Goal: Communication & Community: Answer question/provide support

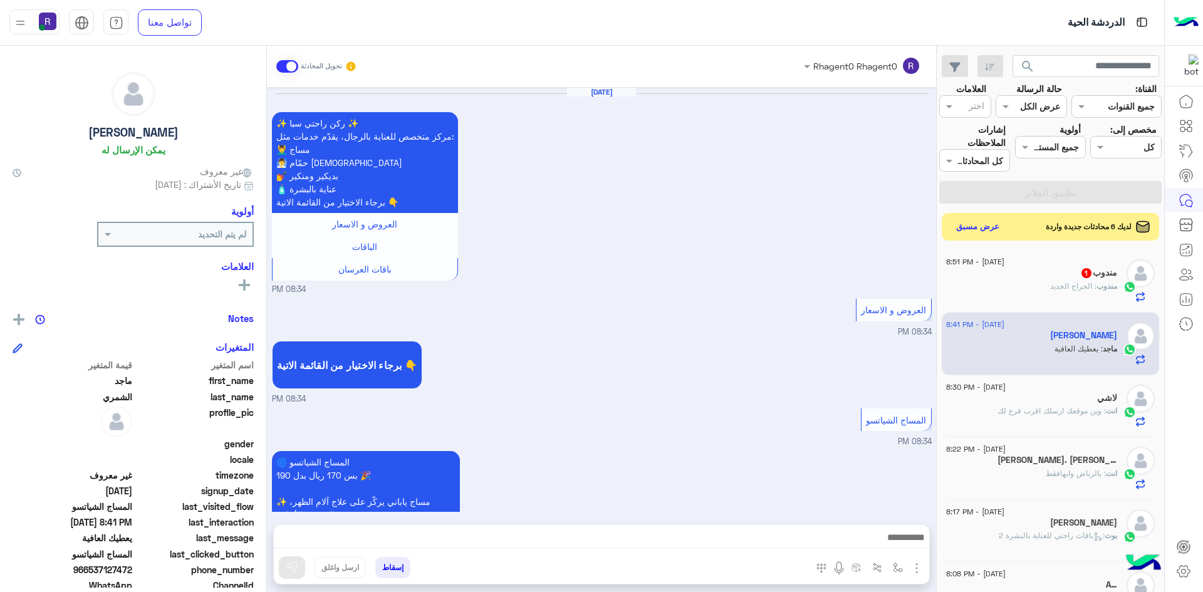
scroll to position [1031, 0]
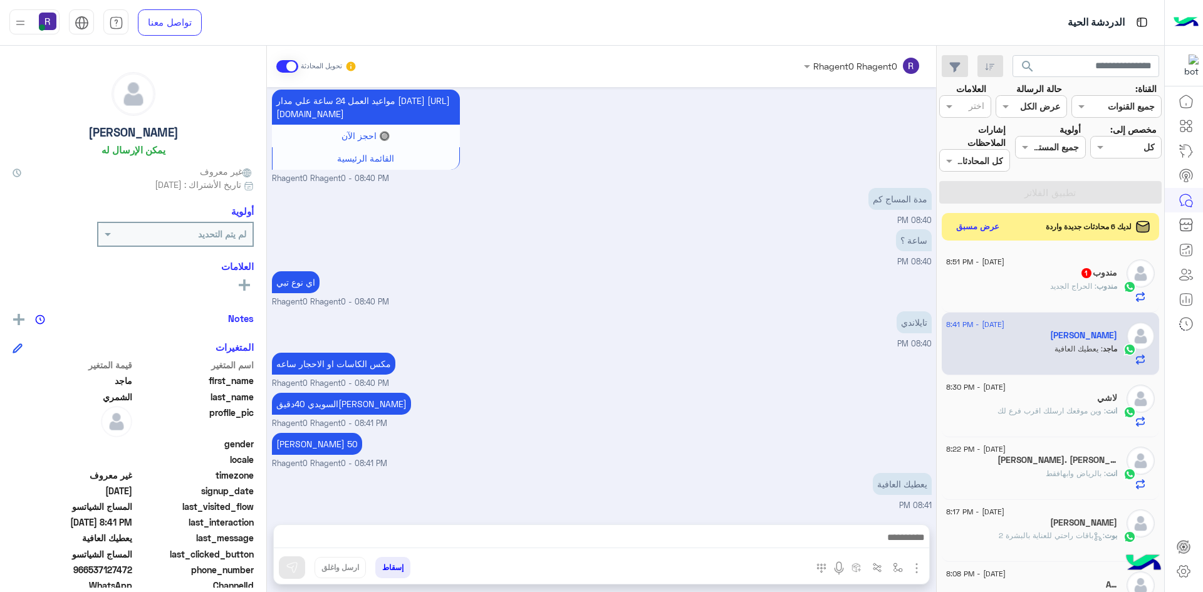
click at [1066, 261] on div "[DATE] - 8:51 PM" at bounding box center [1031, 263] width 171 height 8
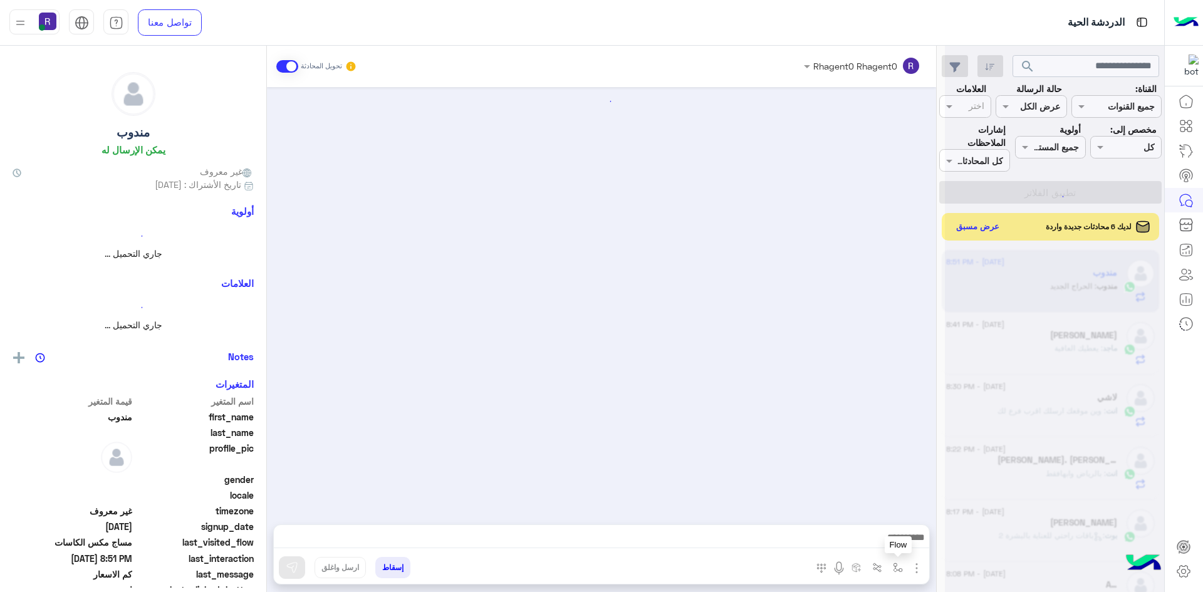
click at [891, 568] on button "button" at bounding box center [898, 567] width 21 height 21
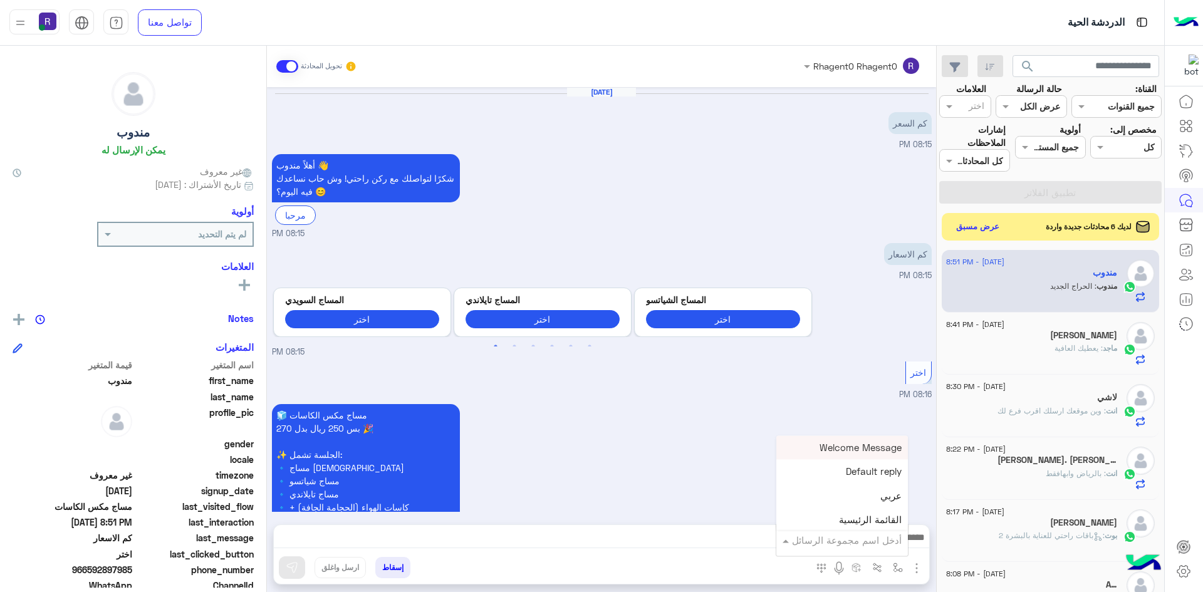
scroll to position [286, 0]
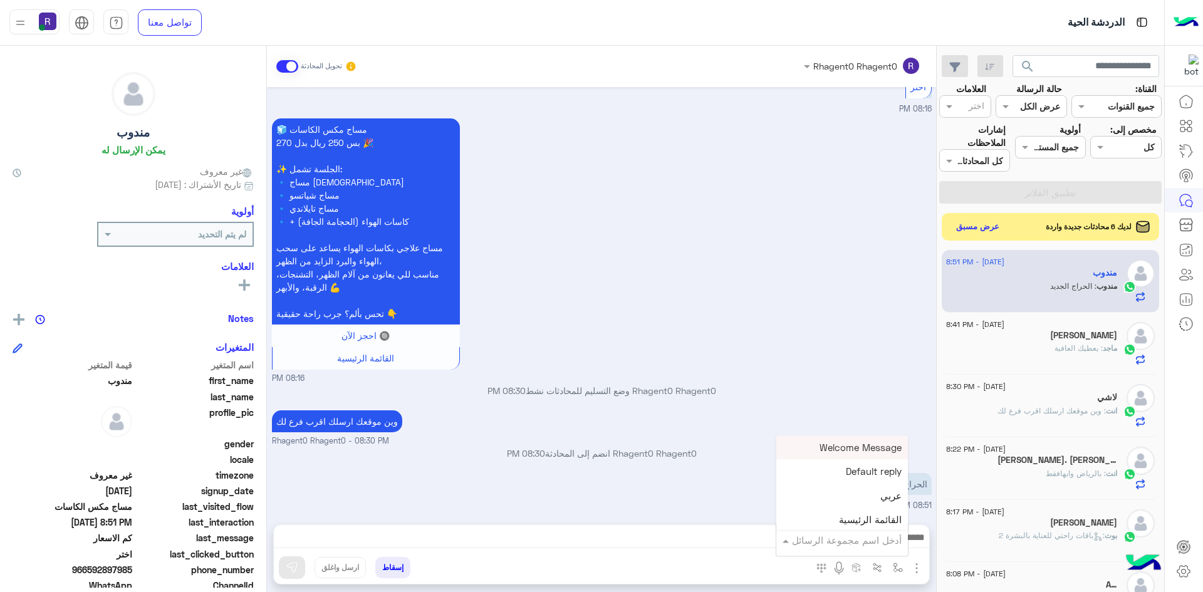
click at [885, 537] on input "text" at bounding box center [859, 540] width 85 height 14
type input "*****"
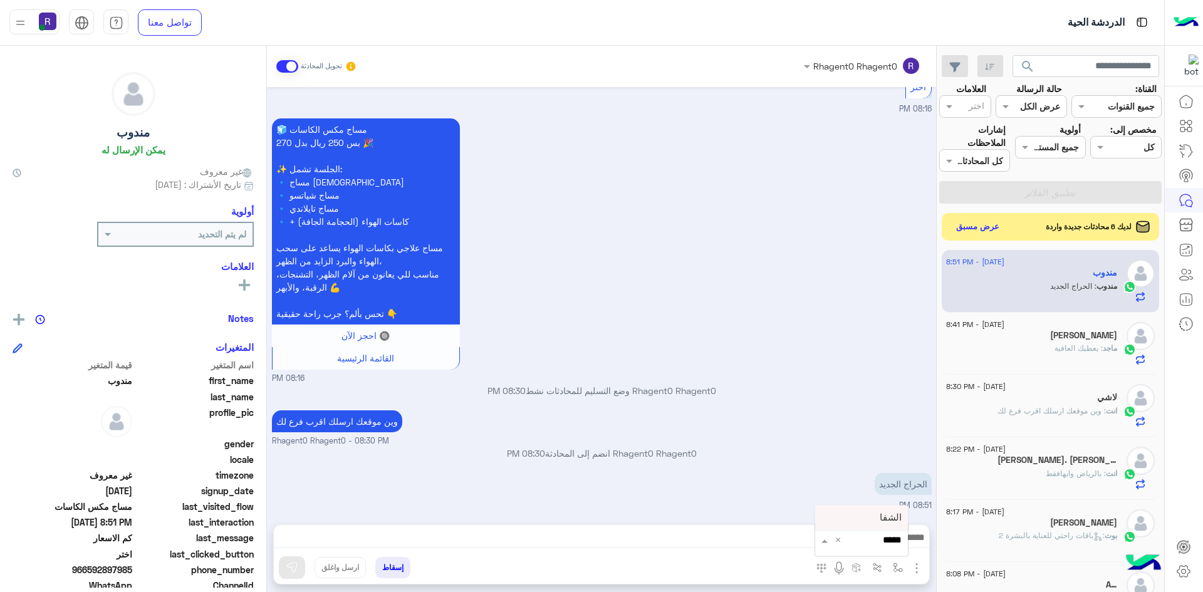
click at [869, 513] on div "الشفا" at bounding box center [861, 518] width 93 height 24
type textarea "*****"
click at [286, 570] on img at bounding box center [292, 567] width 13 height 13
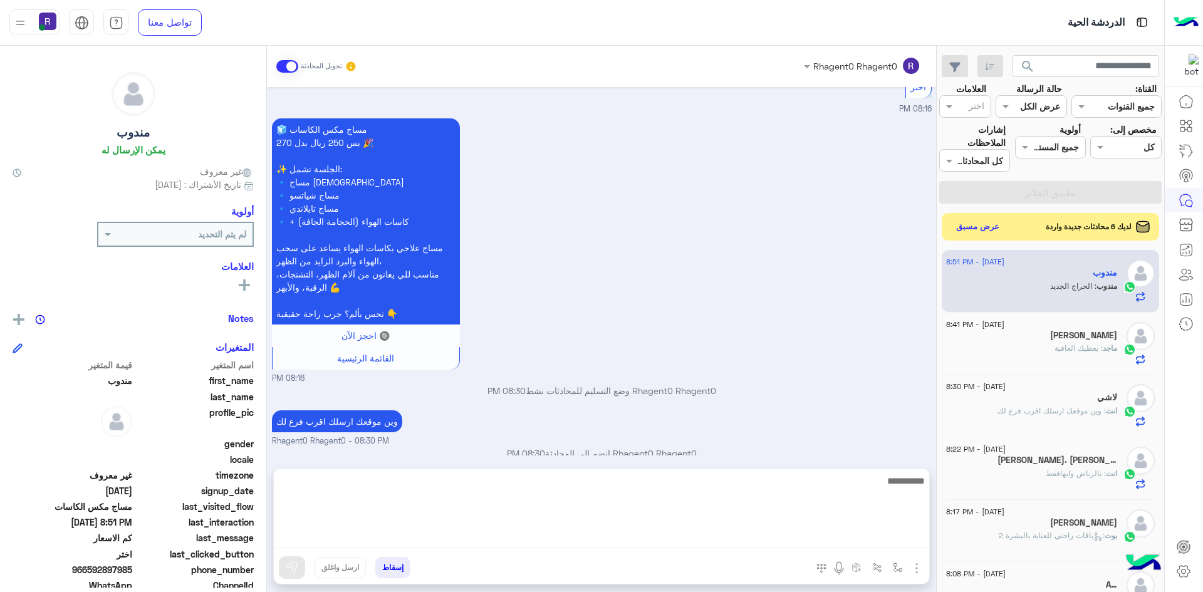
click at [487, 546] on textarea at bounding box center [601, 510] width 655 height 75
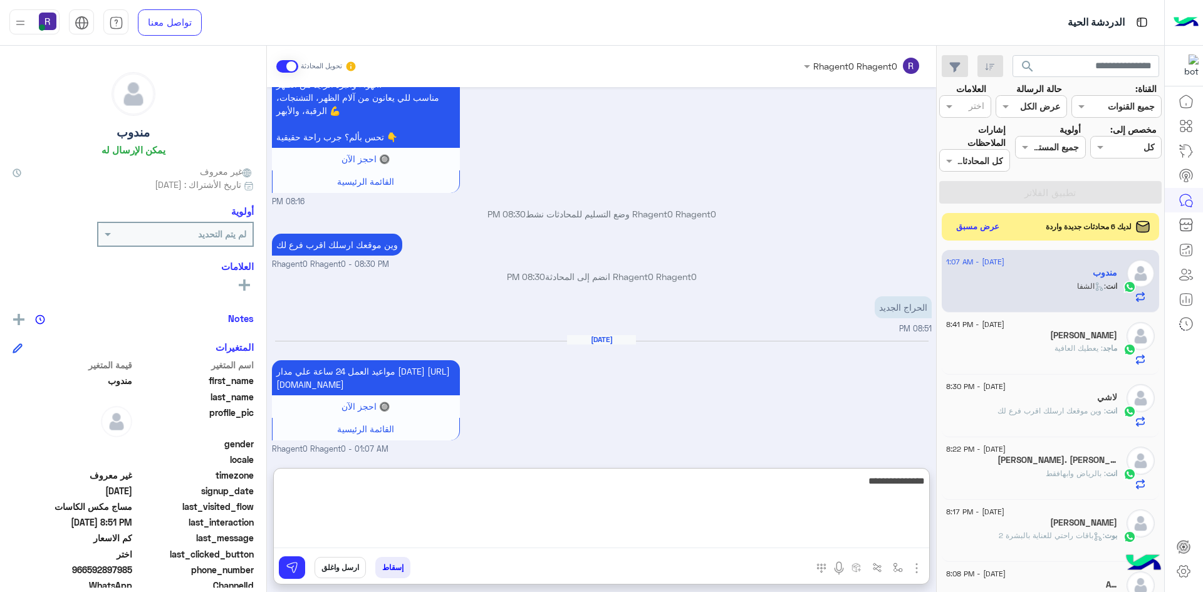
type textarea "**********"
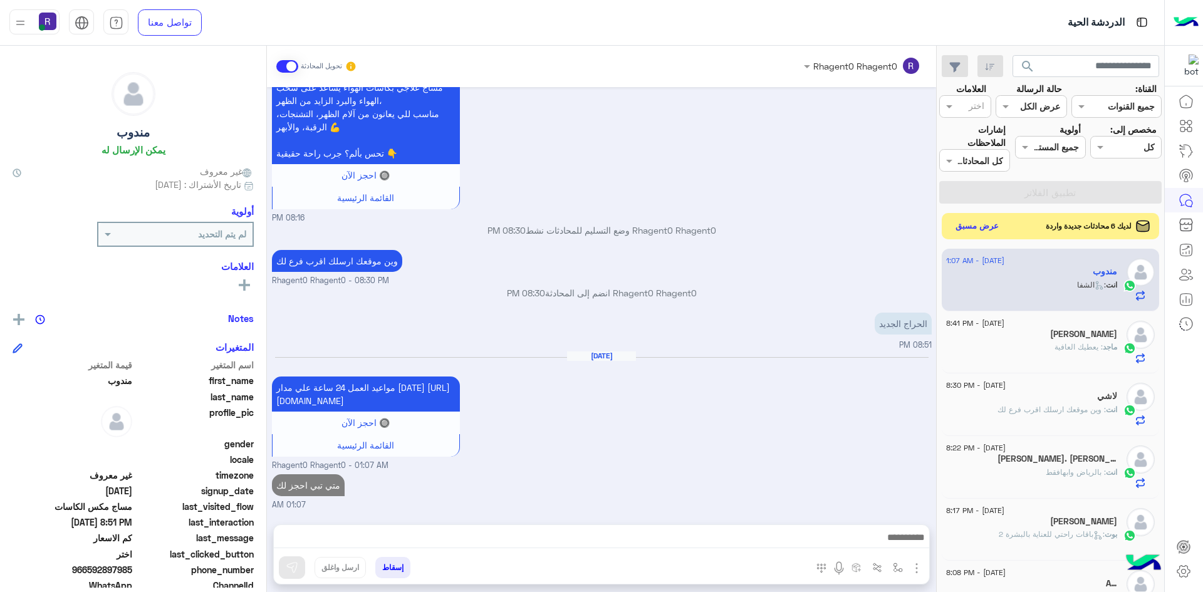
click at [979, 226] on button "عرض مسبق" at bounding box center [977, 226] width 53 height 17
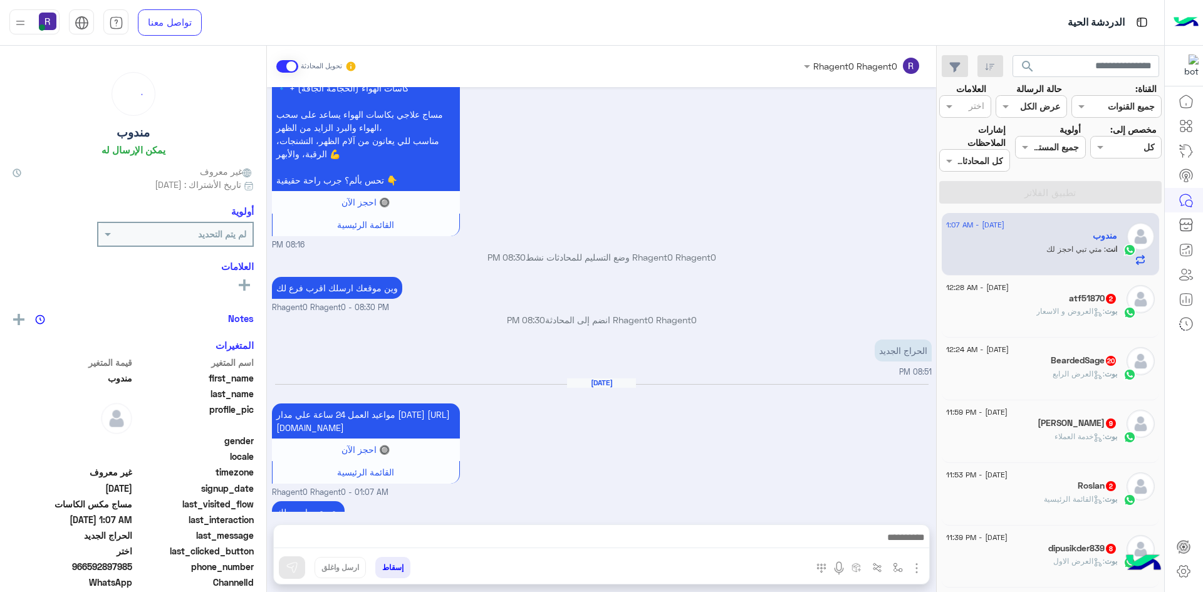
scroll to position [459, 0]
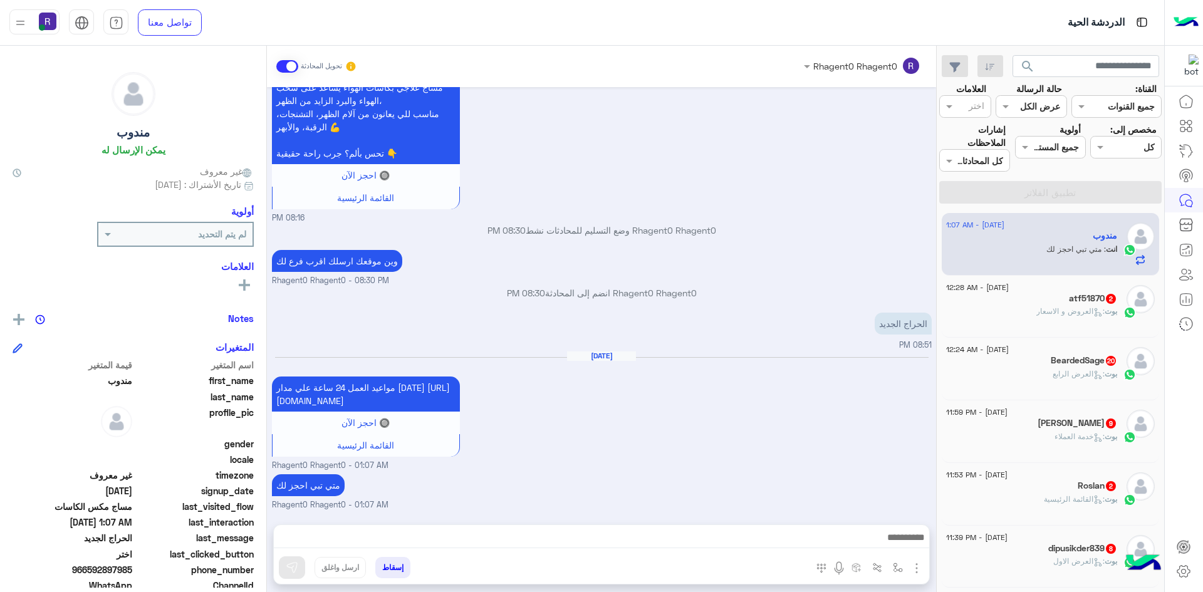
click at [1091, 296] on h5 "atf51870 2" at bounding box center [1093, 298] width 48 height 11
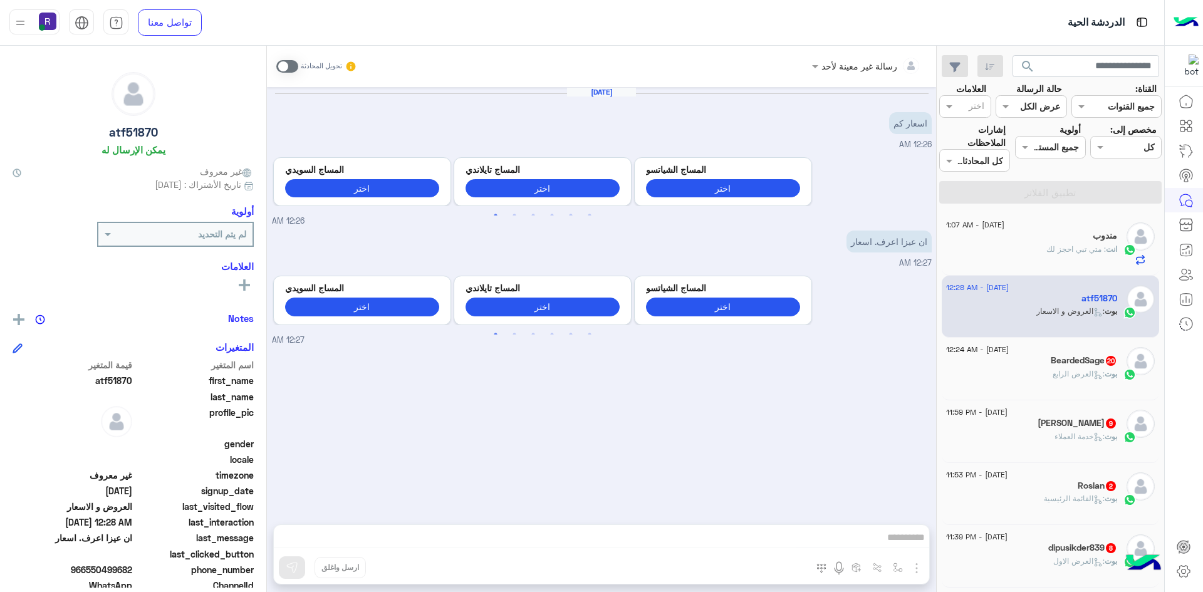
click at [289, 70] on span at bounding box center [287, 66] width 22 height 13
click at [917, 568] on img "button" at bounding box center [916, 568] width 15 height 15
click at [899, 535] on span "الصور" at bounding box center [892, 541] width 23 height 14
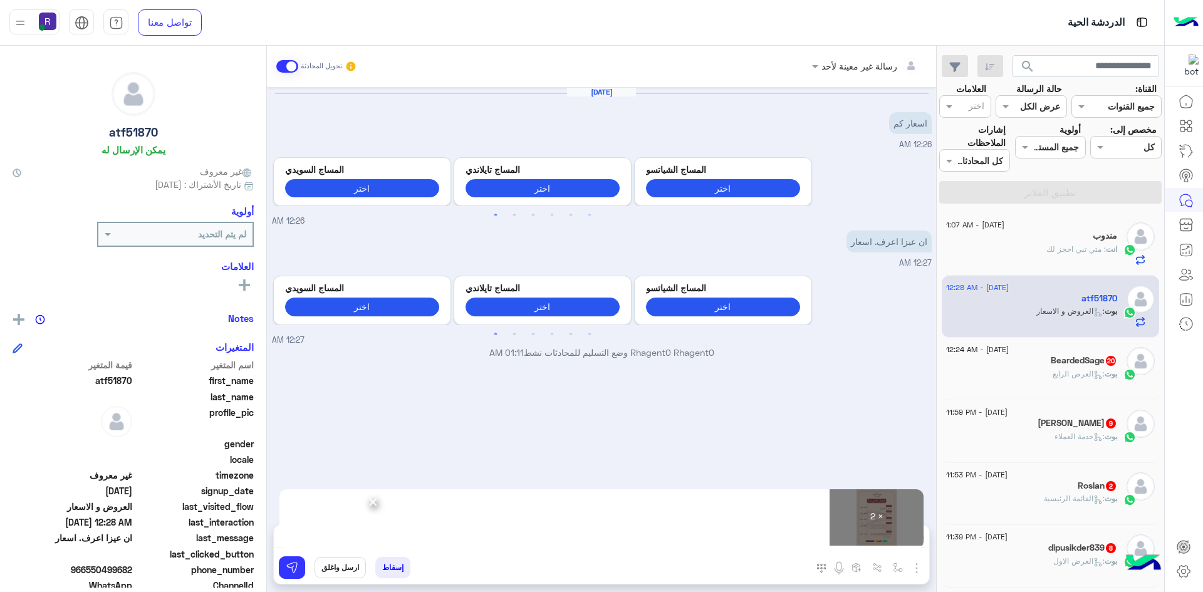
drag, startPoint x: 863, startPoint y: 511, endPoint x: 893, endPoint y: 335, distance: 178.0
click at [893, 335] on small "12:27 AM" at bounding box center [602, 341] width 660 height 12
drag, startPoint x: 854, startPoint y: 519, endPoint x: 860, endPoint y: 462, distance: 57.4
click at [898, 459] on div "[DATE] اسعار كم 12:26 AM Previous المساج ال[DEMOGRAPHIC_DATA] اختر المساج [DEMO…" at bounding box center [601, 299] width 669 height 425
click at [298, 575] on button at bounding box center [292, 567] width 26 height 23
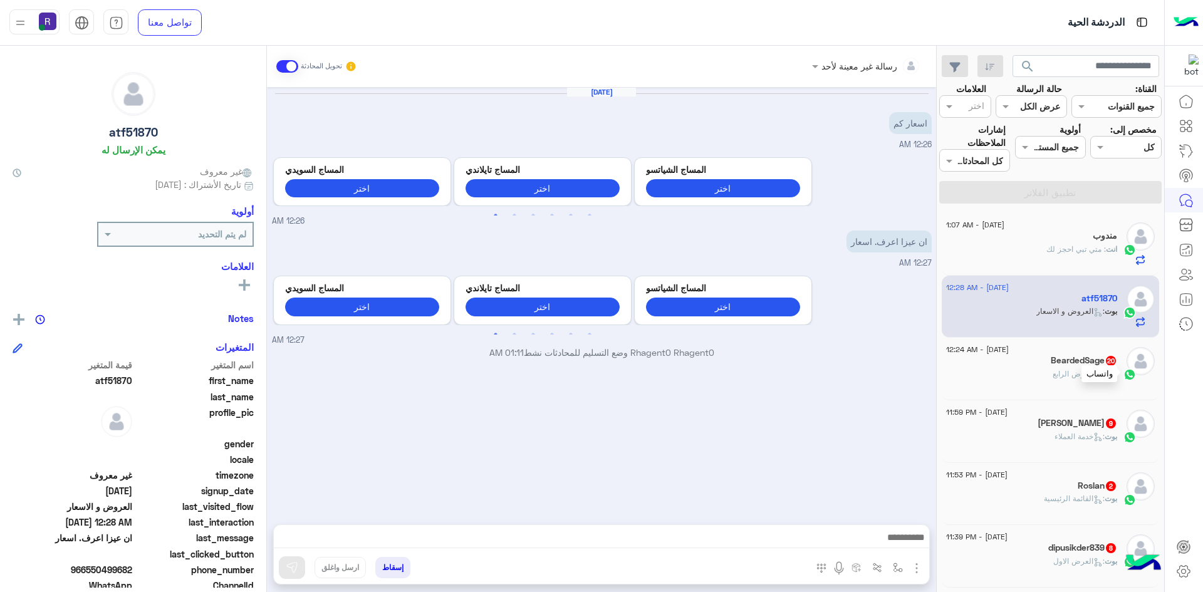
click at [1125, 377] on img at bounding box center [1130, 374] width 13 height 13
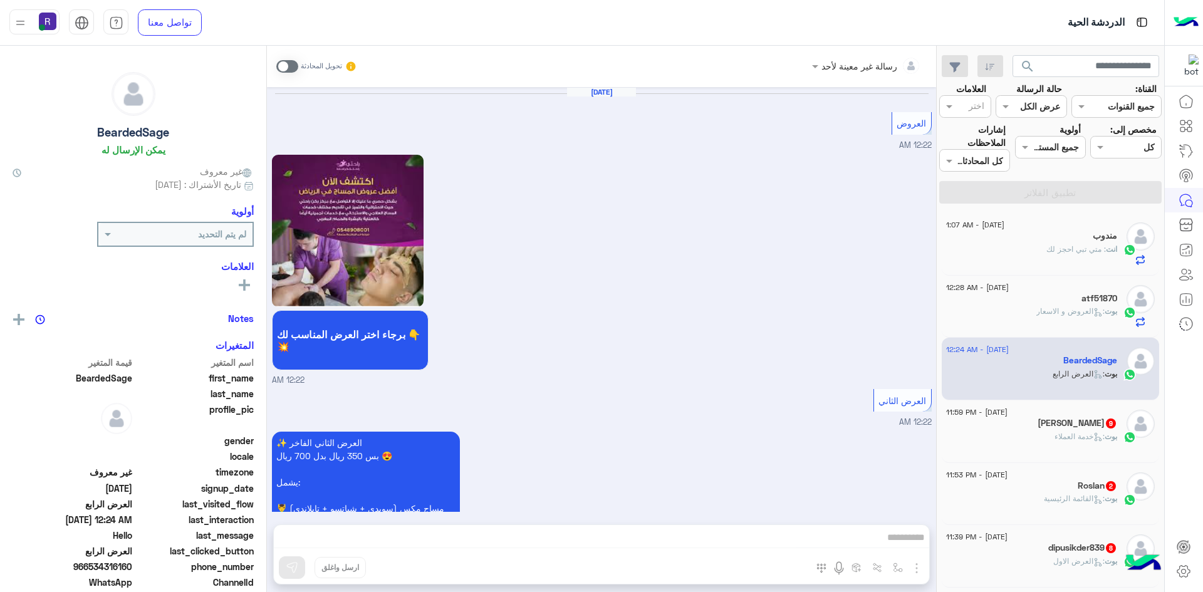
scroll to position [2508, 0]
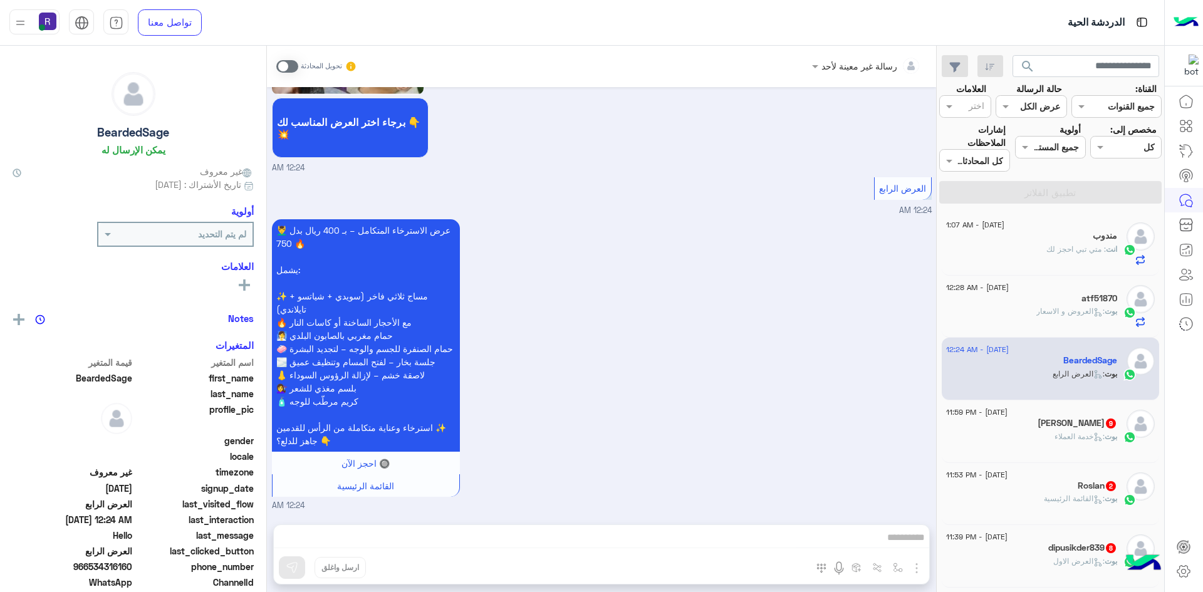
click at [914, 566] on div "رسالة غير معينة لأحد تحويل المحادثة [DATE] العروض 12:22 AM برجاء اختر العرض الم…" at bounding box center [601, 321] width 669 height 551
click at [291, 67] on span at bounding box center [287, 66] width 22 height 13
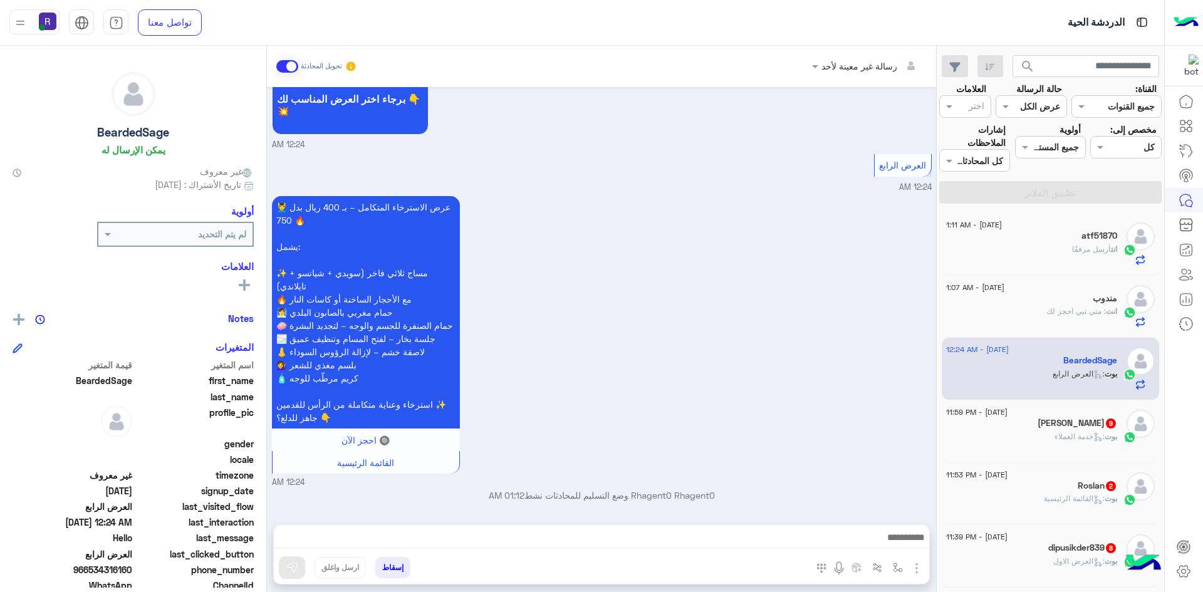
click at [919, 568] on img "button" at bounding box center [916, 568] width 15 height 15
click at [894, 546] on span "الصور" at bounding box center [892, 541] width 23 height 14
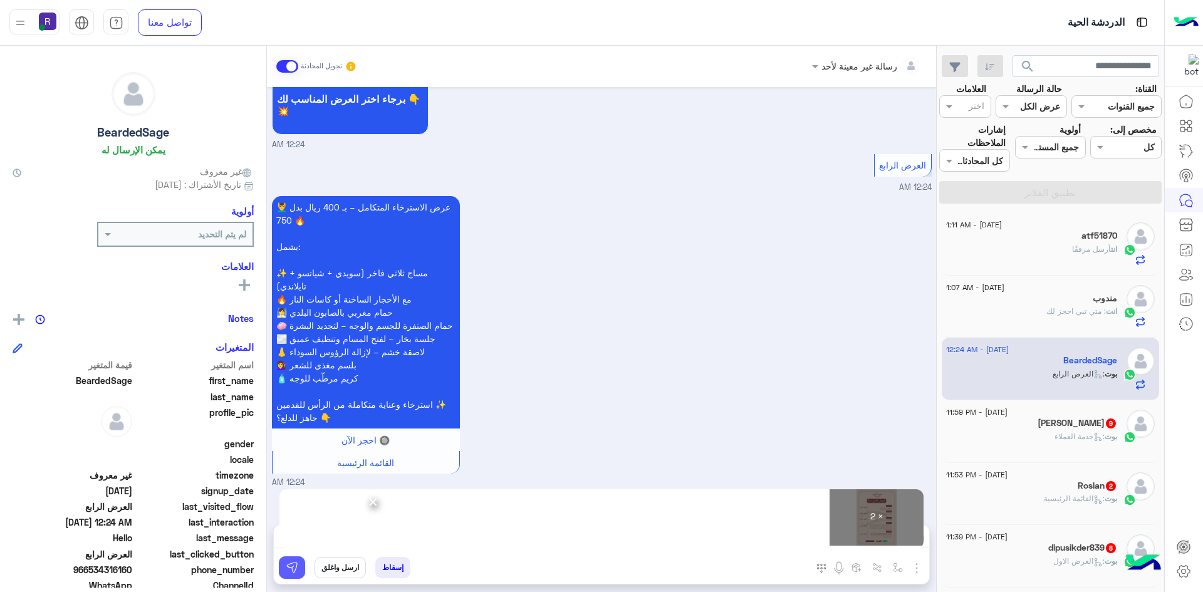
click at [287, 568] on img at bounding box center [292, 567] width 13 height 13
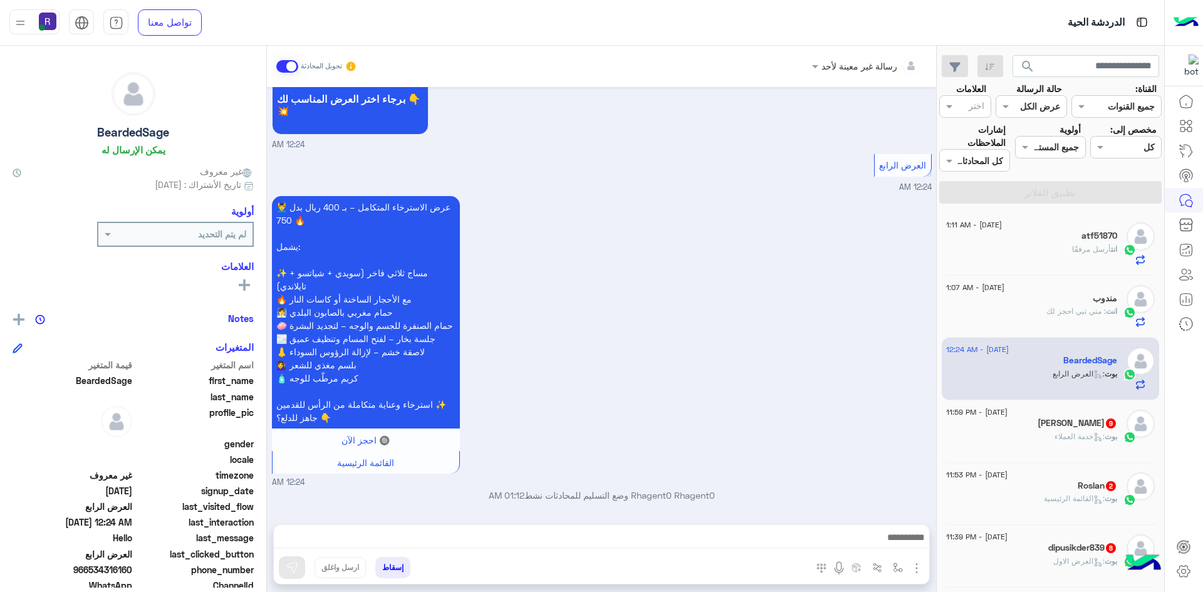
click at [1095, 436] on icon at bounding box center [1097, 436] width 9 height 9
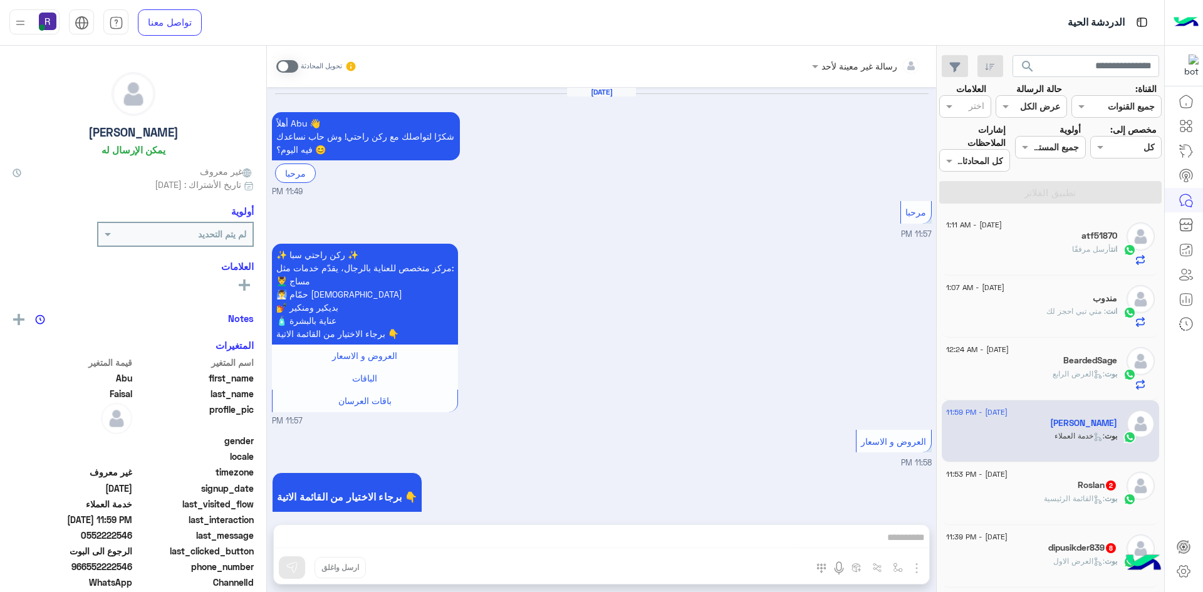
scroll to position [1045, 0]
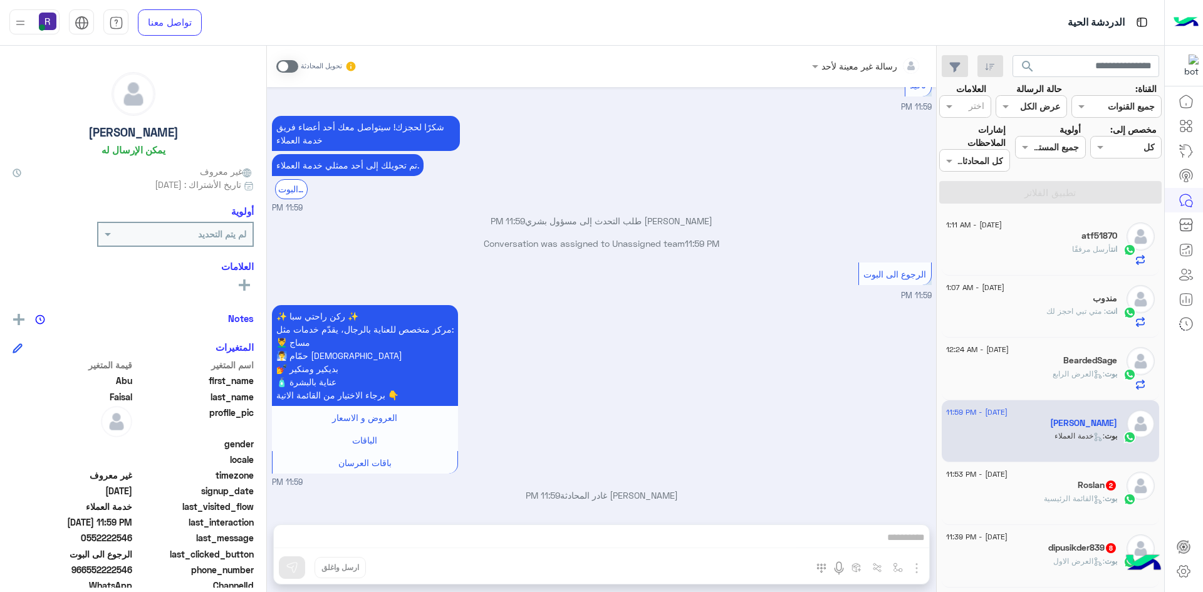
click at [277, 65] on span at bounding box center [287, 66] width 22 height 13
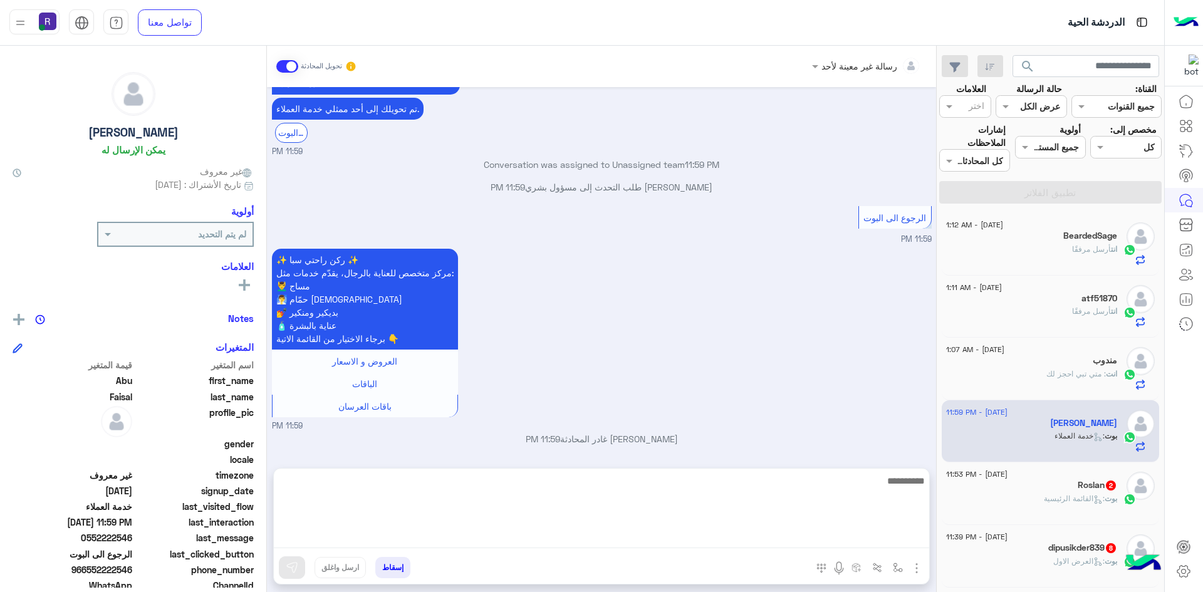
click at [736, 531] on textarea at bounding box center [601, 510] width 655 height 75
click at [839, 485] on textarea "**********" at bounding box center [601, 510] width 655 height 75
type textarea "**********"
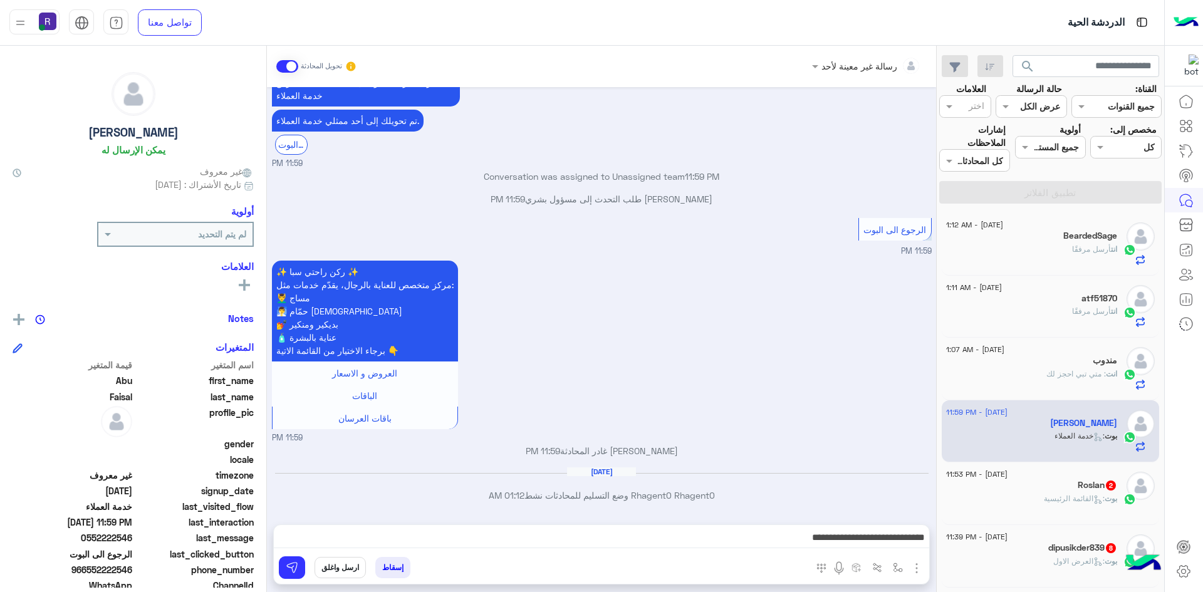
click at [276, 572] on div "إسقاط ارسل واغلق" at bounding box center [540, 570] width 533 height 28
click at [289, 572] on img at bounding box center [292, 567] width 13 height 13
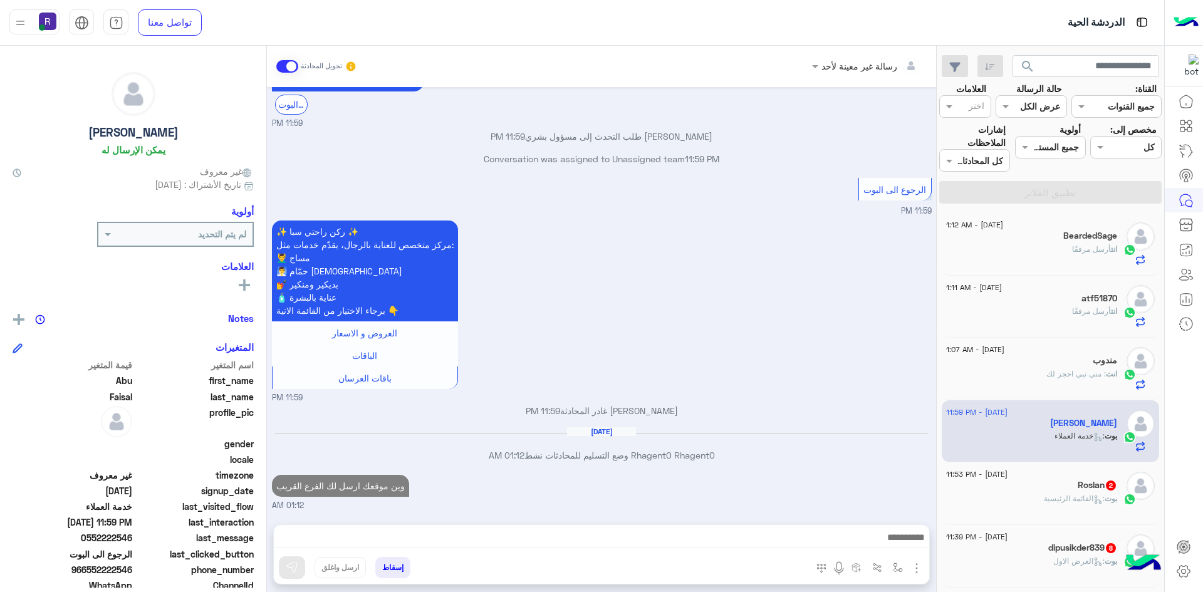
click at [1095, 508] on div "بوت : القائمة الرئيسية" at bounding box center [1031, 504] width 171 height 22
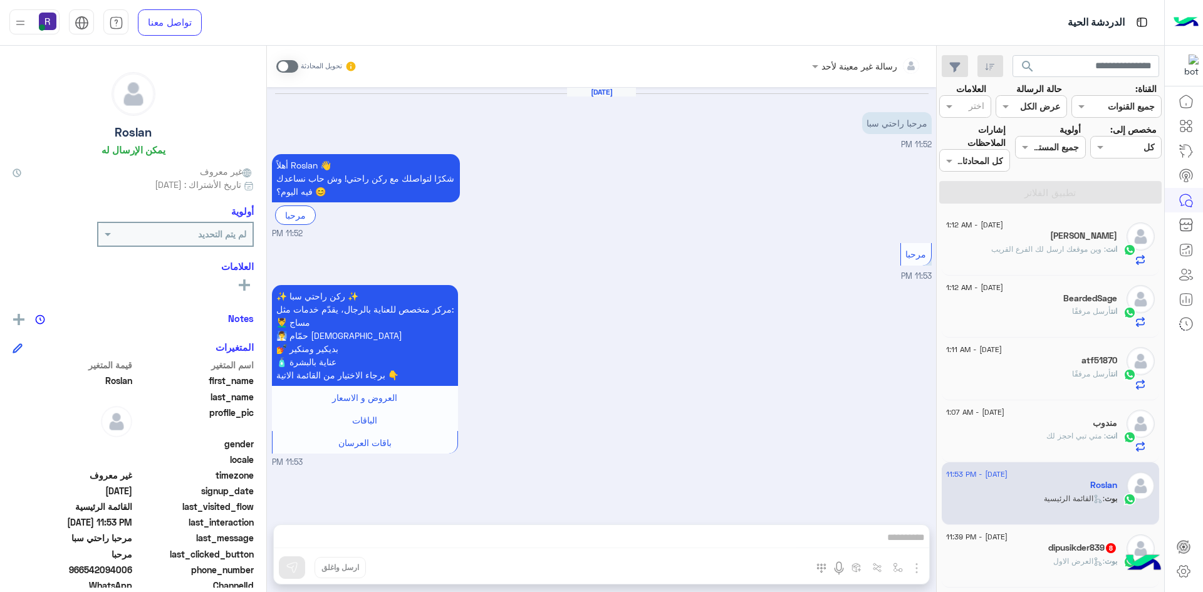
click at [295, 71] on span at bounding box center [287, 66] width 22 height 13
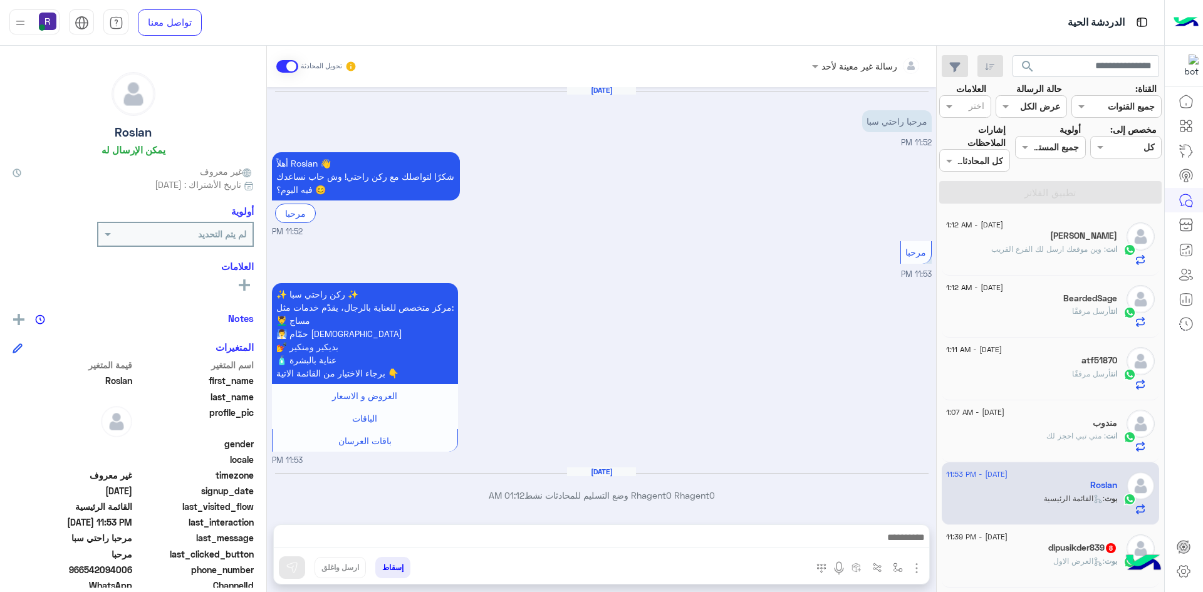
click at [913, 561] on img "button" at bounding box center [916, 568] width 15 height 15
click at [895, 542] on span "الصور" at bounding box center [892, 541] width 23 height 14
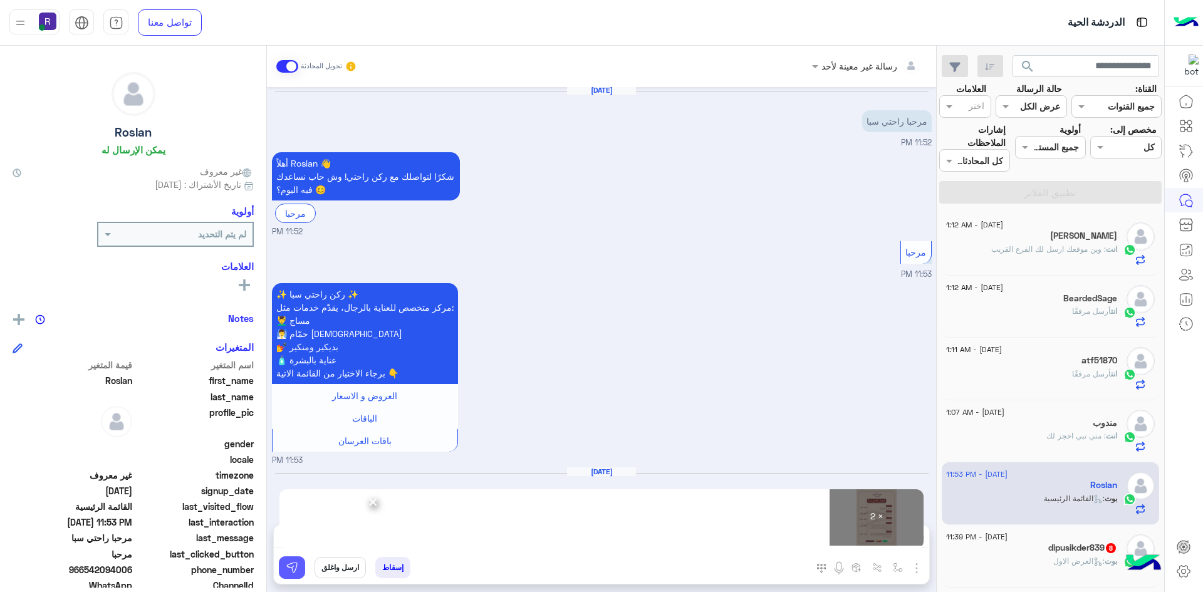
click at [294, 566] on img at bounding box center [292, 567] width 13 height 13
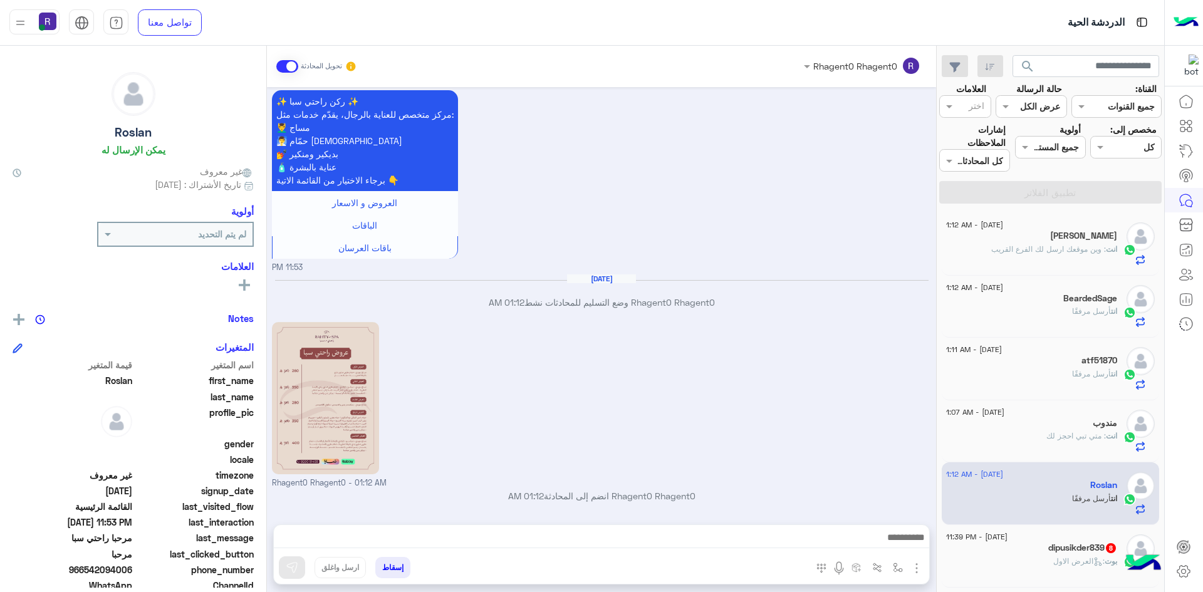
scroll to position [365, 0]
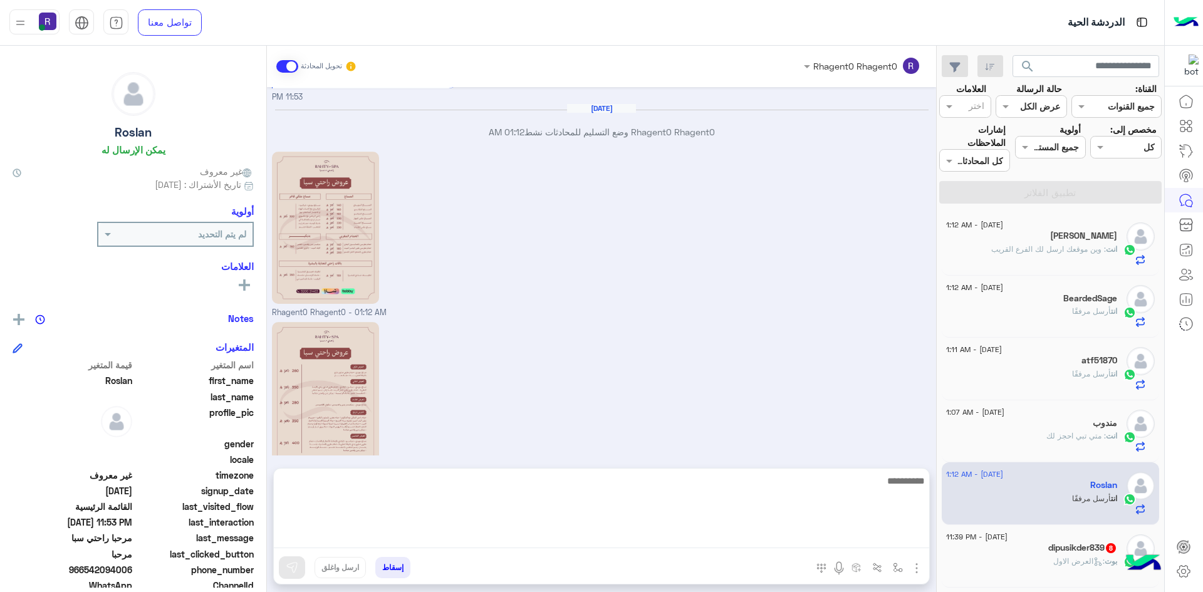
click at [420, 546] on textarea at bounding box center [601, 510] width 655 height 75
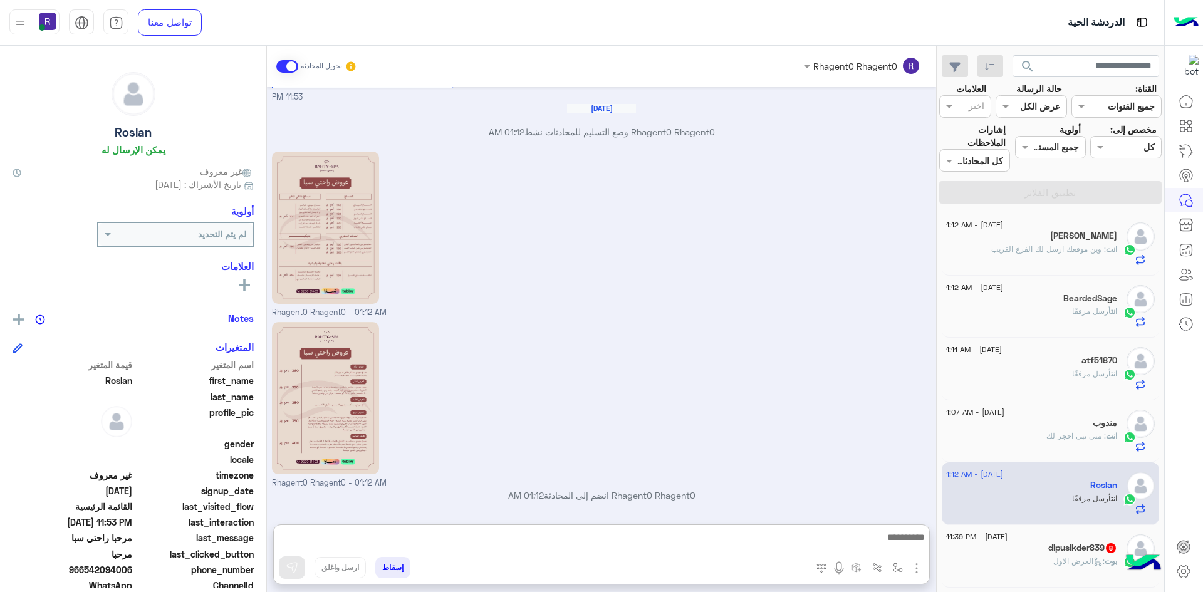
click at [1118, 568] on div "[DATE] - 11:39 PM dipusikder839 8 بوت : العرض الاول" at bounding box center [1050, 556] width 209 height 43
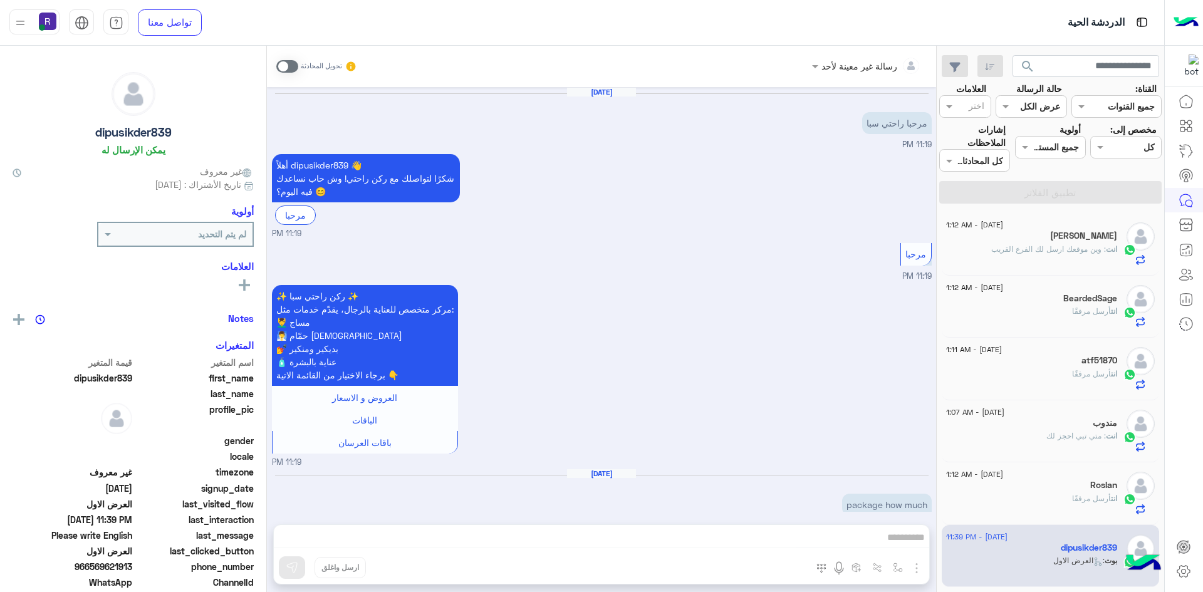
scroll to position [1310, 0]
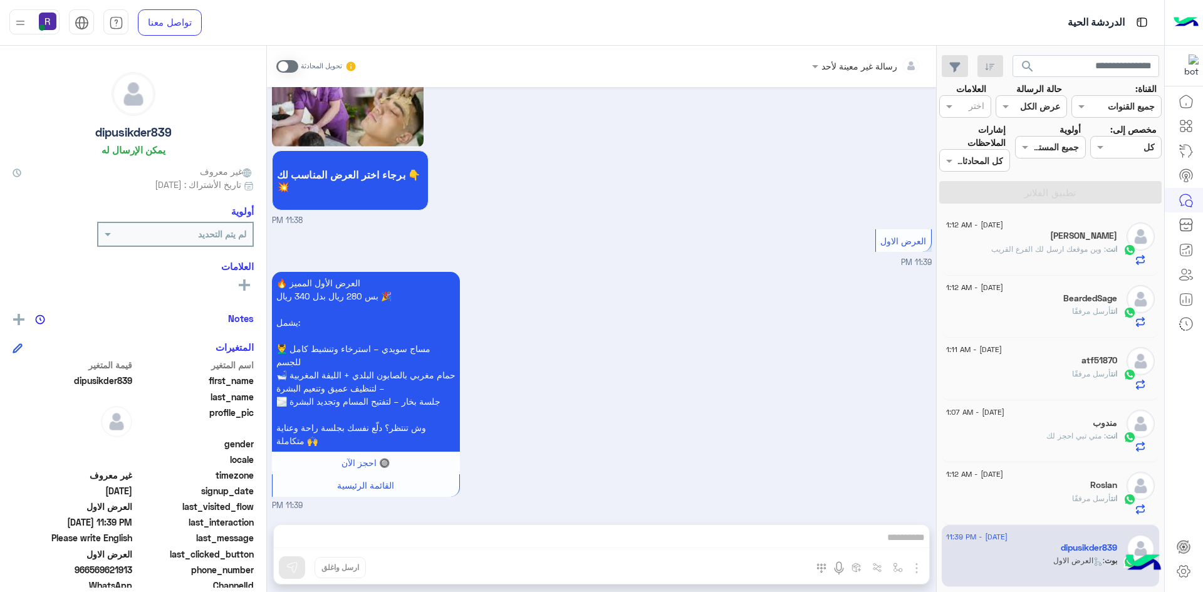
click at [281, 63] on span at bounding box center [287, 66] width 22 height 13
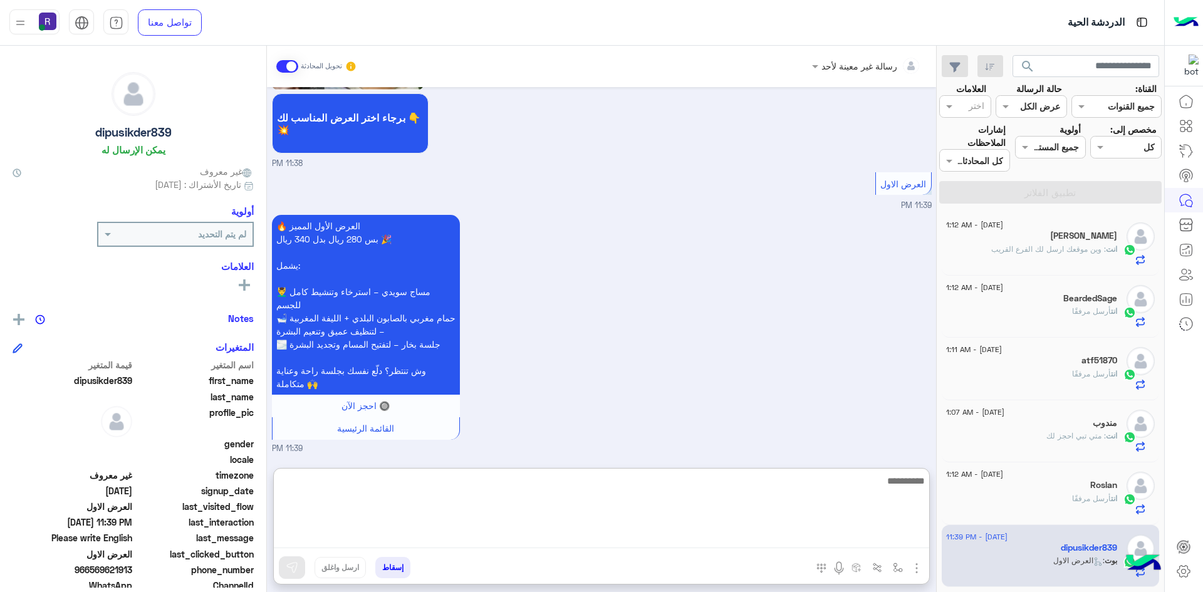
click at [662, 530] on textarea at bounding box center [601, 510] width 655 height 75
paste textarea "**********"
type textarea "**********"
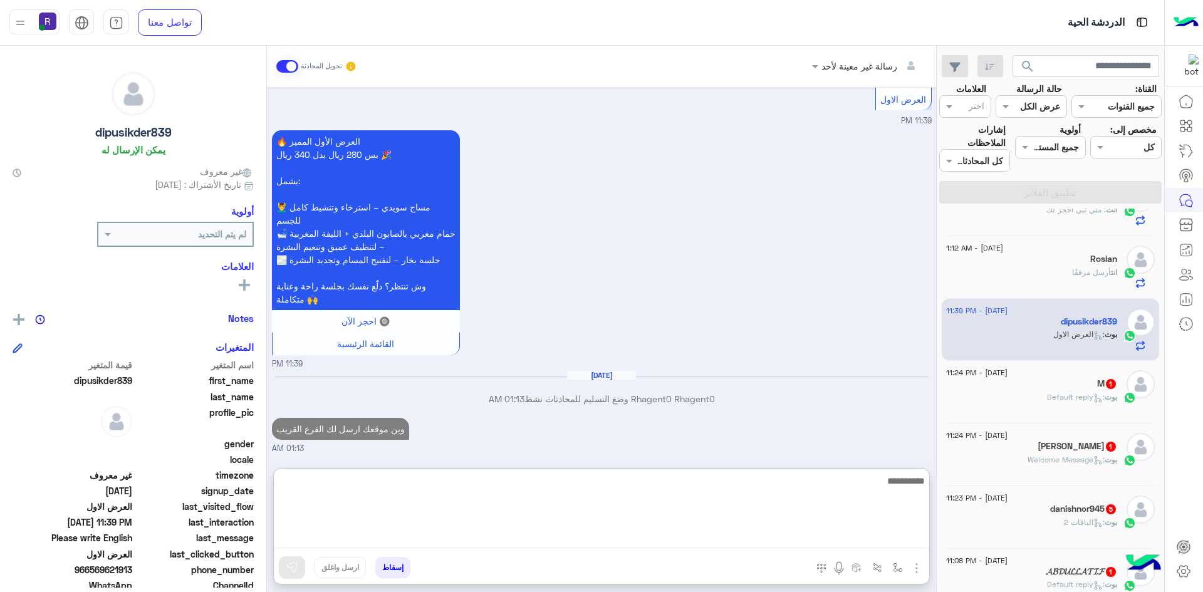
scroll to position [251, 0]
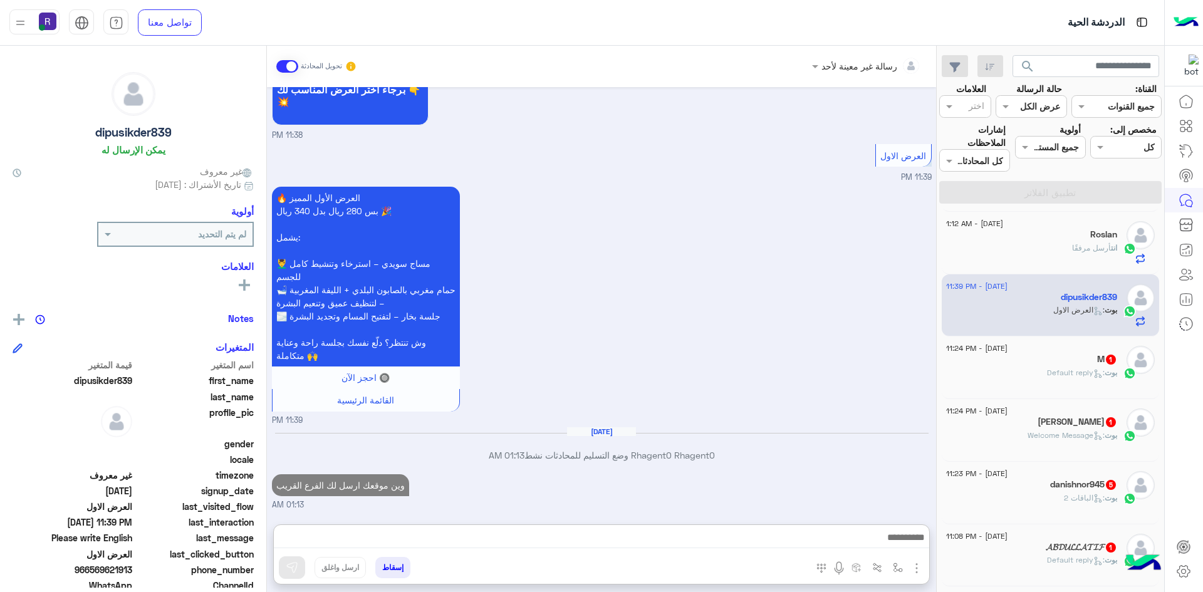
click at [1060, 353] on div "[DATE] - 11:24 PM" at bounding box center [1031, 350] width 171 height 8
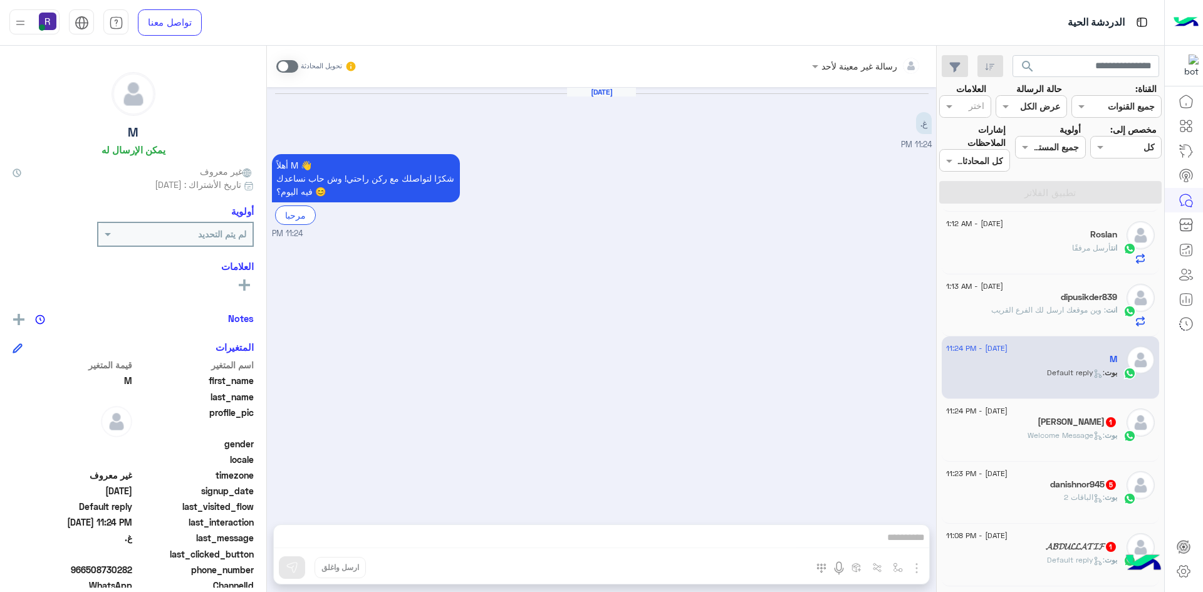
click at [279, 68] on span at bounding box center [287, 66] width 22 height 13
click at [823, 528] on div at bounding box center [601, 540] width 655 height 31
click at [821, 544] on textarea at bounding box center [601, 539] width 655 height 19
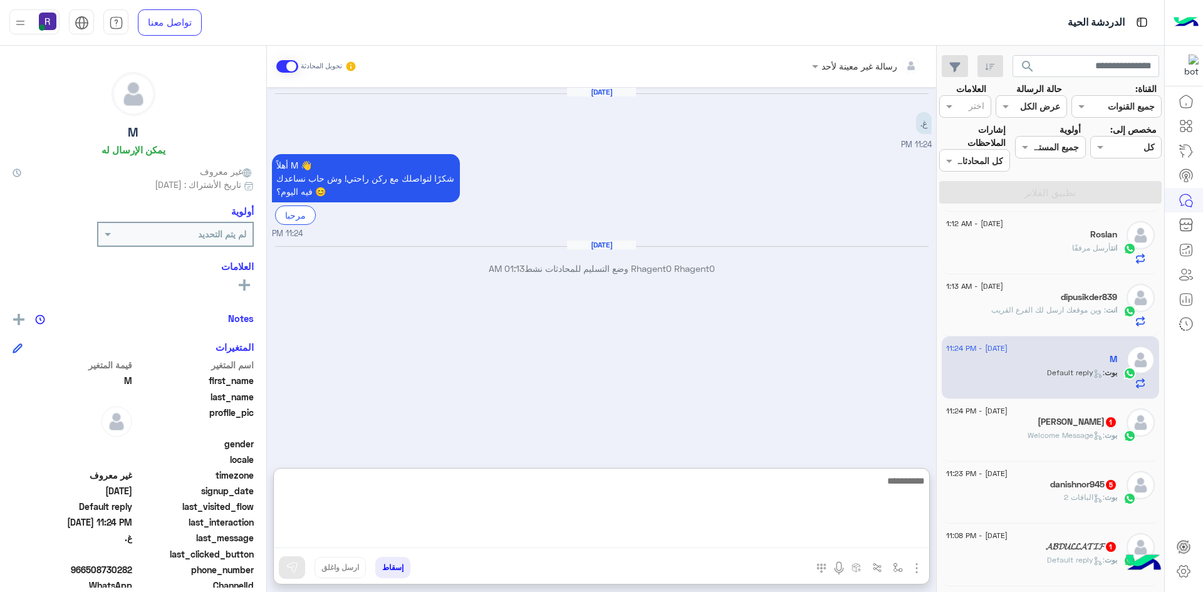
click at [821, 544] on textarea at bounding box center [601, 510] width 655 height 75
paste textarea "**********"
type textarea "**********"
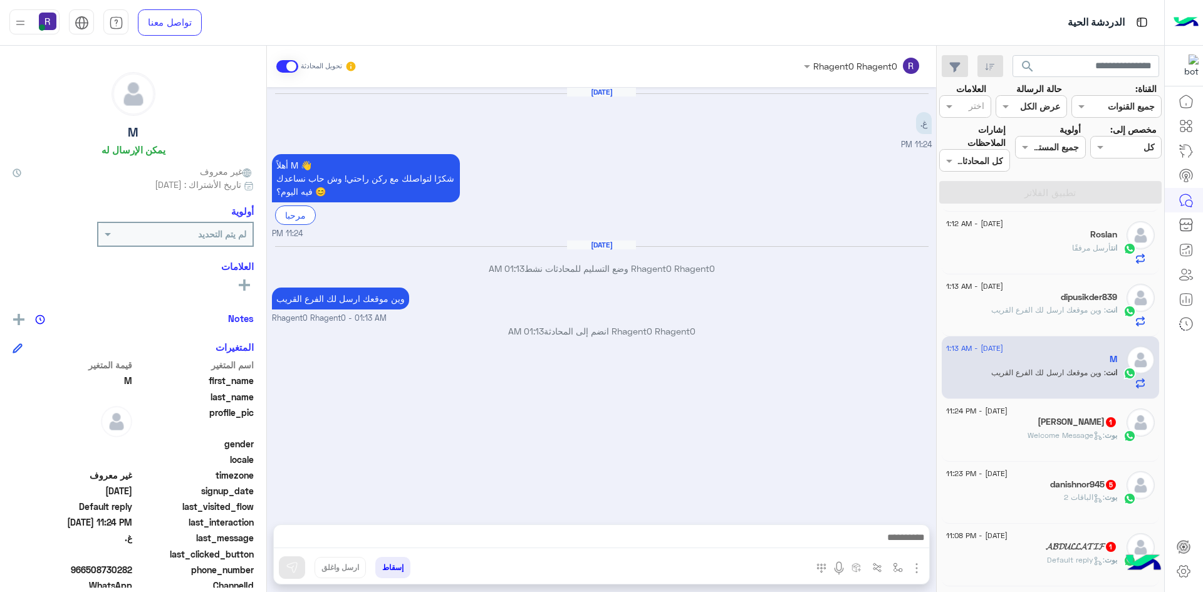
click at [1076, 450] on div "بوت : Welcome Message" at bounding box center [1031, 441] width 171 height 22
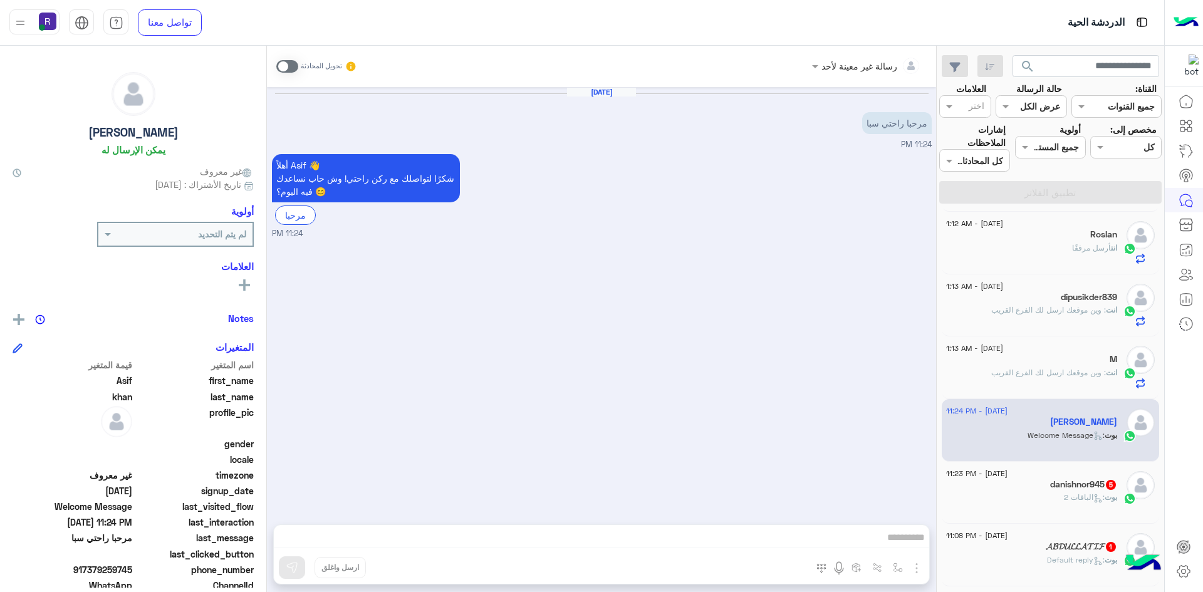
click at [284, 63] on span at bounding box center [287, 66] width 22 height 13
click at [917, 568] on img "button" at bounding box center [916, 568] width 15 height 15
click at [899, 543] on span "الصور" at bounding box center [892, 541] width 23 height 14
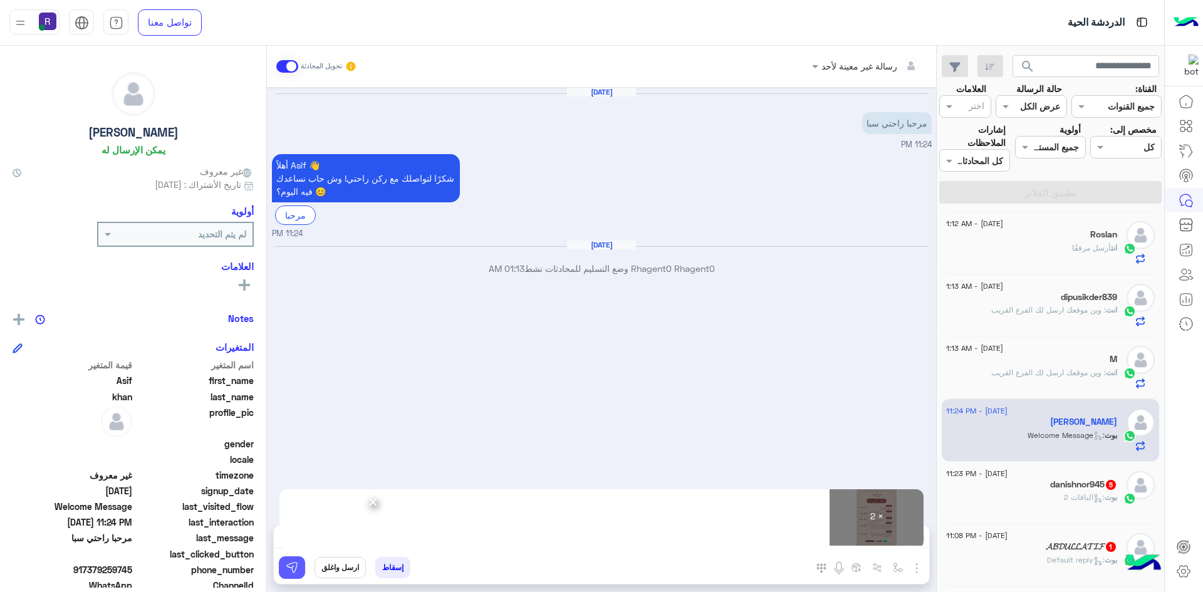
click at [298, 565] on button at bounding box center [292, 567] width 26 height 23
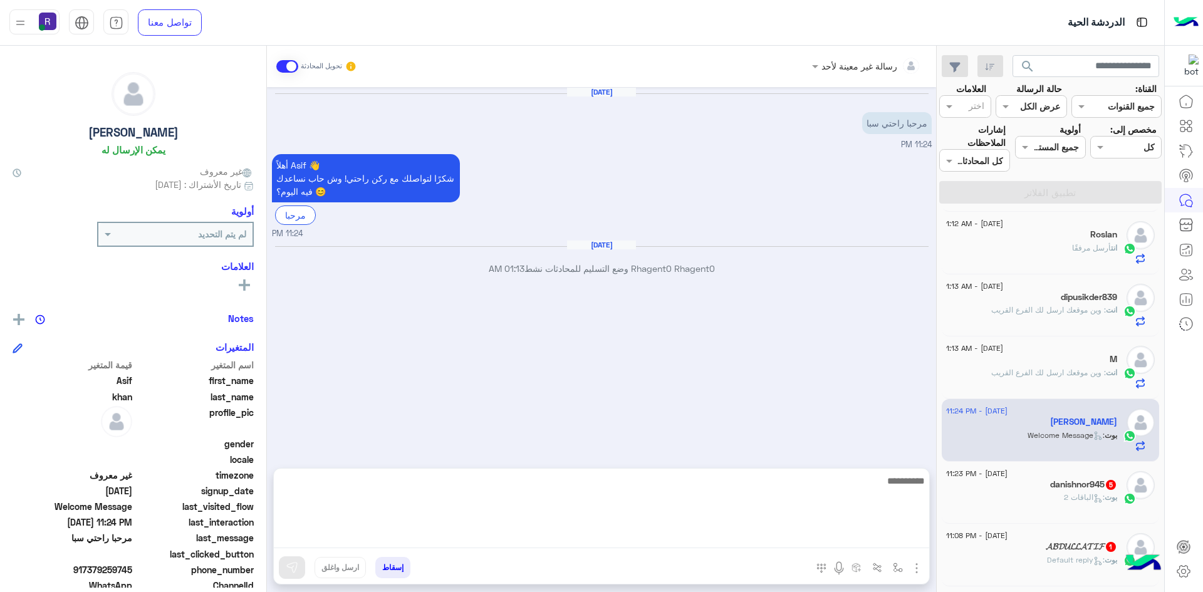
click at [649, 538] on textarea at bounding box center [601, 510] width 655 height 75
paste textarea "**********"
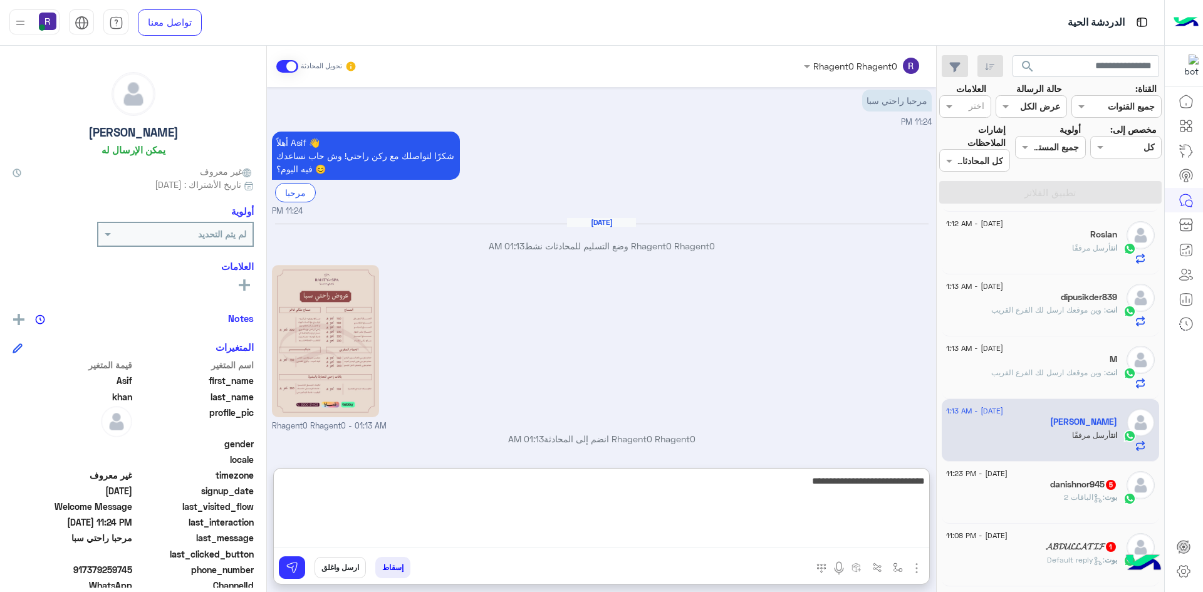
scroll to position [193, 0]
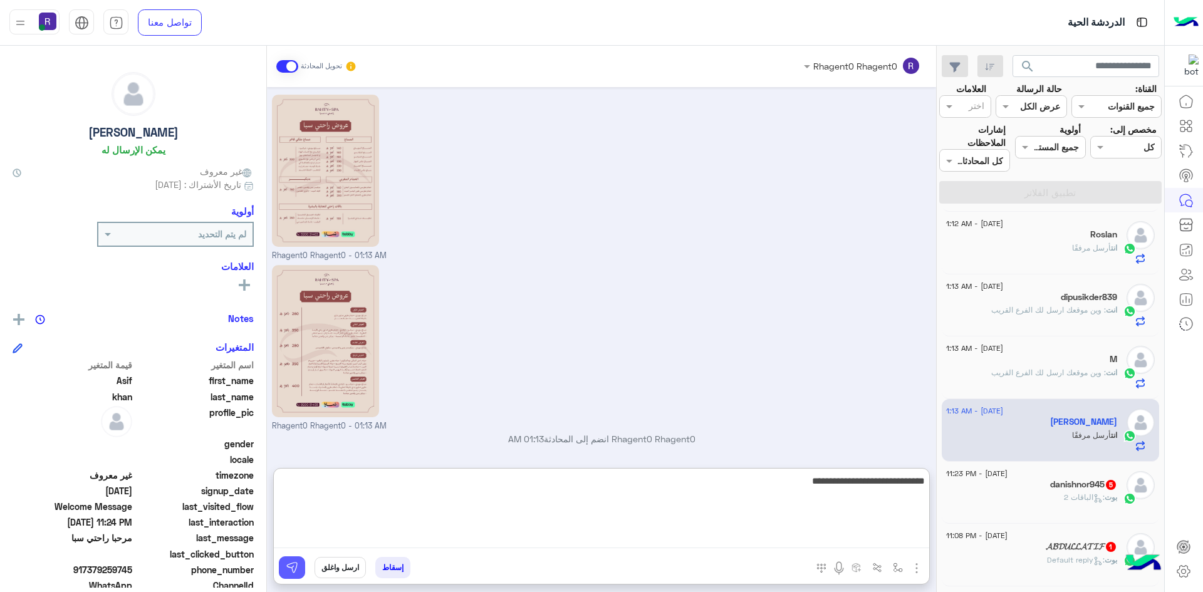
type textarea "**********"
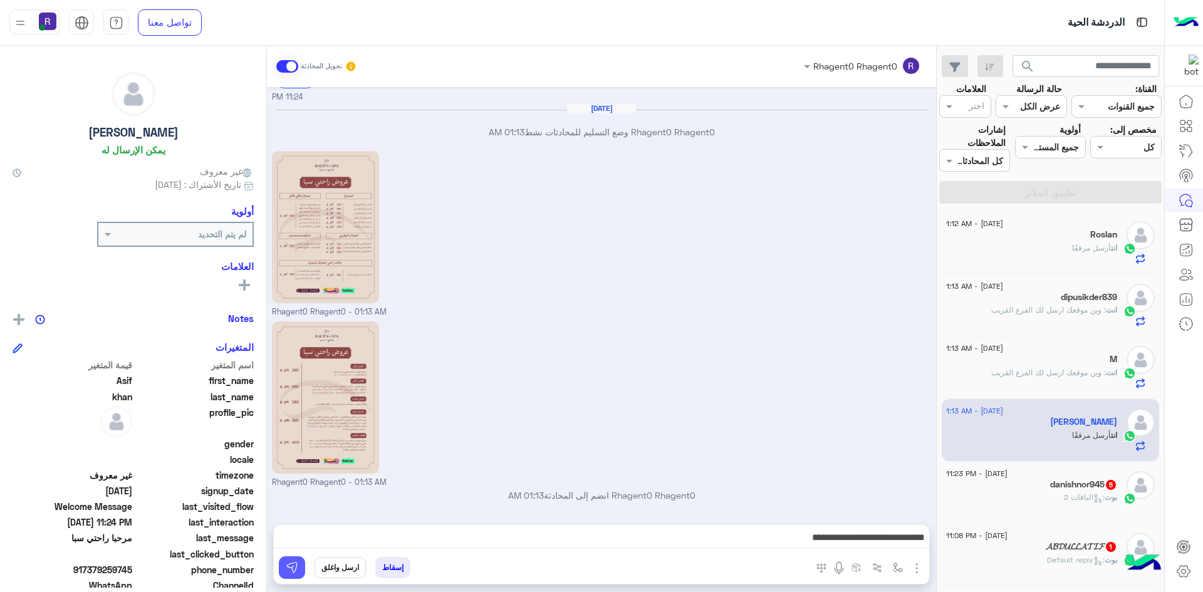
click at [296, 556] on button at bounding box center [292, 567] width 26 height 23
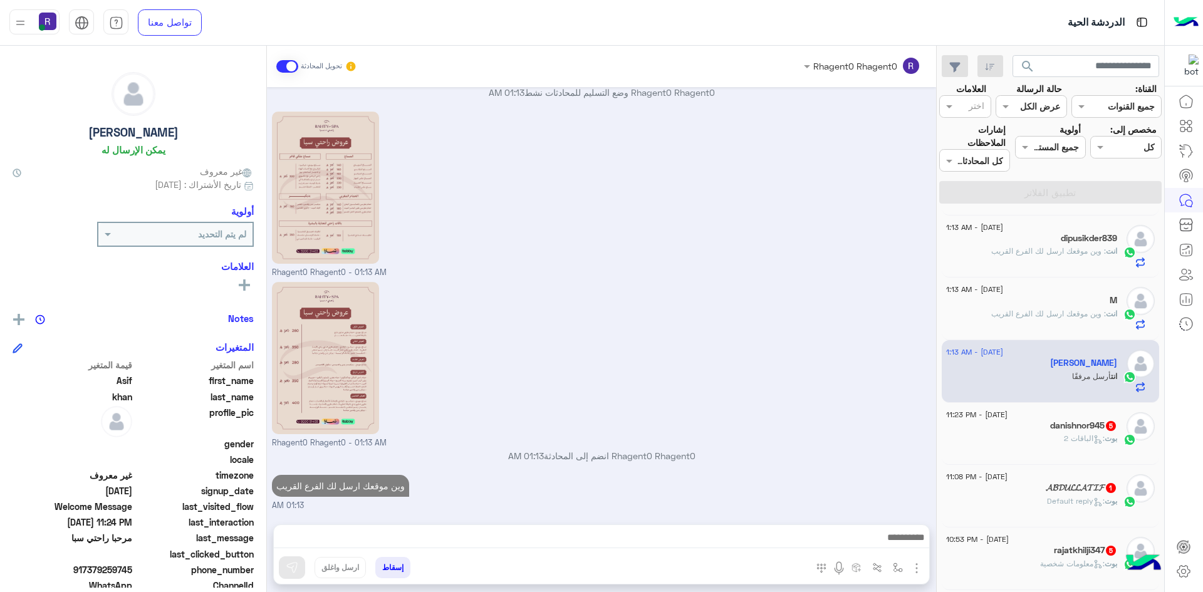
scroll to position [439, 0]
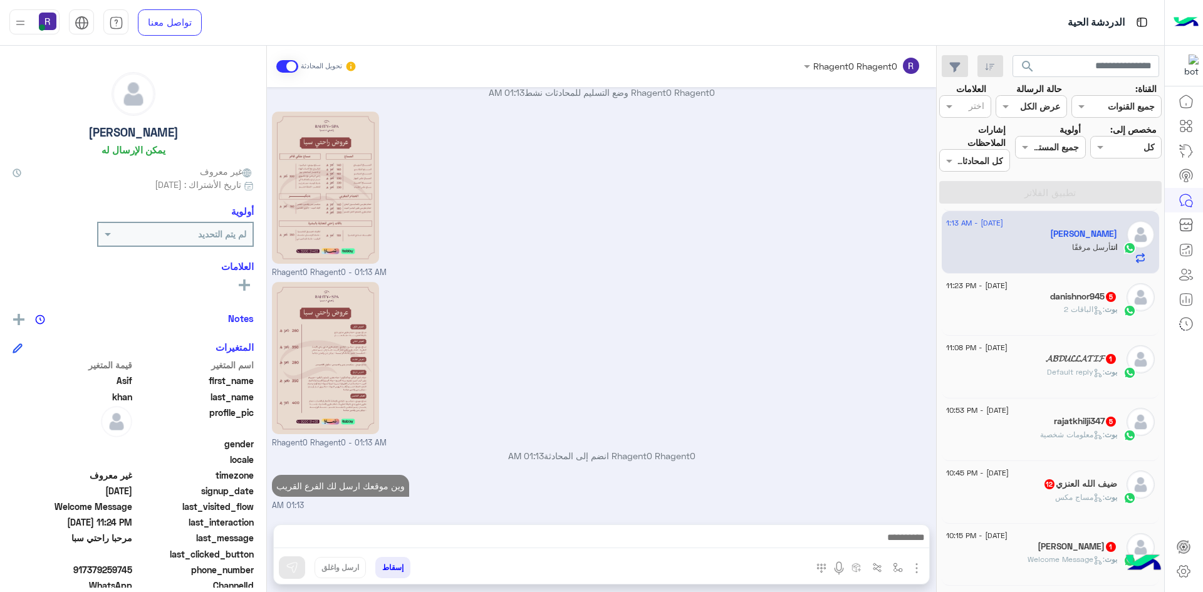
click at [1093, 312] on icon at bounding box center [1097, 310] width 9 height 9
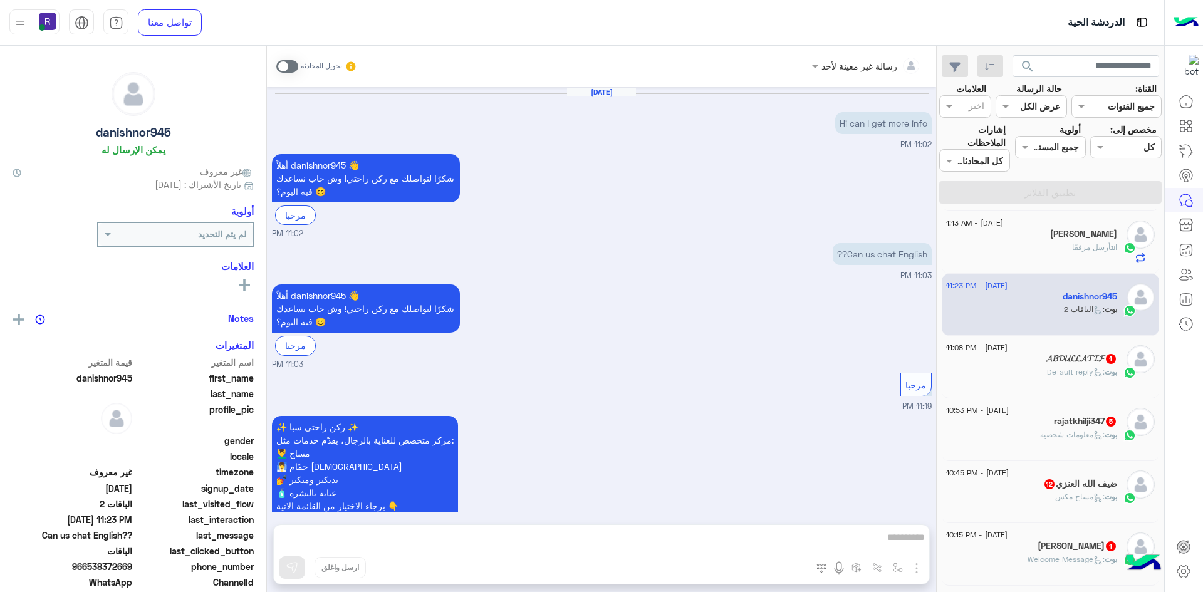
scroll to position [487, 0]
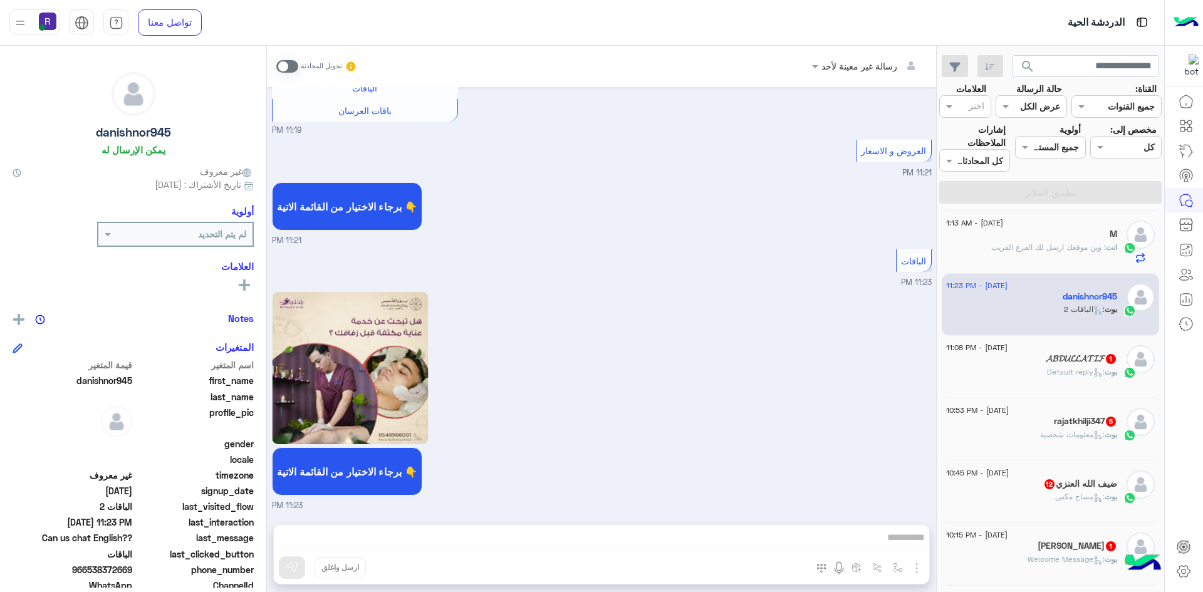
click at [287, 65] on span at bounding box center [287, 66] width 22 height 13
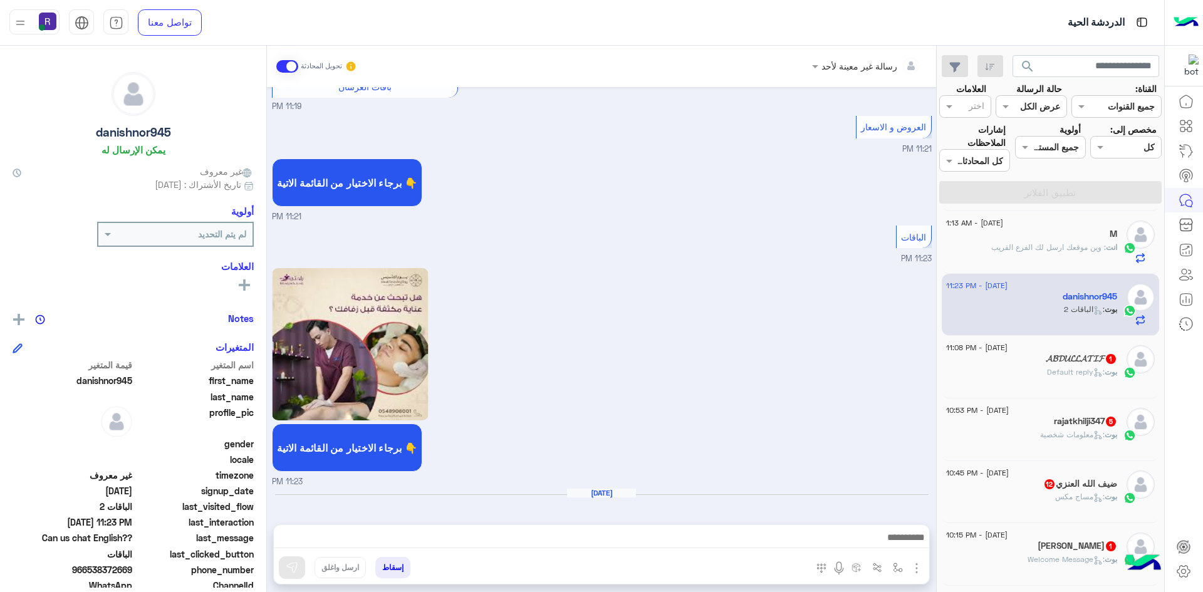
scroll to position [532, 0]
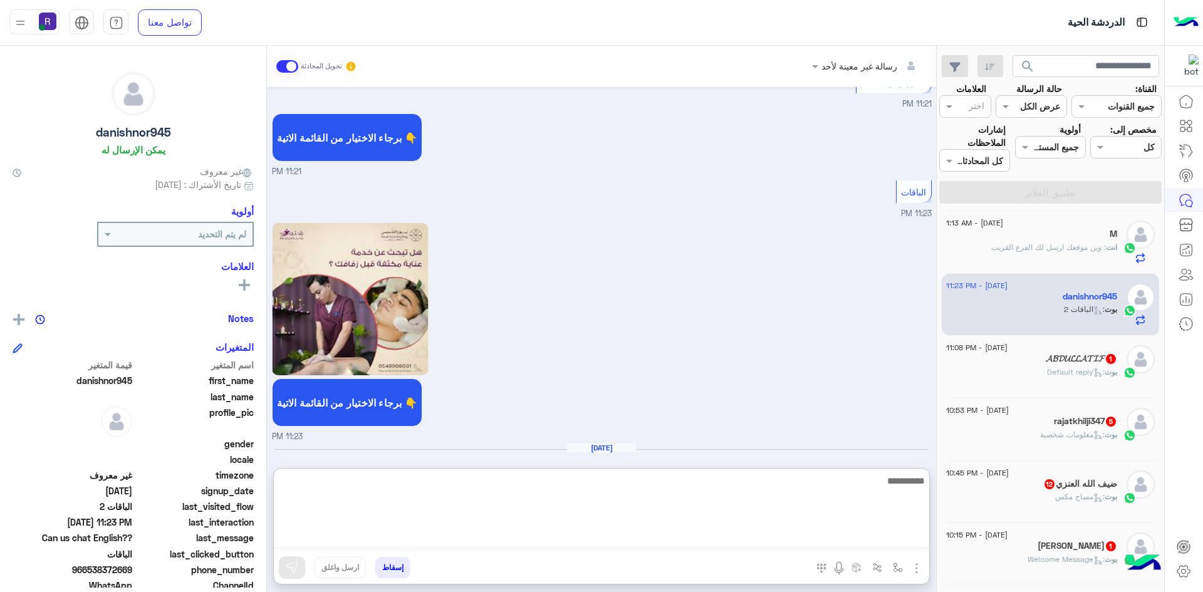
click at [672, 538] on textarea at bounding box center [601, 510] width 655 height 75
paste textarea "**********"
type textarea "**********"
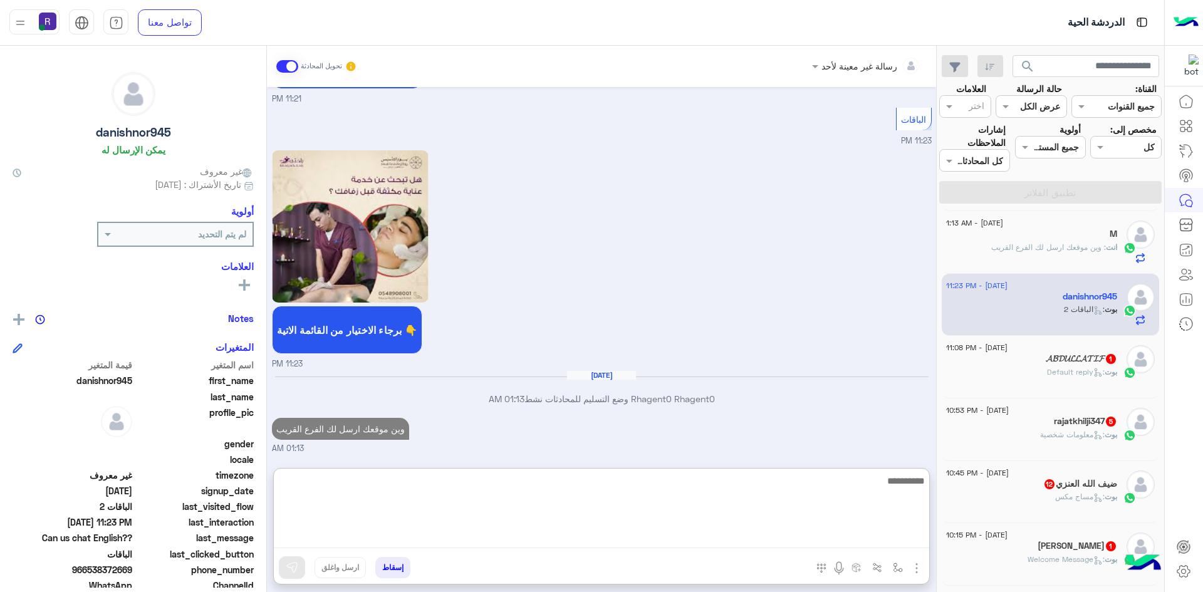
scroll to position [651, 0]
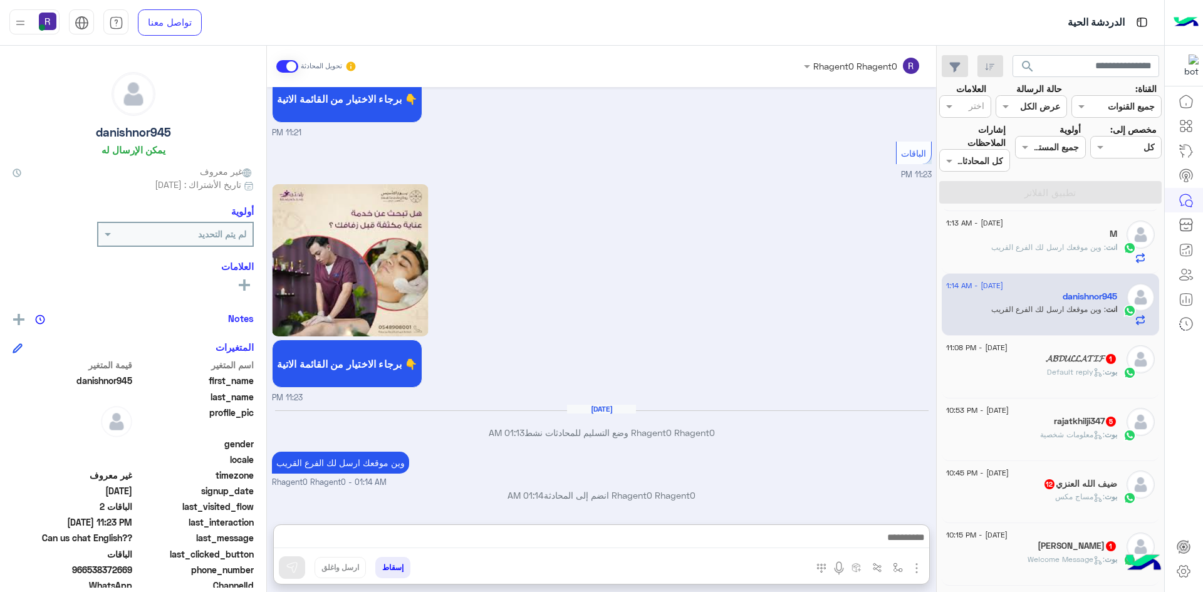
click at [1098, 381] on div "[PERSON_NAME] : Default reply" at bounding box center [1031, 378] width 171 height 22
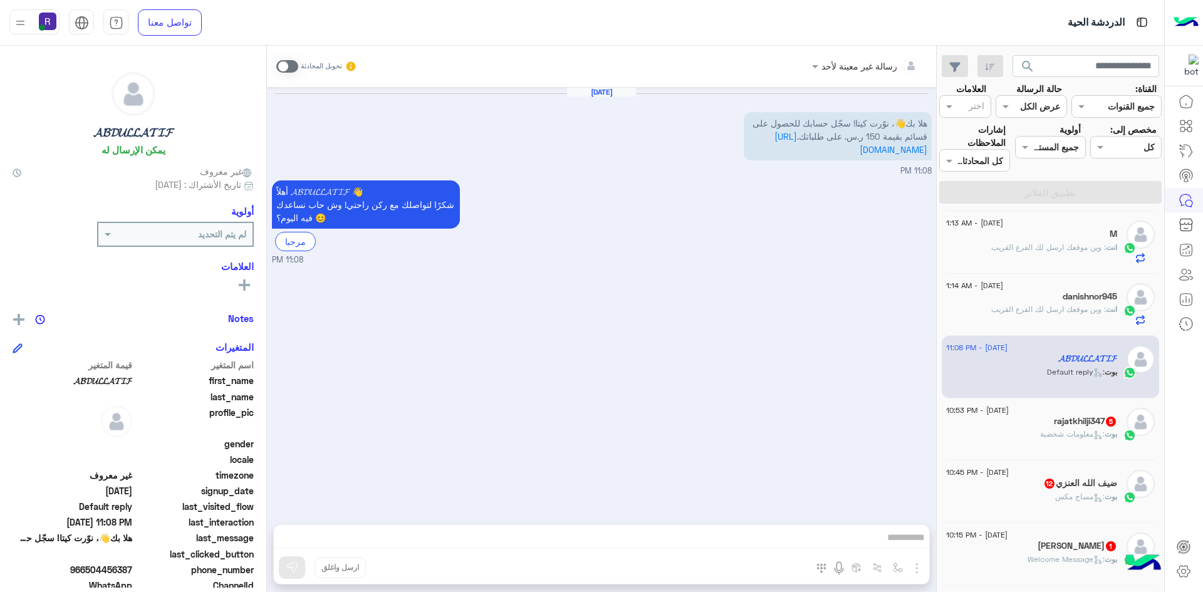
click at [1085, 434] on span ": معلومات شخصية" at bounding box center [1072, 433] width 65 height 9
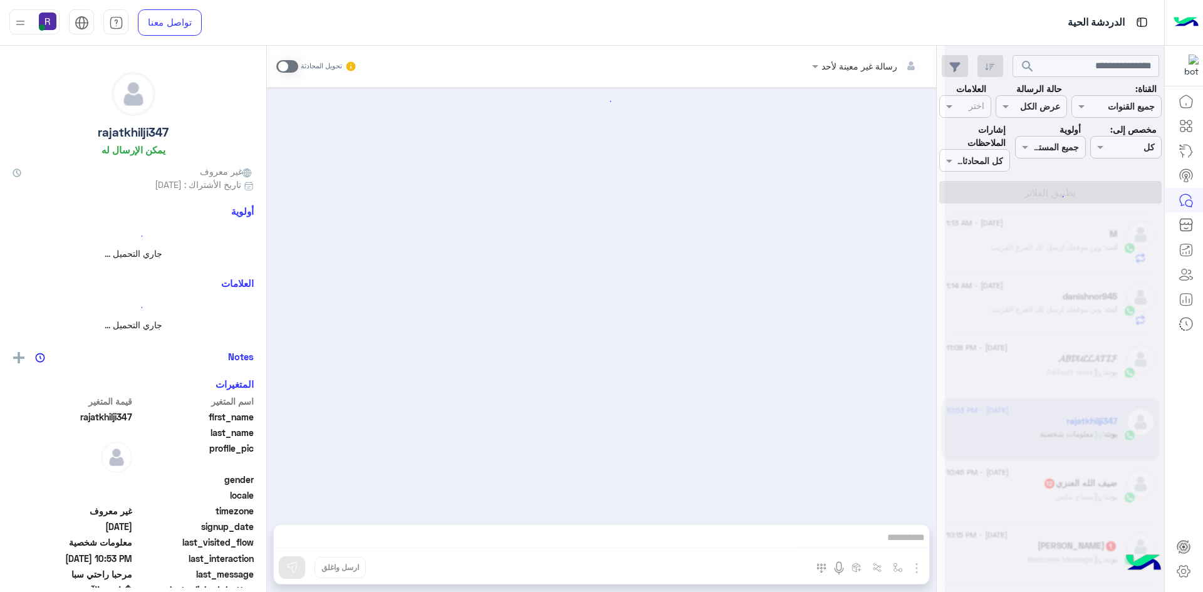
scroll to position [473, 0]
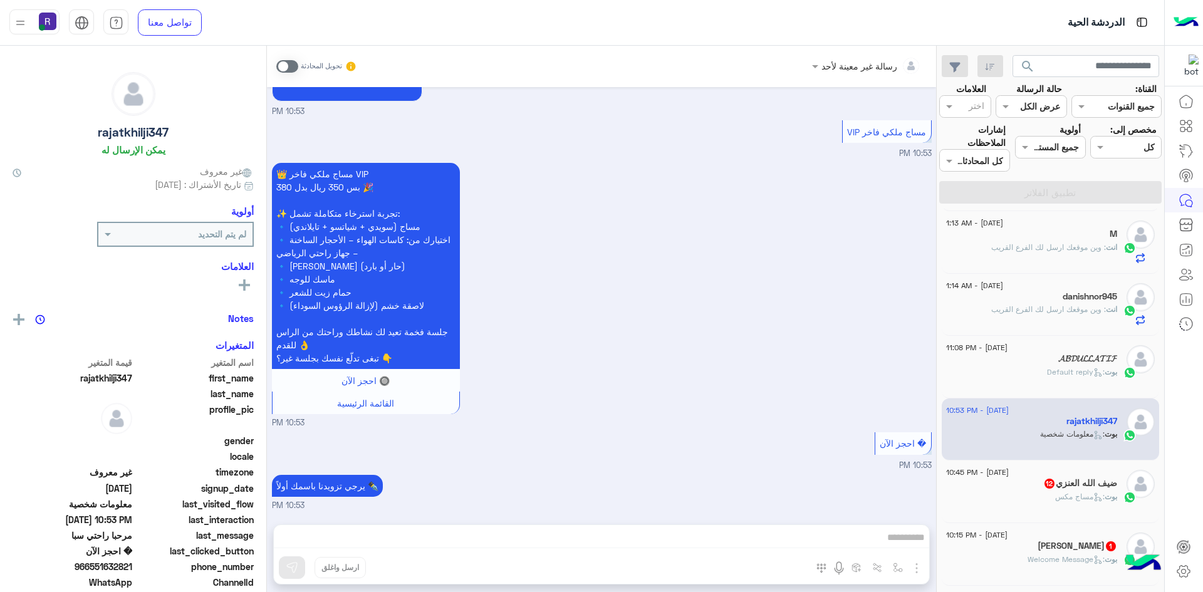
click at [289, 68] on span at bounding box center [287, 66] width 22 height 13
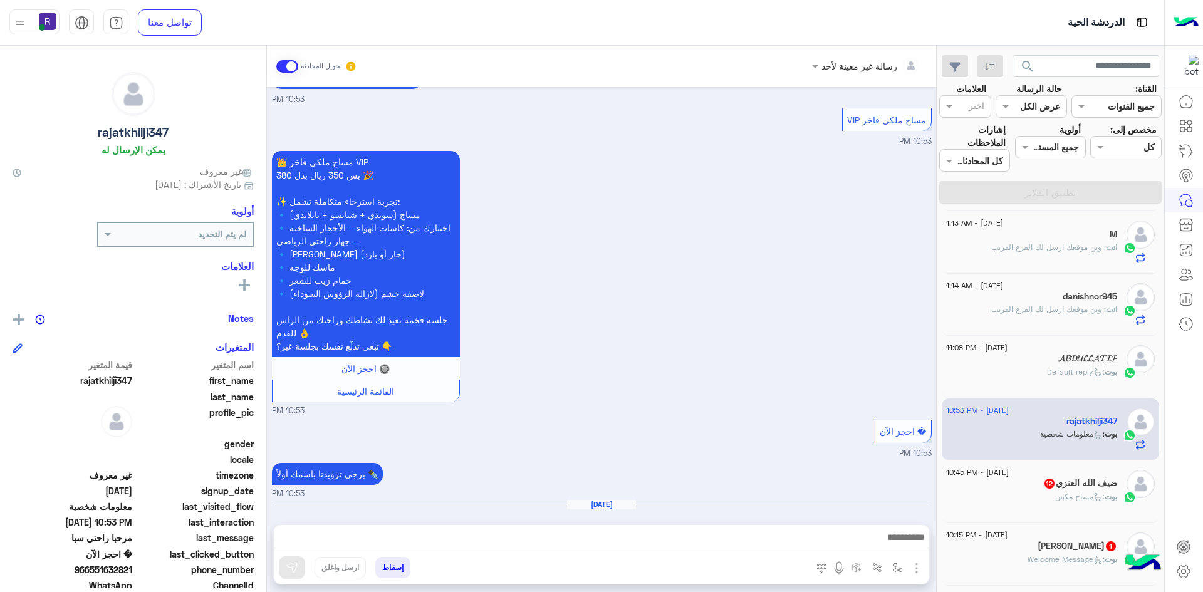
scroll to position [518, 0]
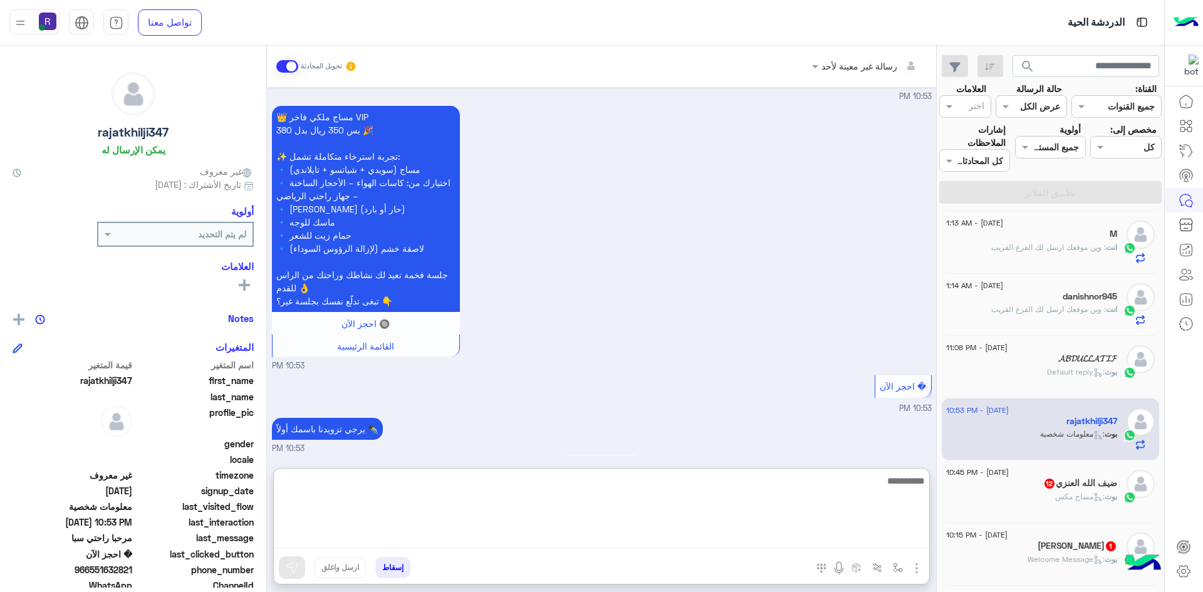
click at [744, 540] on textarea at bounding box center [601, 510] width 655 height 75
paste textarea "**********"
type textarea "**********"
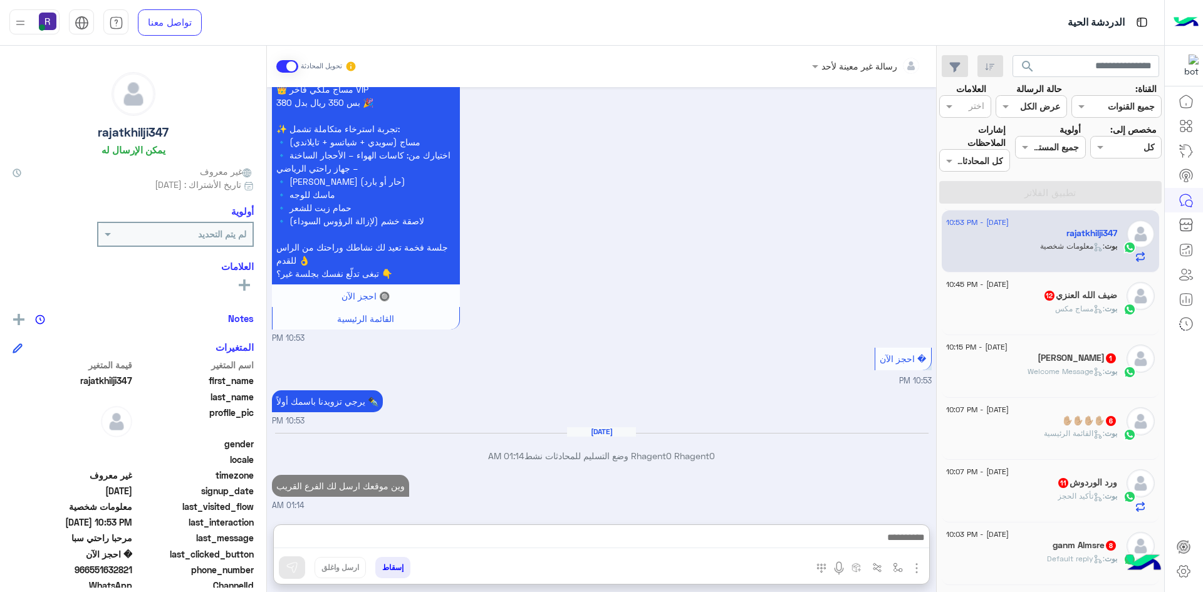
scroll to position [591, 0]
click at [1085, 299] on h5 "ضيف الله [PERSON_NAME] 12" at bounding box center [1080, 295] width 74 height 11
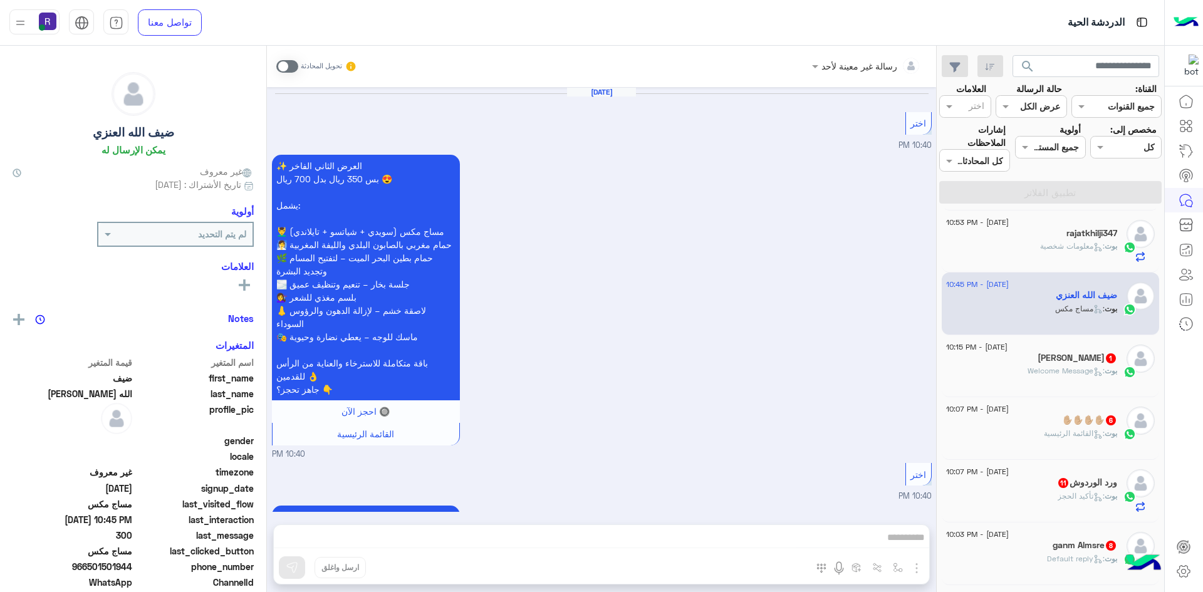
scroll to position [2218, 0]
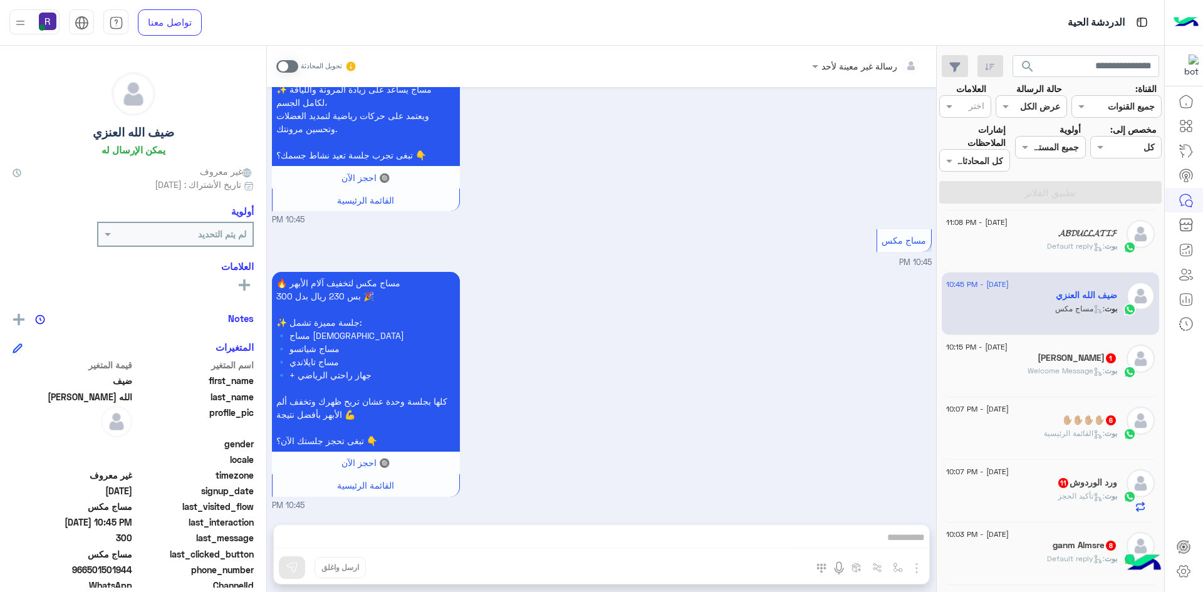
click at [290, 60] on span at bounding box center [287, 66] width 22 height 13
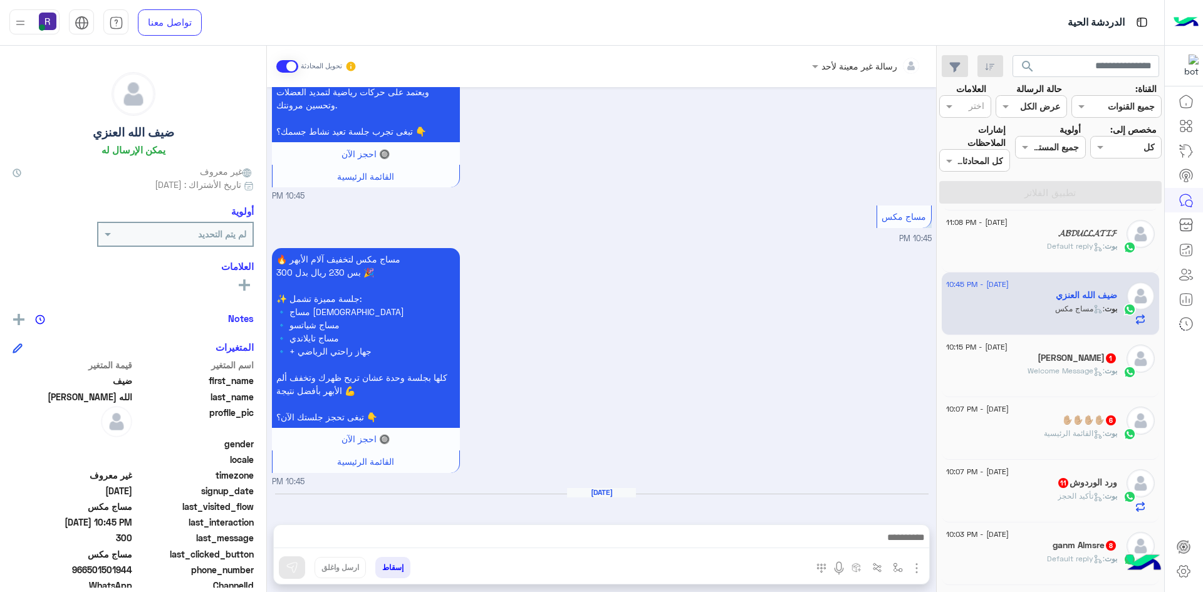
scroll to position [2263, 0]
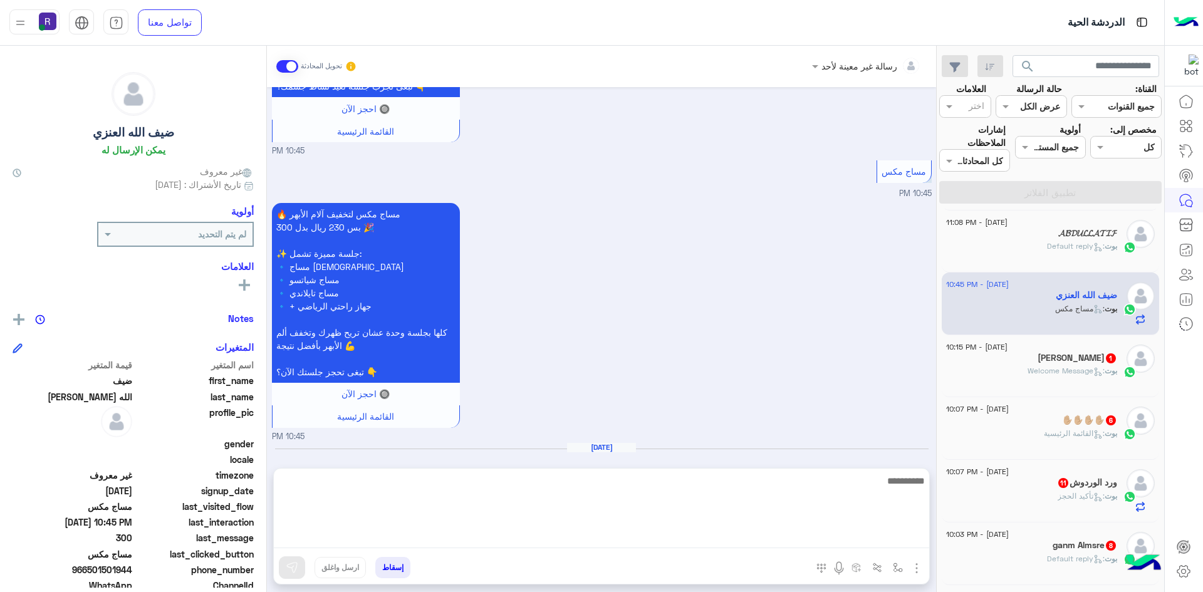
click at [649, 533] on textarea at bounding box center [601, 510] width 655 height 75
paste textarea "**********"
type textarea "**********"
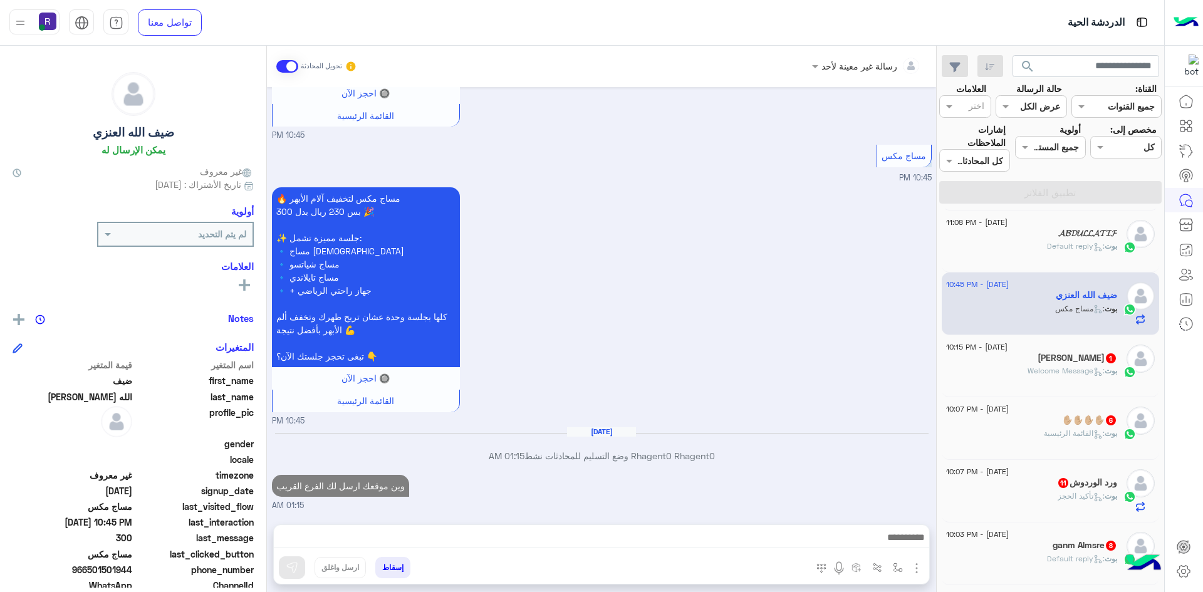
click at [1028, 368] on span ": Welcome Message" at bounding box center [1066, 370] width 77 height 9
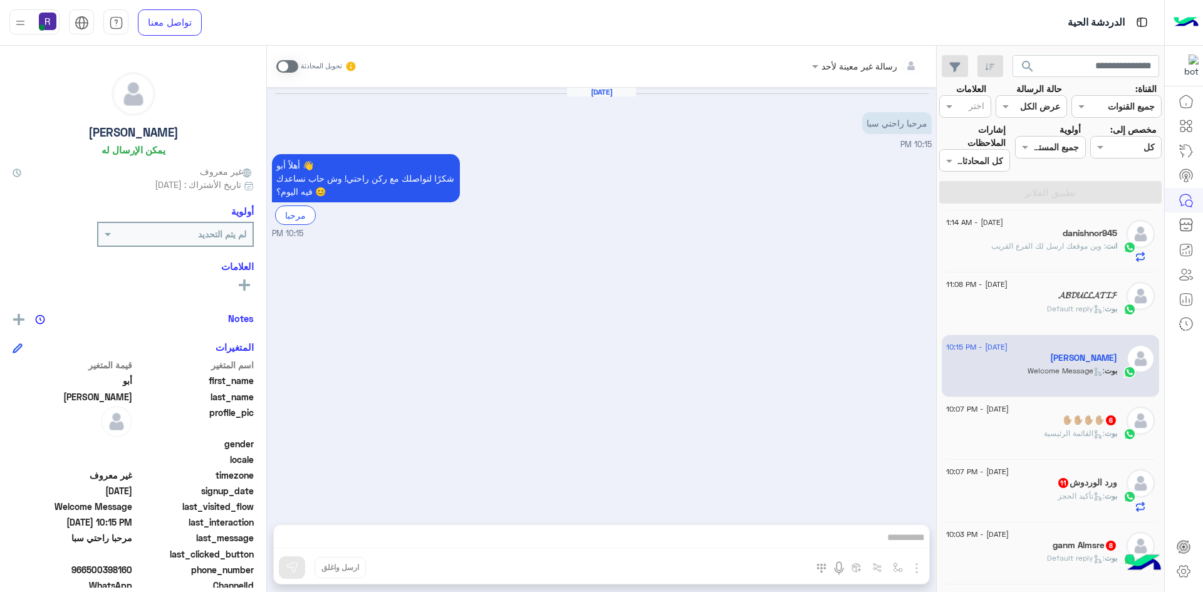
click at [290, 58] on div "تحويل المحادثة" at bounding box center [316, 66] width 81 height 23
click at [286, 65] on span at bounding box center [287, 66] width 22 height 13
click at [910, 565] on img "button" at bounding box center [916, 568] width 15 height 15
click at [887, 536] on span "الصور" at bounding box center [892, 541] width 23 height 14
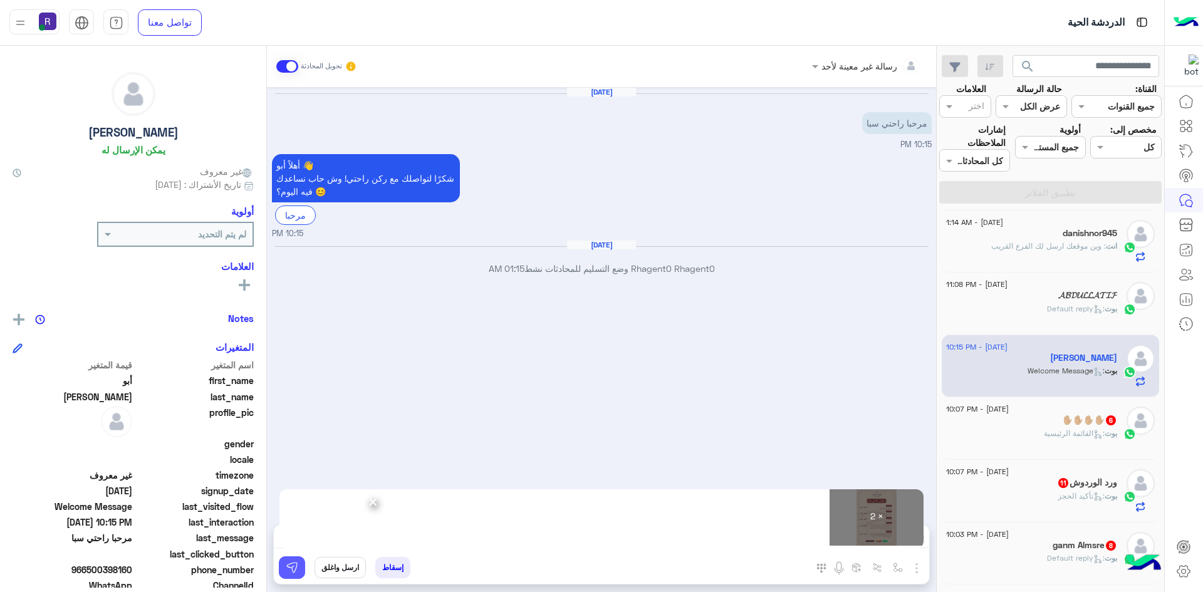
click at [297, 571] on img at bounding box center [292, 567] width 13 height 13
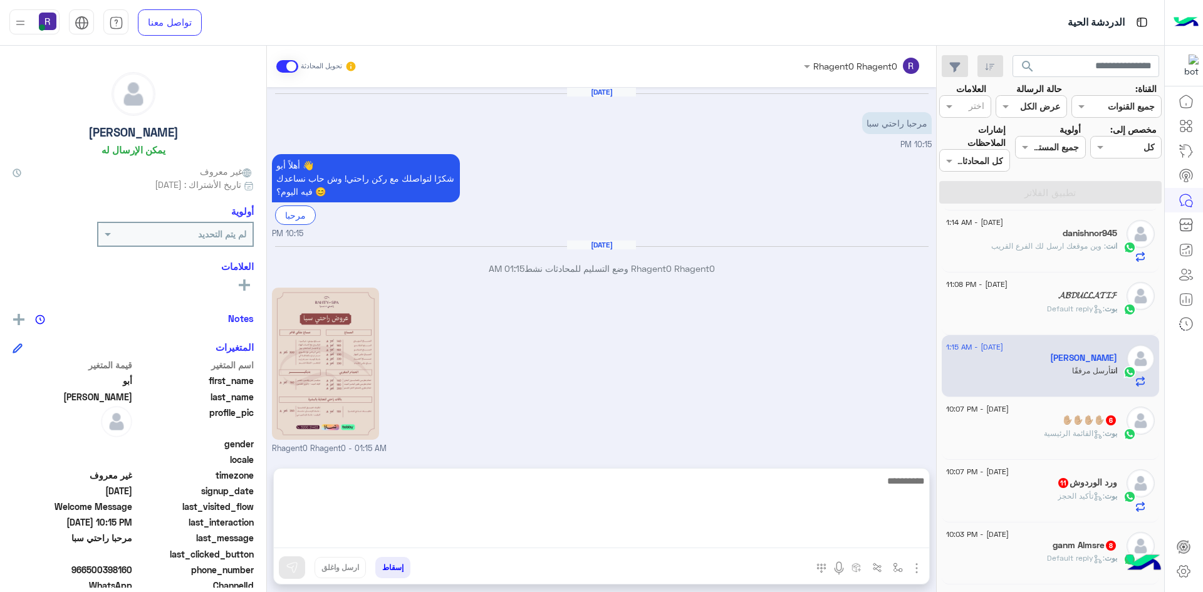
click at [709, 543] on textarea at bounding box center [601, 510] width 655 height 75
paste textarea "**********"
type textarea "**********"
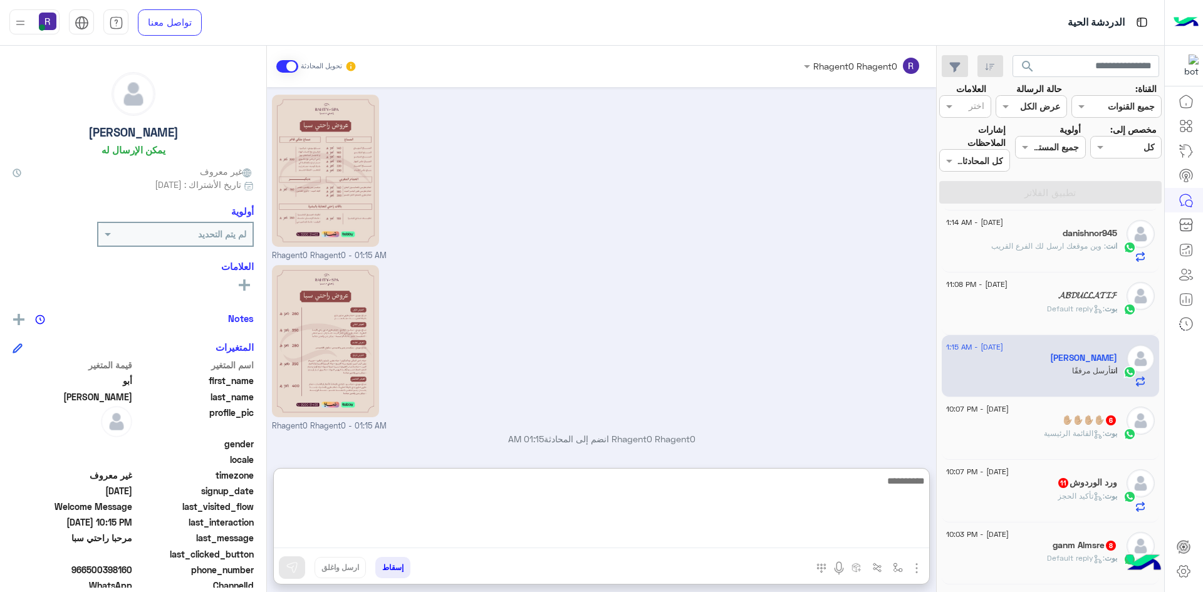
scroll to position [232, 0]
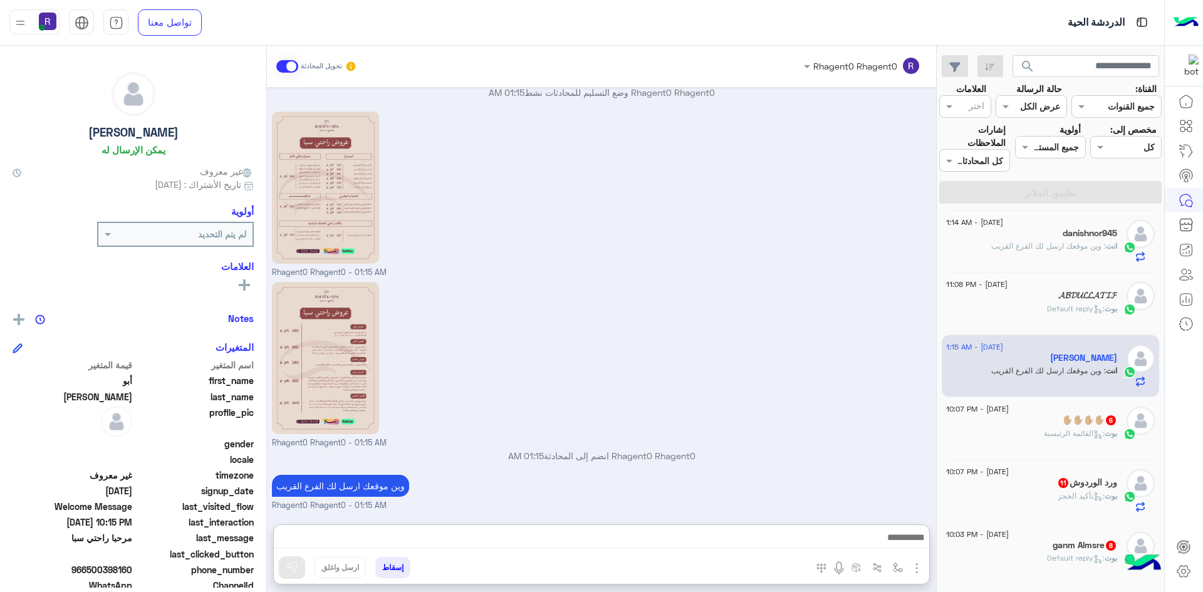
click at [1065, 426] on div "✋🏼✋🏼✋🏼✋🏼 6" at bounding box center [1031, 421] width 171 height 13
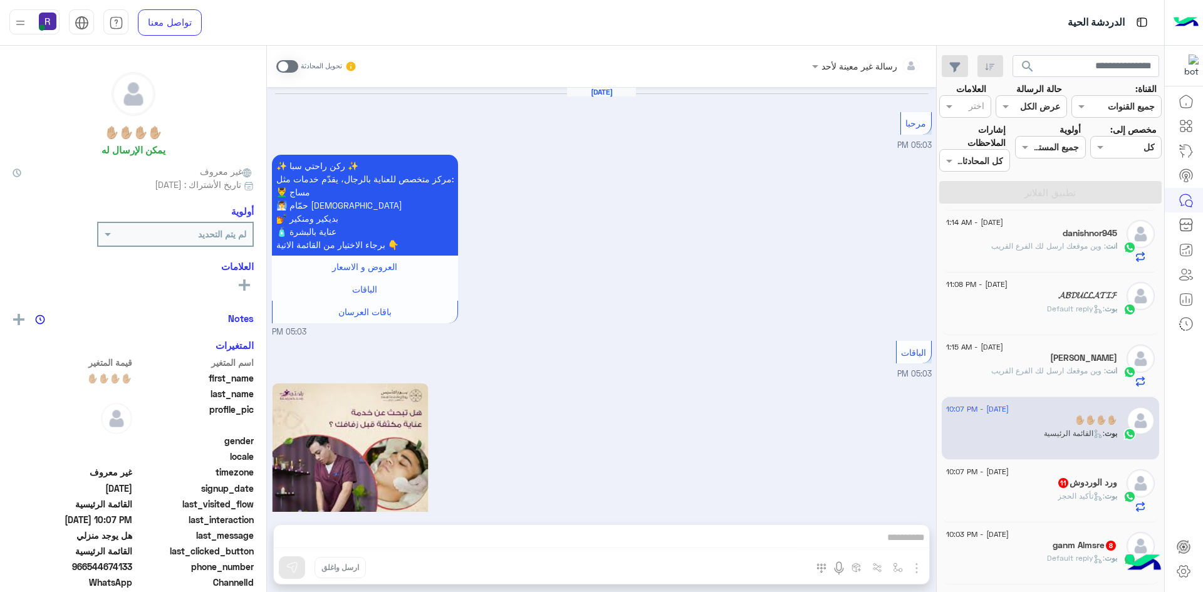
scroll to position [1608, 0]
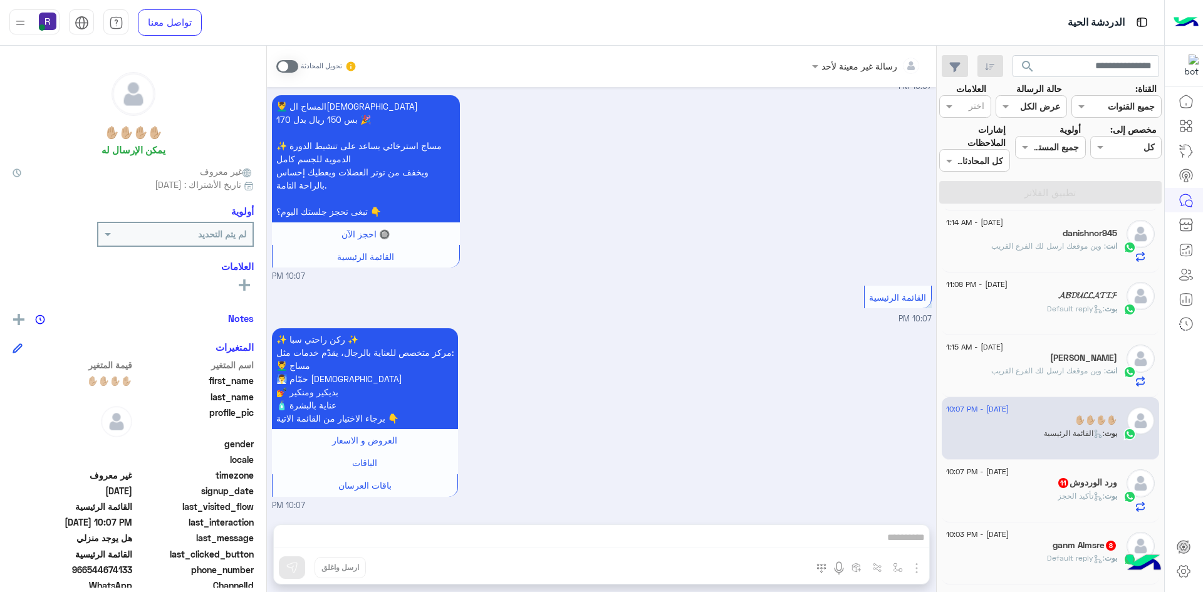
click at [281, 65] on span at bounding box center [287, 66] width 22 height 13
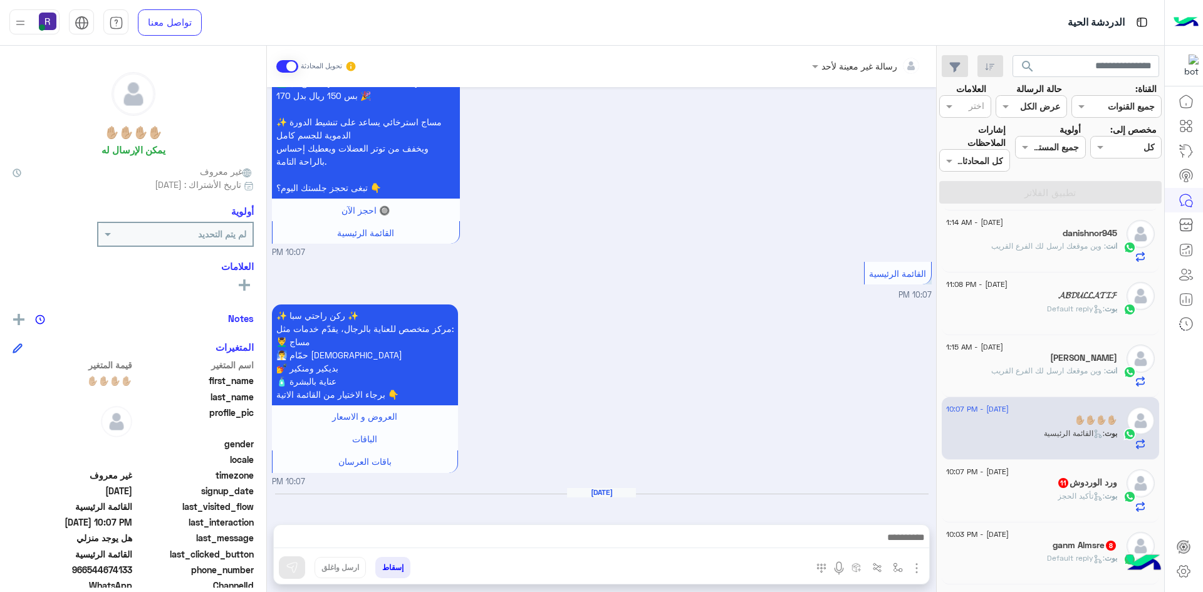
scroll to position [1653, 0]
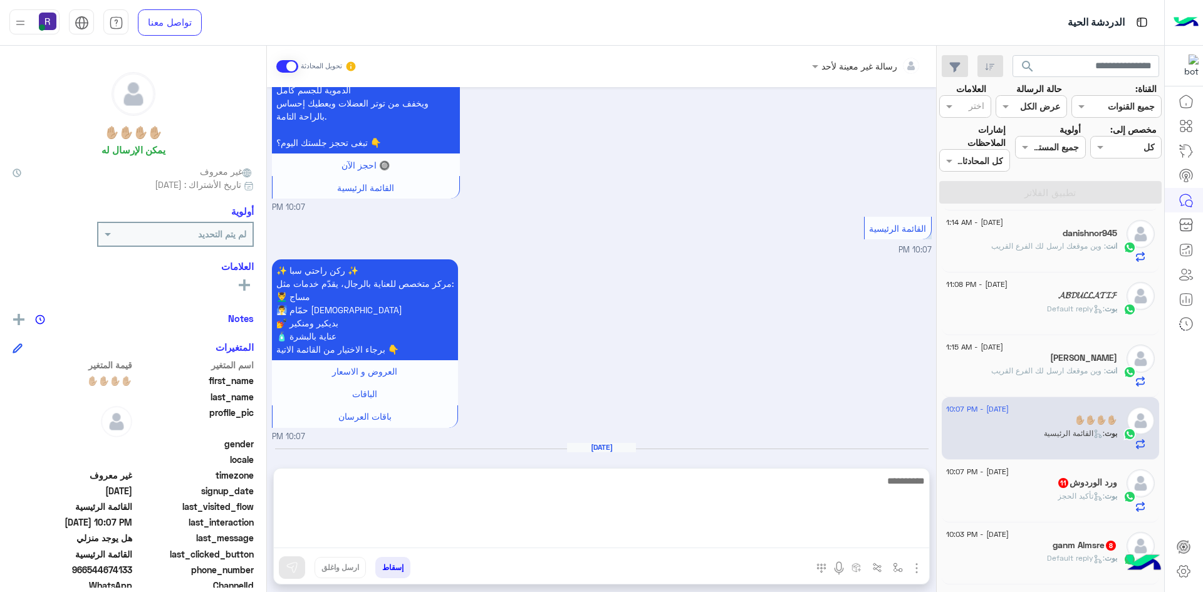
click at [637, 541] on textarea at bounding box center [601, 510] width 655 height 75
paste textarea "**********"
type textarea "**********"
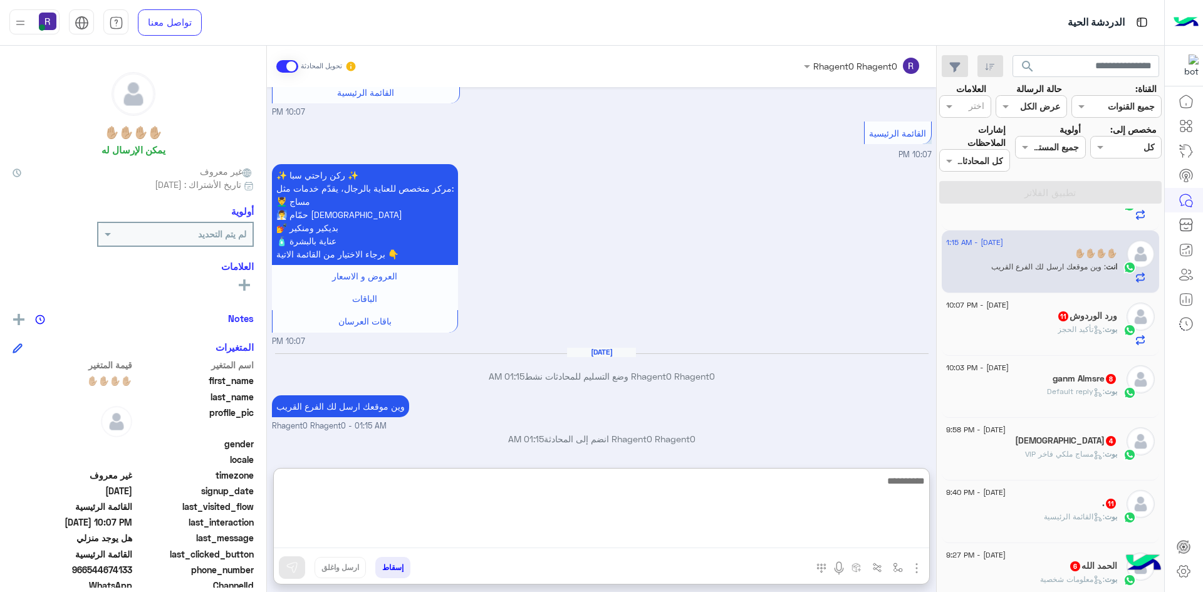
scroll to position [815, 0]
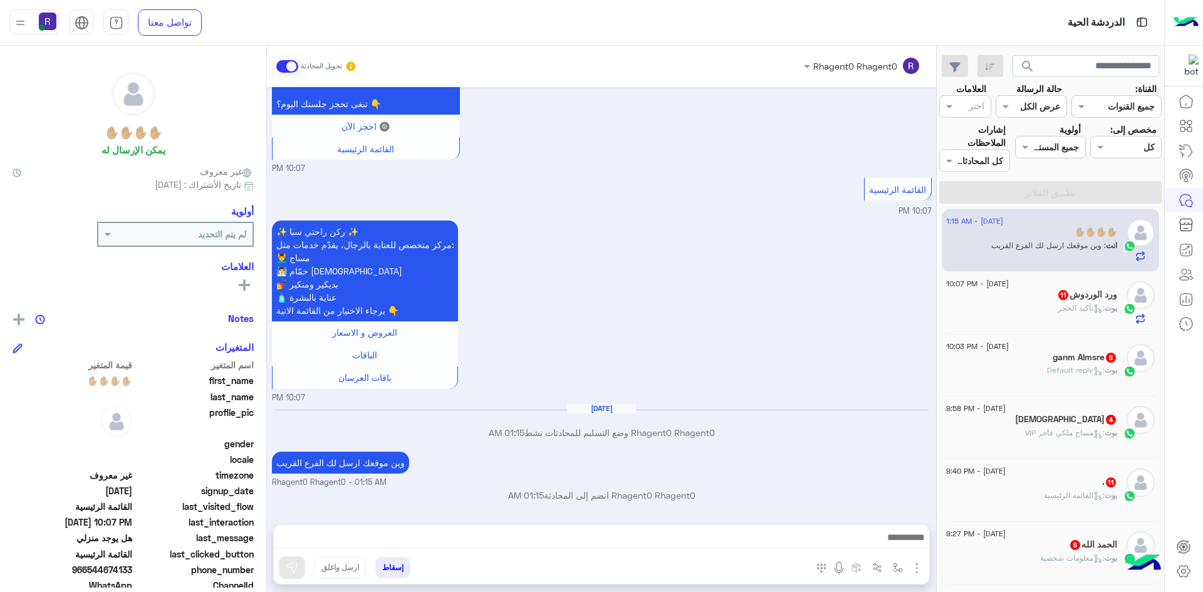
click at [1058, 303] on p "بوت : تأكيد الحجز" at bounding box center [1088, 308] width 60 height 11
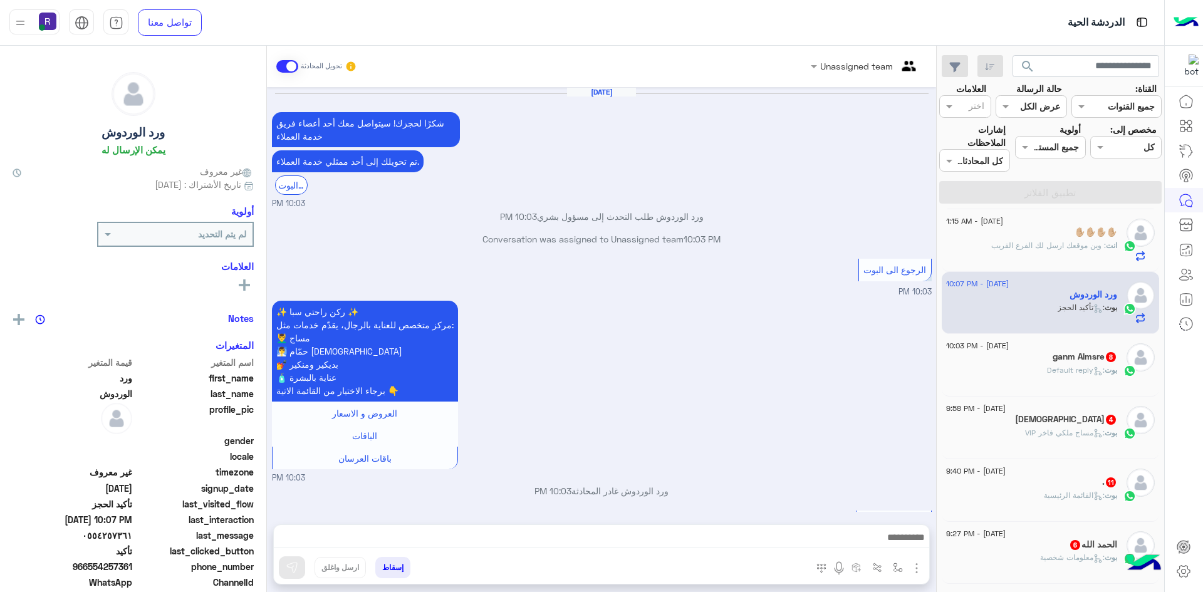
scroll to position [887, 0]
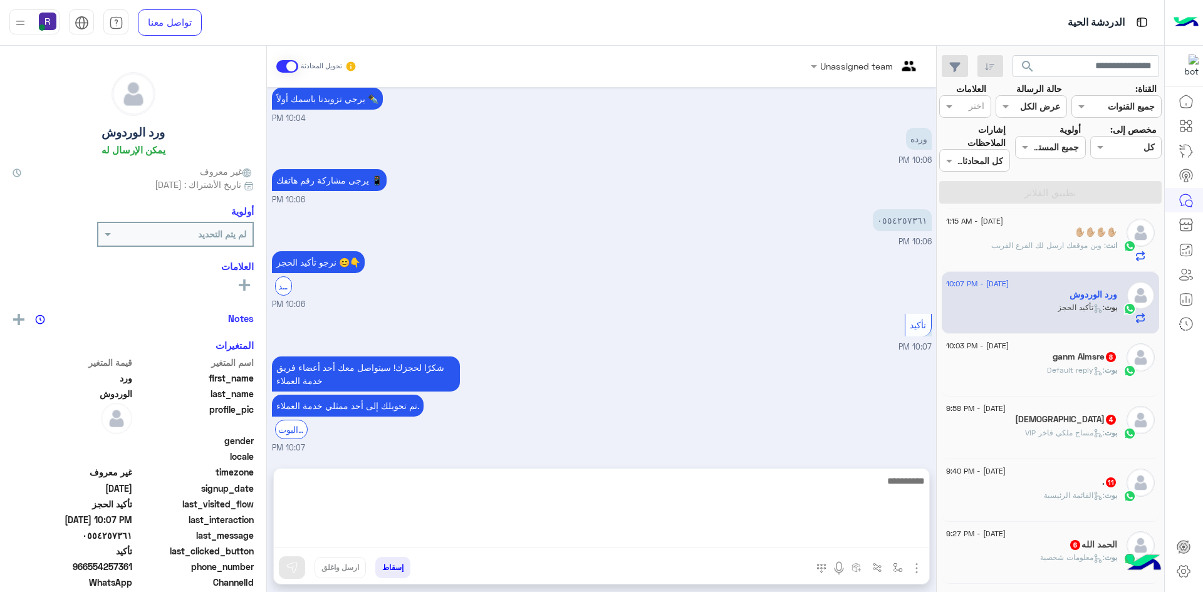
click at [667, 535] on textarea at bounding box center [601, 510] width 655 height 75
paste textarea "**********"
type textarea "**********"
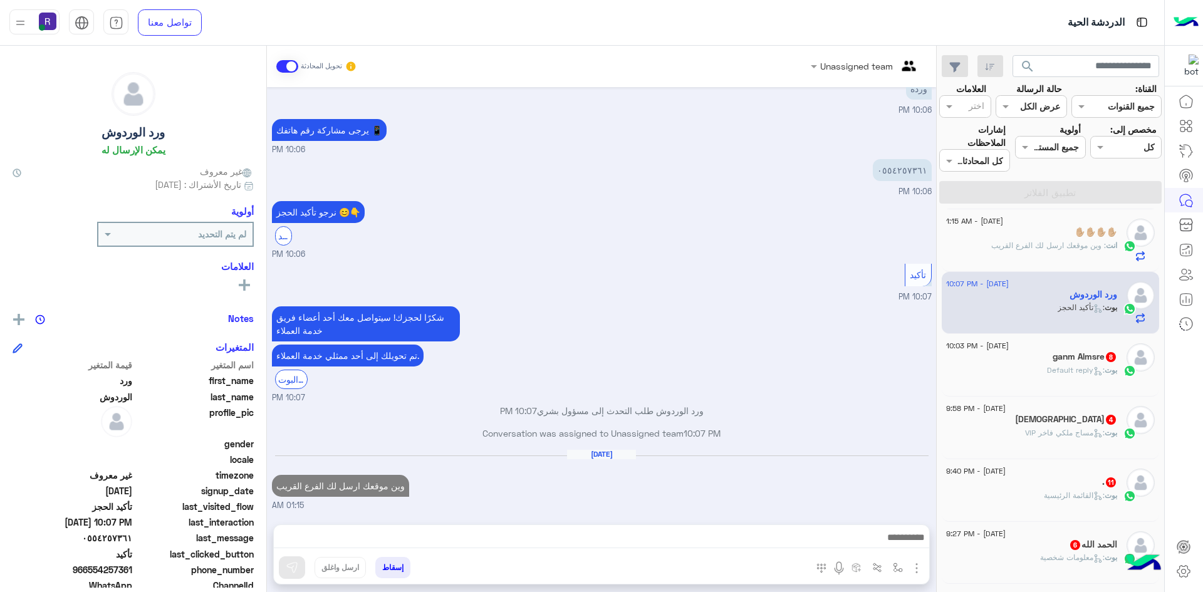
click at [1088, 376] on p "[PERSON_NAME] : Default reply" at bounding box center [1082, 370] width 70 height 11
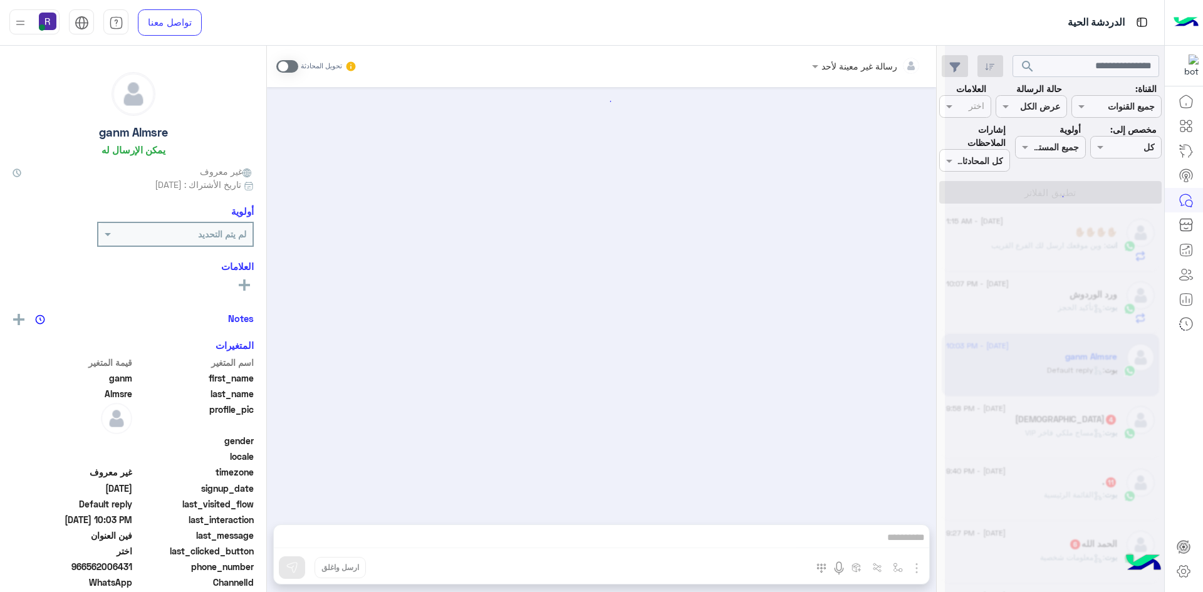
scroll to position [810, 0]
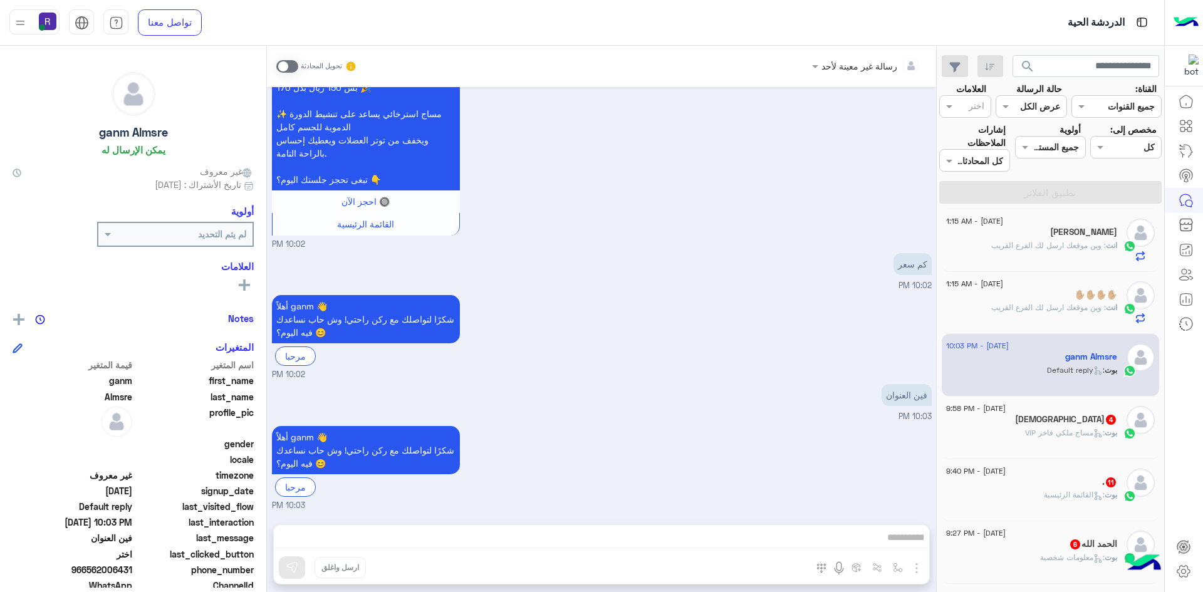
click at [1076, 410] on div "[DATE] - 9:58 PM" at bounding box center [1031, 410] width 171 height 8
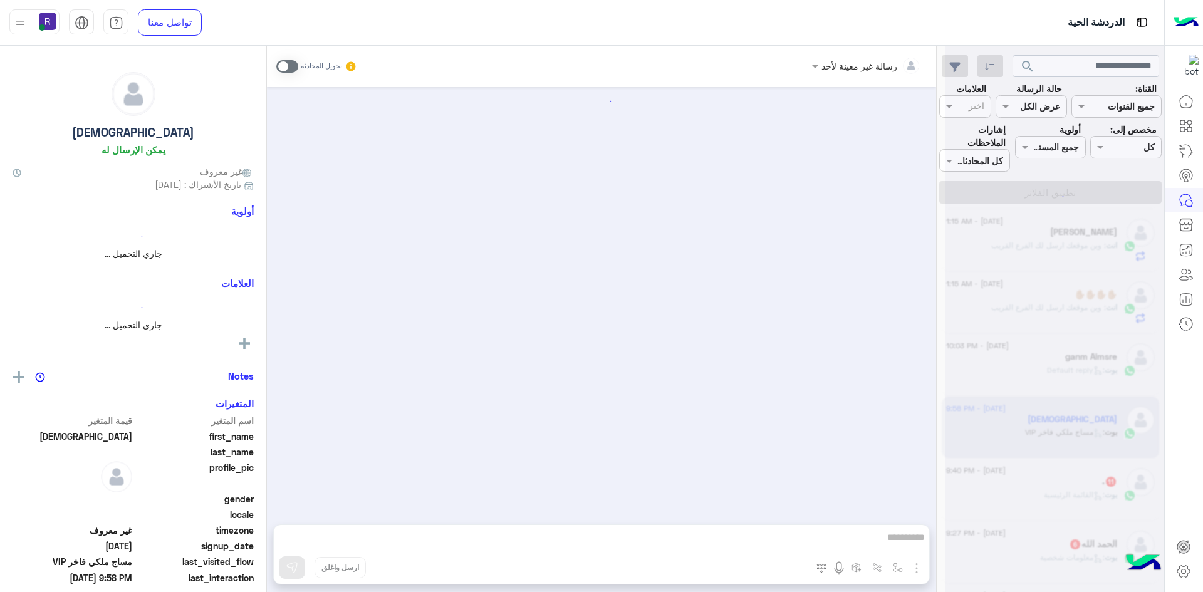
scroll to position [390, 0]
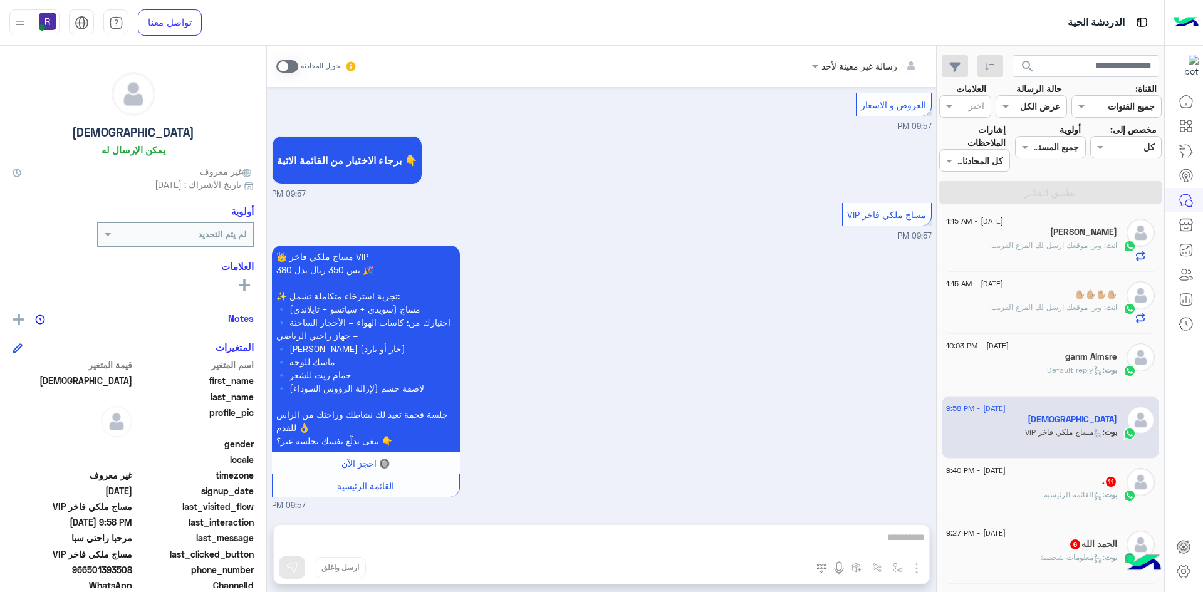
click at [289, 71] on span at bounding box center [287, 66] width 22 height 13
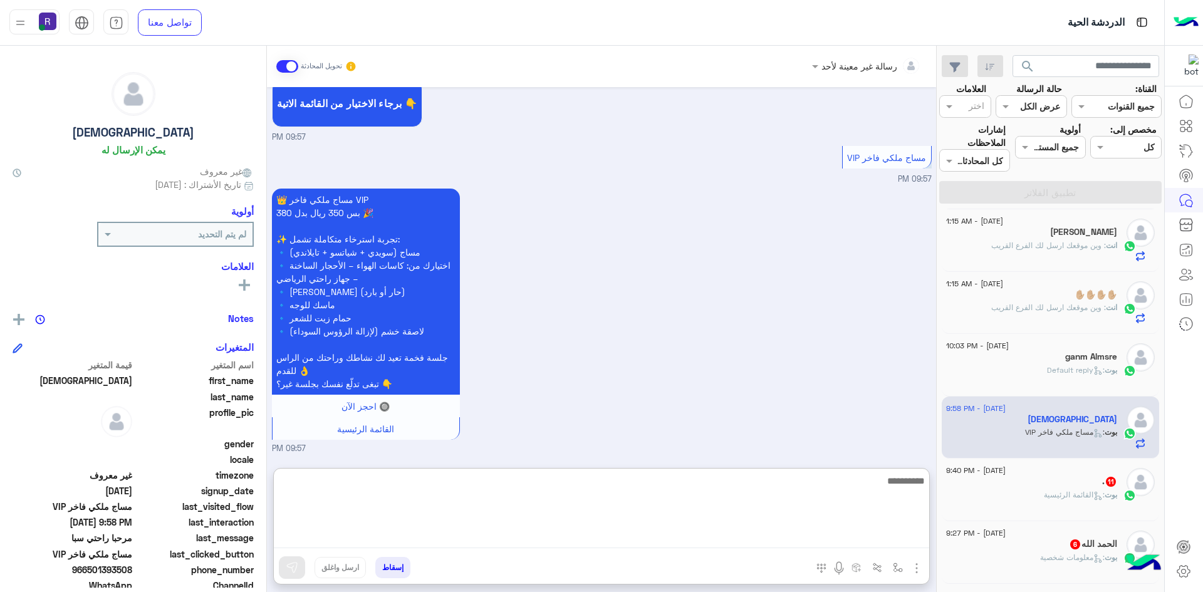
click at [507, 535] on textarea at bounding box center [601, 510] width 655 height 75
paste textarea "**********"
type textarea "**********"
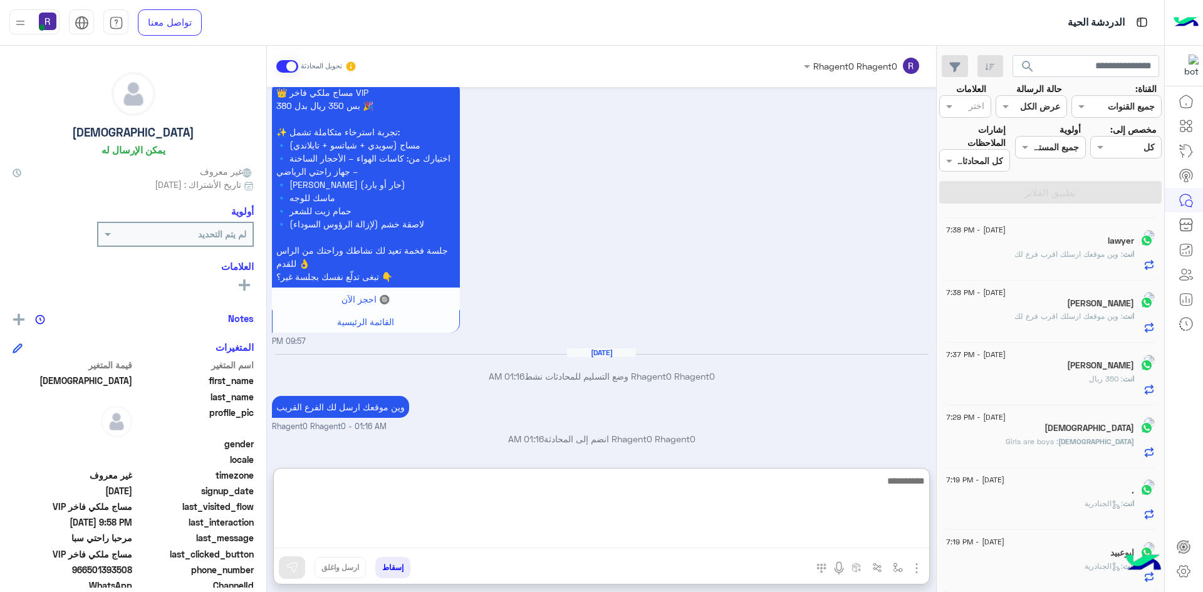
scroll to position [6, 0]
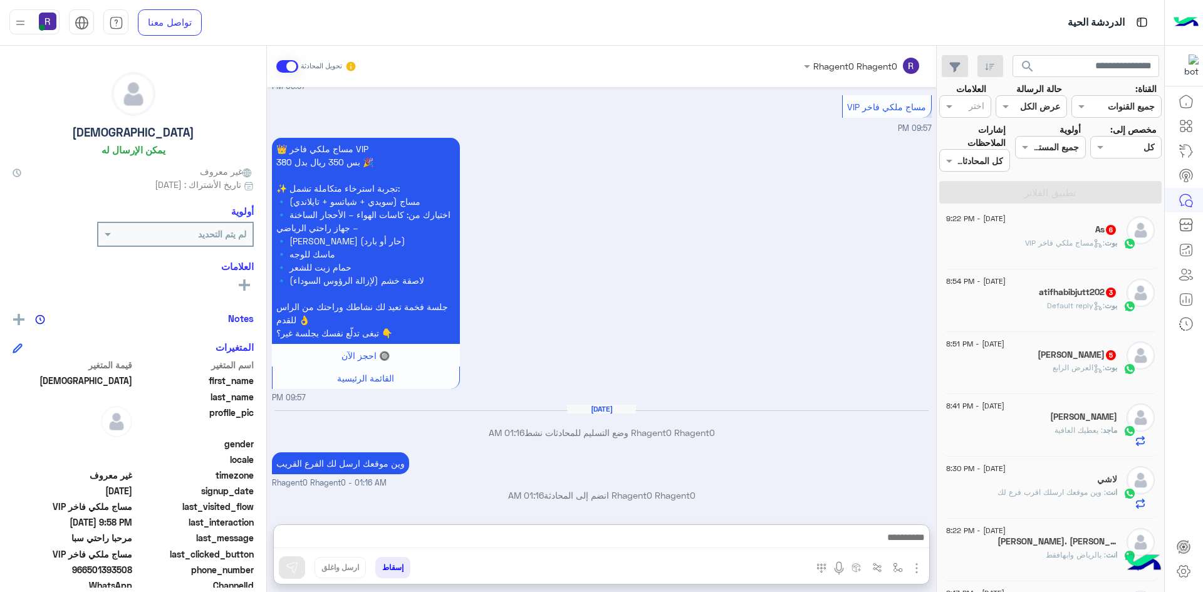
click at [1077, 226] on div "As 6" at bounding box center [1031, 230] width 171 height 13
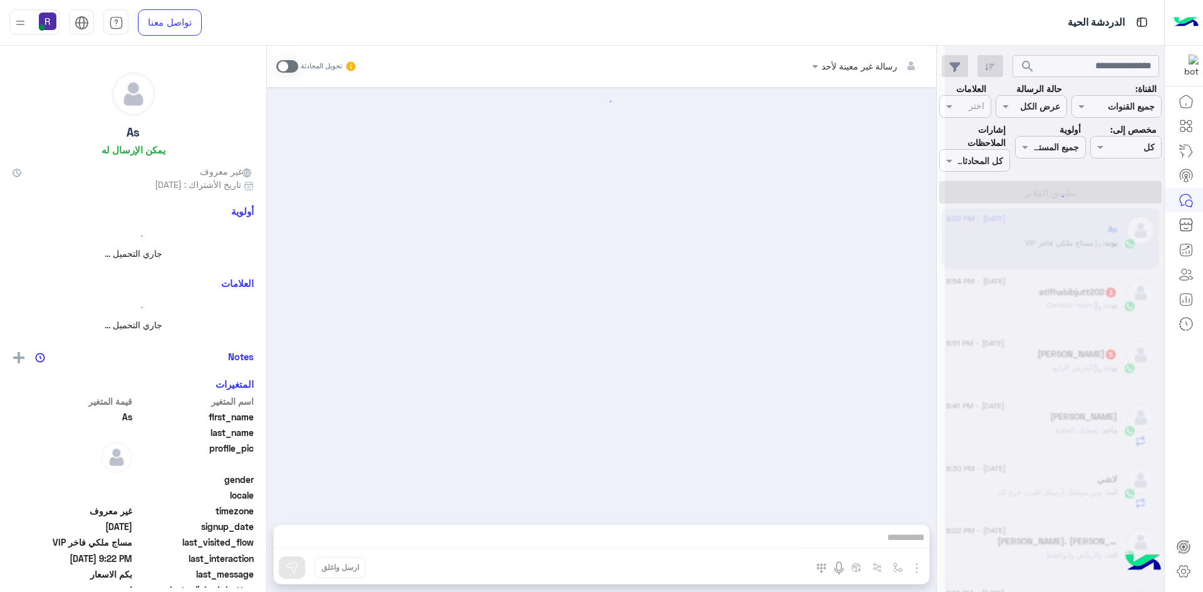
scroll to position [998, 0]
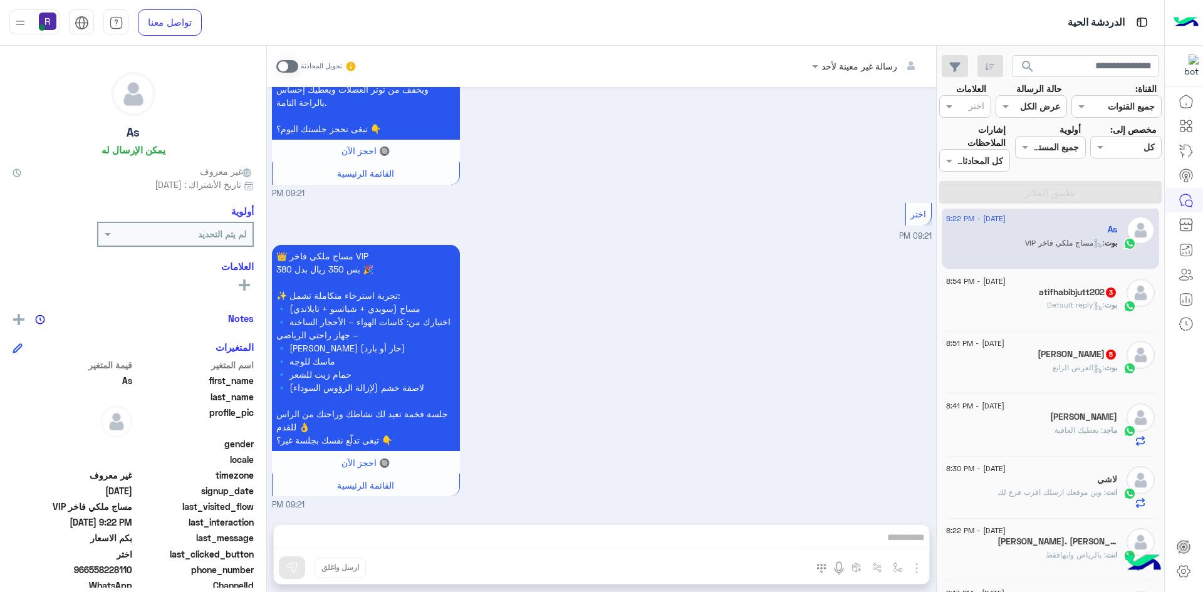
click at [283, 70] on span at bounding box center [287, 66] width 22 height 13
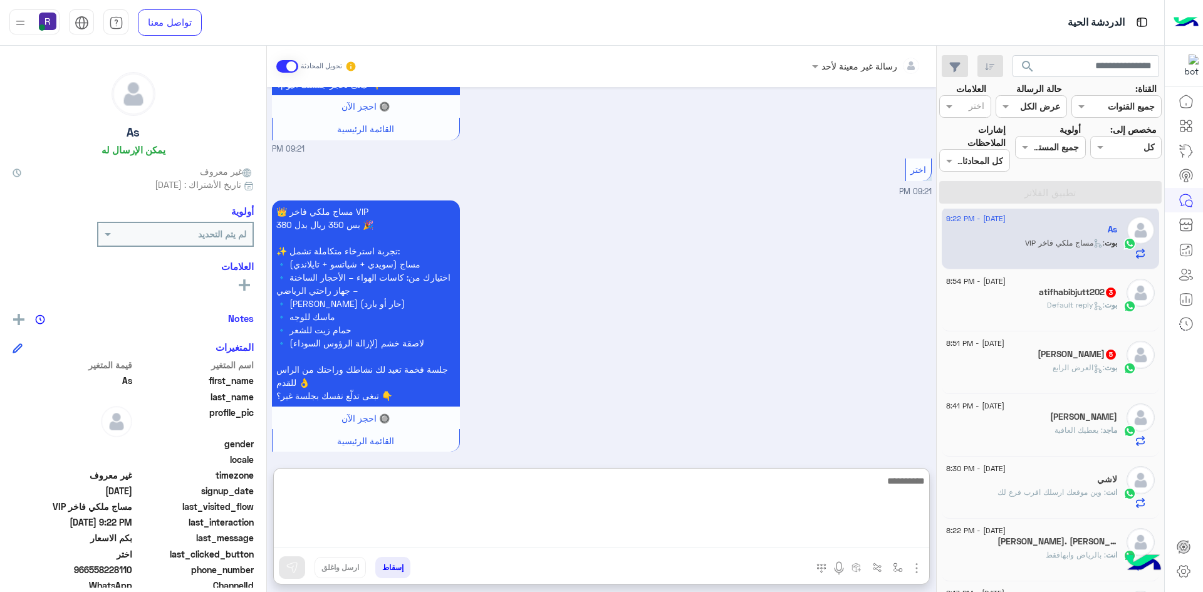
click at [619, 541] on textarea at bounding box center [601, 510] width 655 height 75
paste textarea "**********"
type textarea "**********"
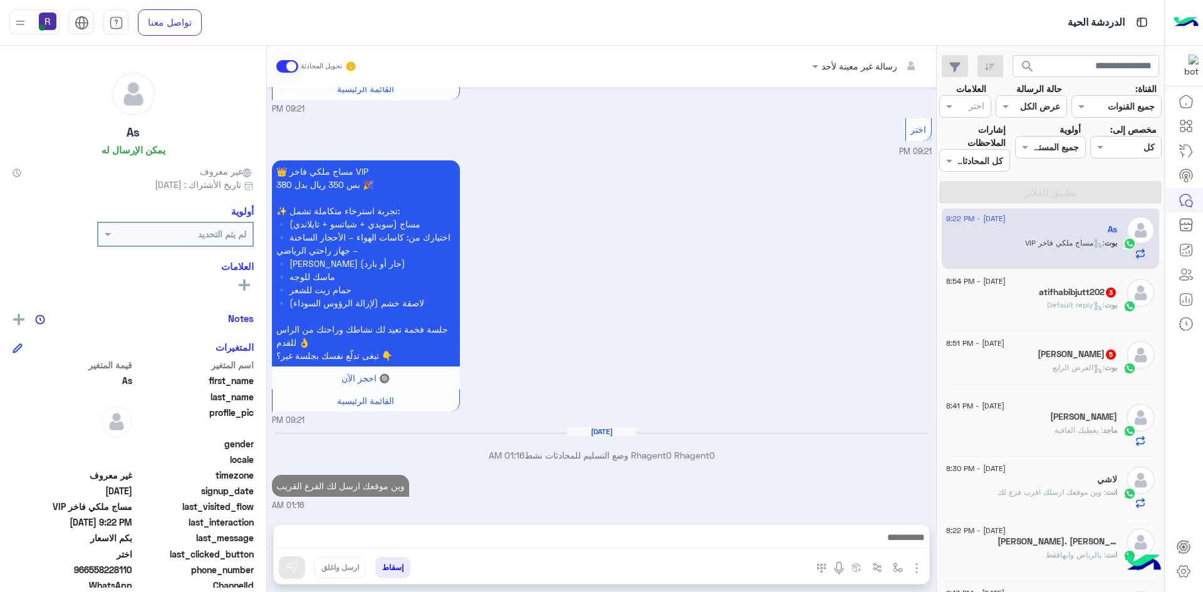
click at [1039, 292] on h5 "atifhabibjutt202 3" at bounding box center [1078, 292] width 78 height 11
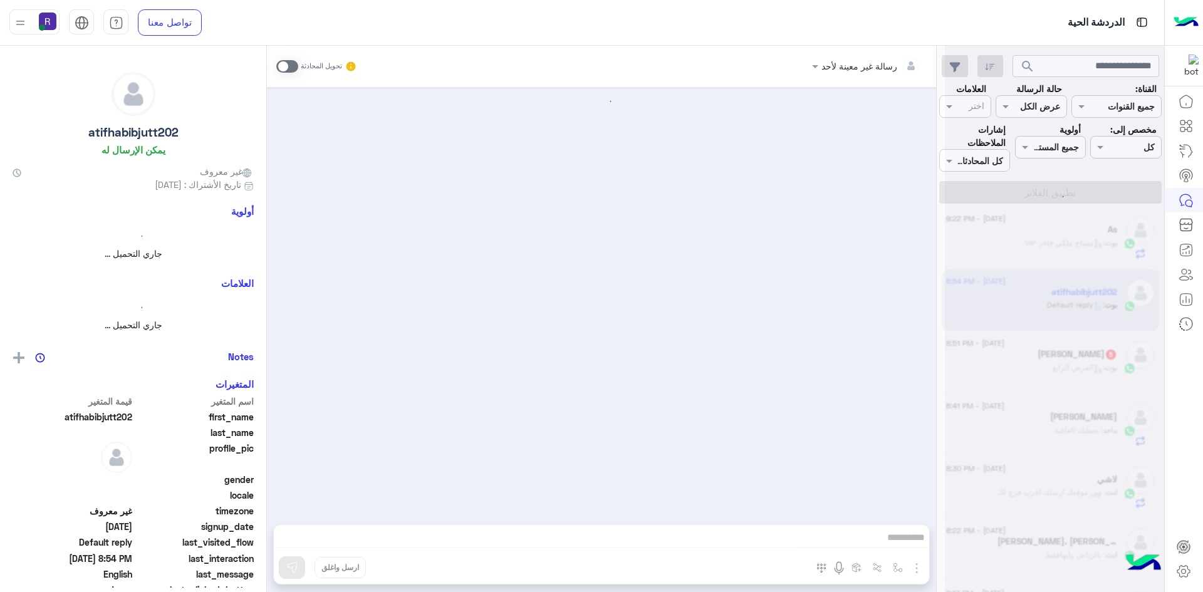
scroll to position [88, 0]
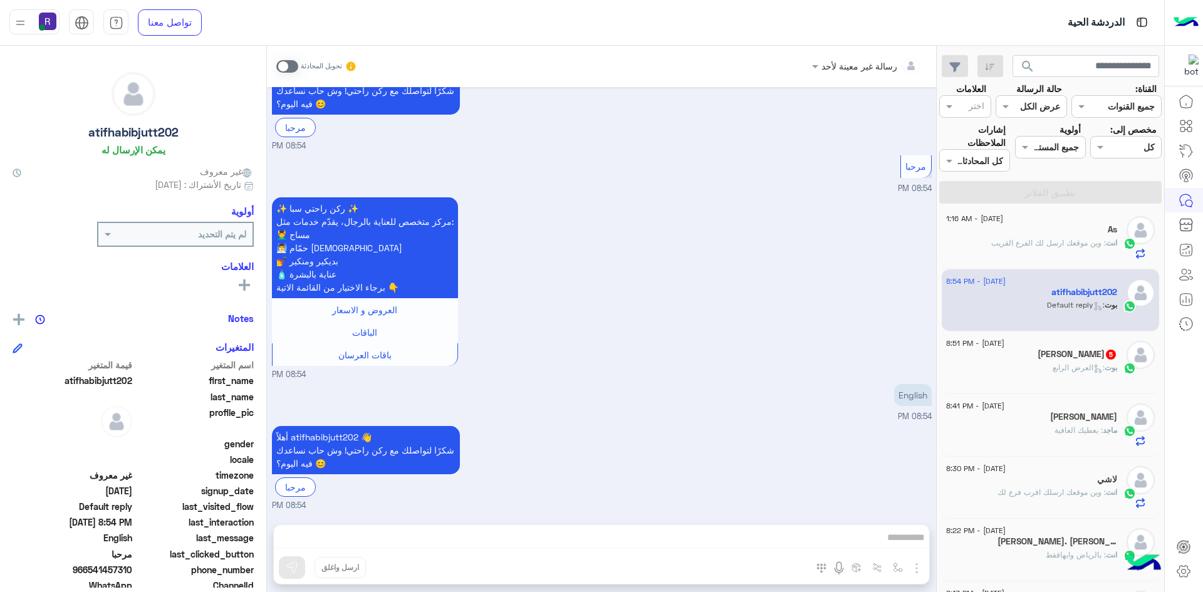
click at [290, 69] on span at bounding box center [287, 66] width 22 height 13
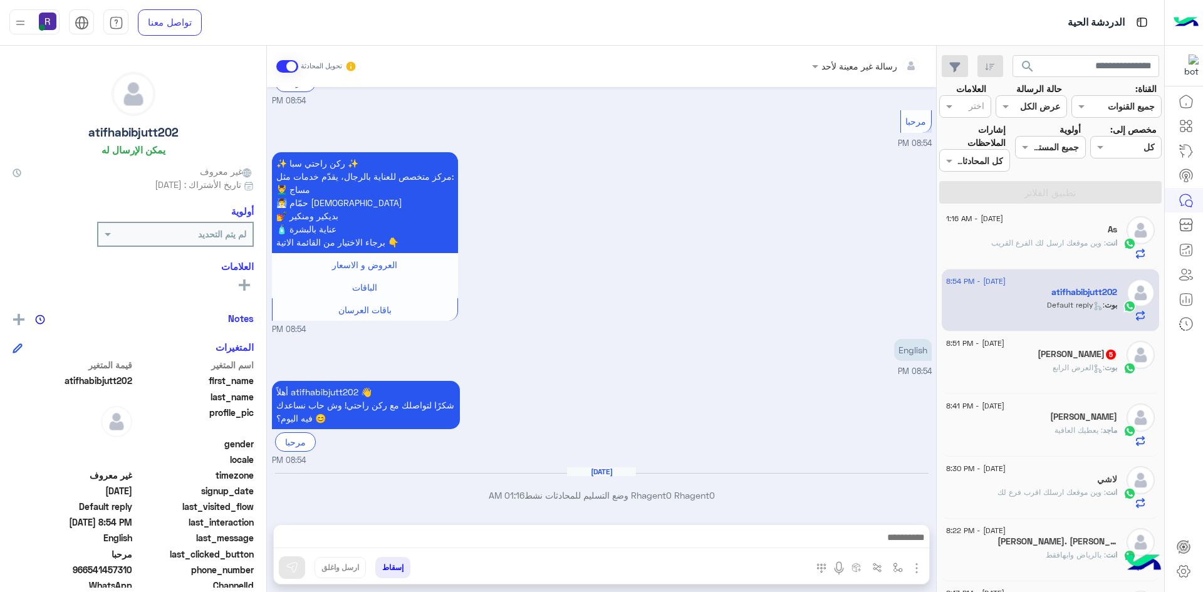
click at [911, 566] on img "button" at bounding box center [916, 568] width 15 height 15
click at [896, 539] on span "الصور" at bounding box center [892, 541] width 23 height 14
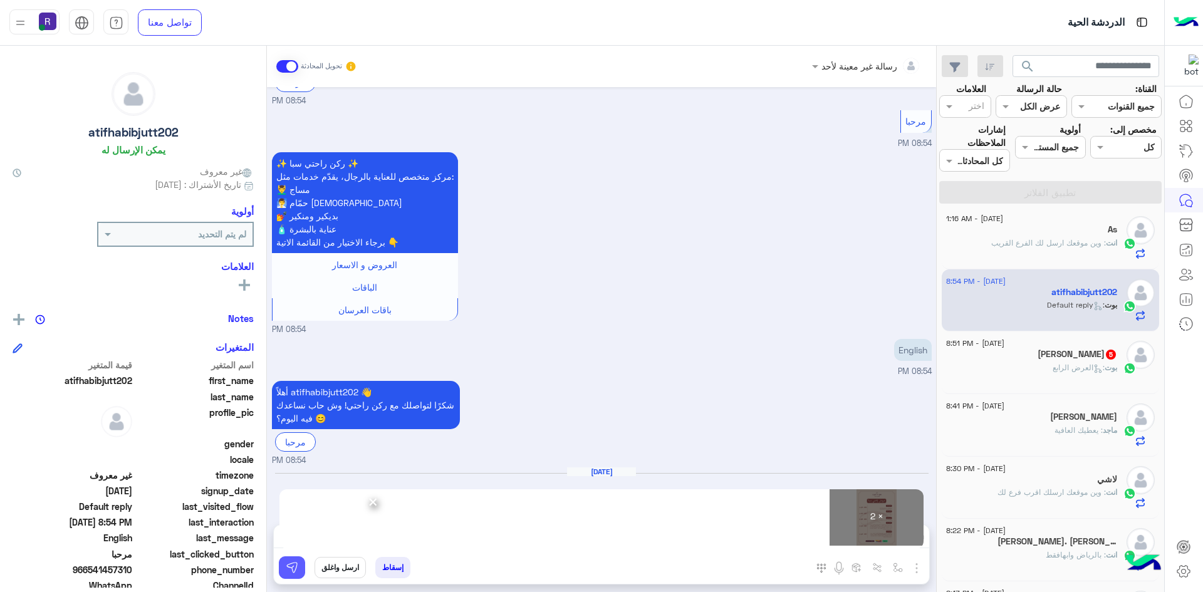
click at [302, 568] on button at bounding box center [292, 567] width 26 height 23
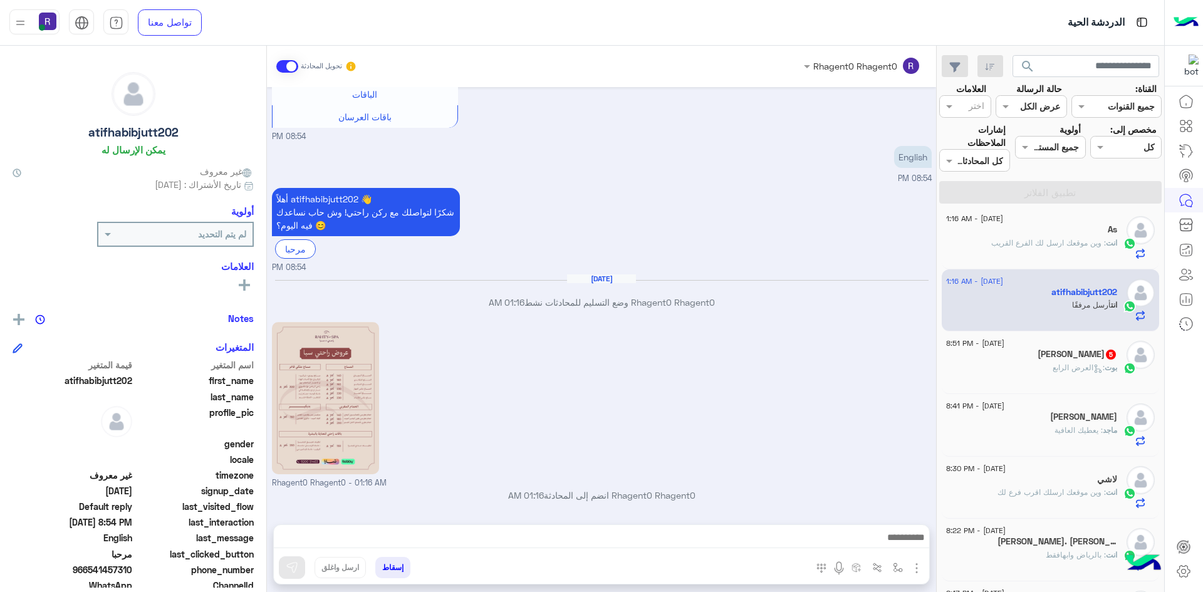
scroll to position [496, 0]
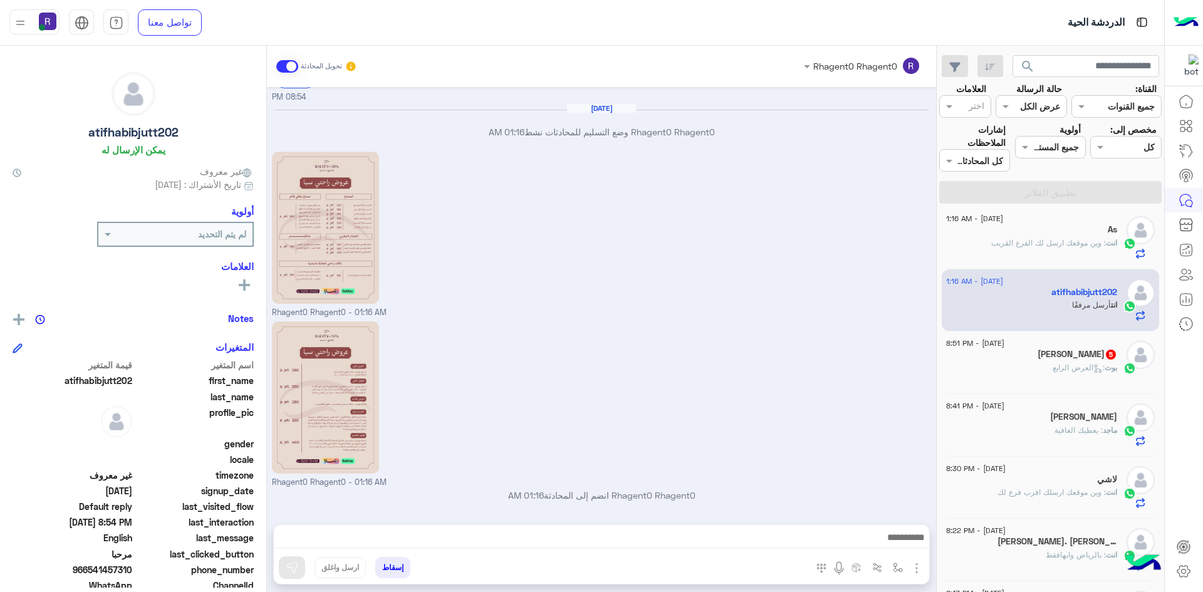
click at [1037, 372] on div "بوت : العرض الرابع" at bounding box center [1031, 373] width 171 height 22
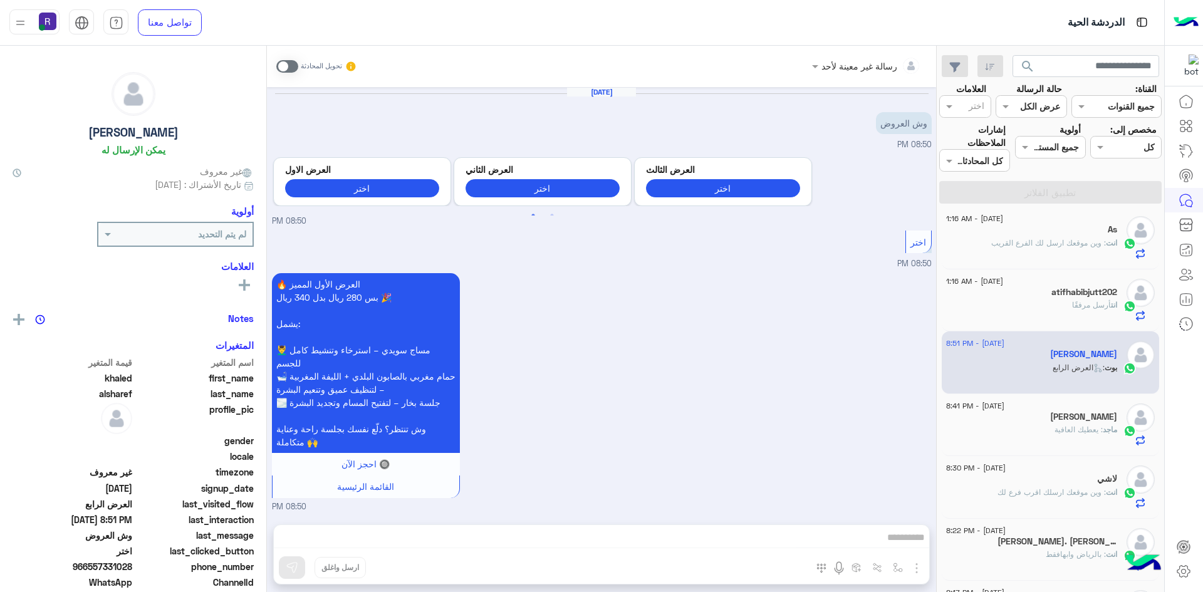
scroll to position [1068, 0]
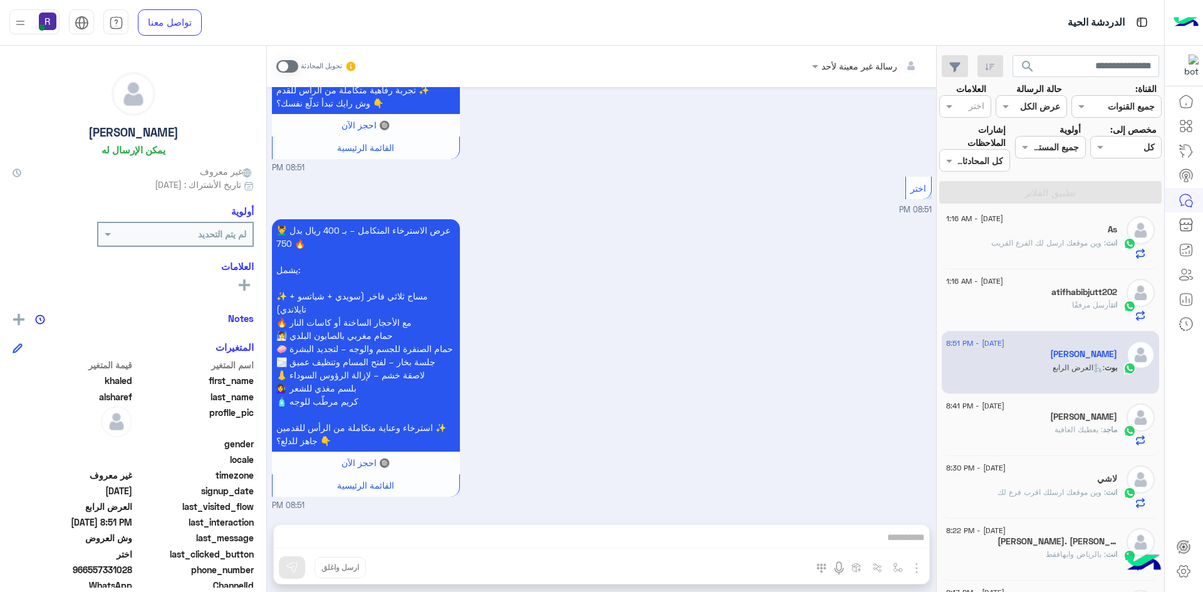
click at [290, 70] on span at bounding box center [287, 66] width 22 height 13
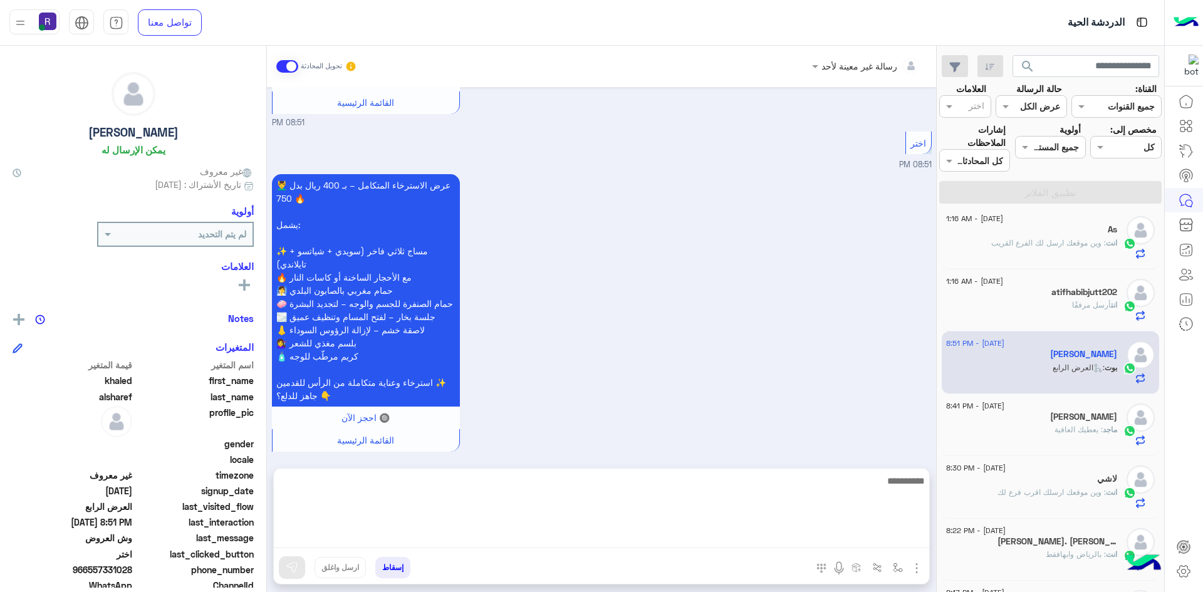
click at [756, 544] on textarea at bounding box center [601, 510] width 655 height 75
paste textarea "**********"
type textarea "**********"
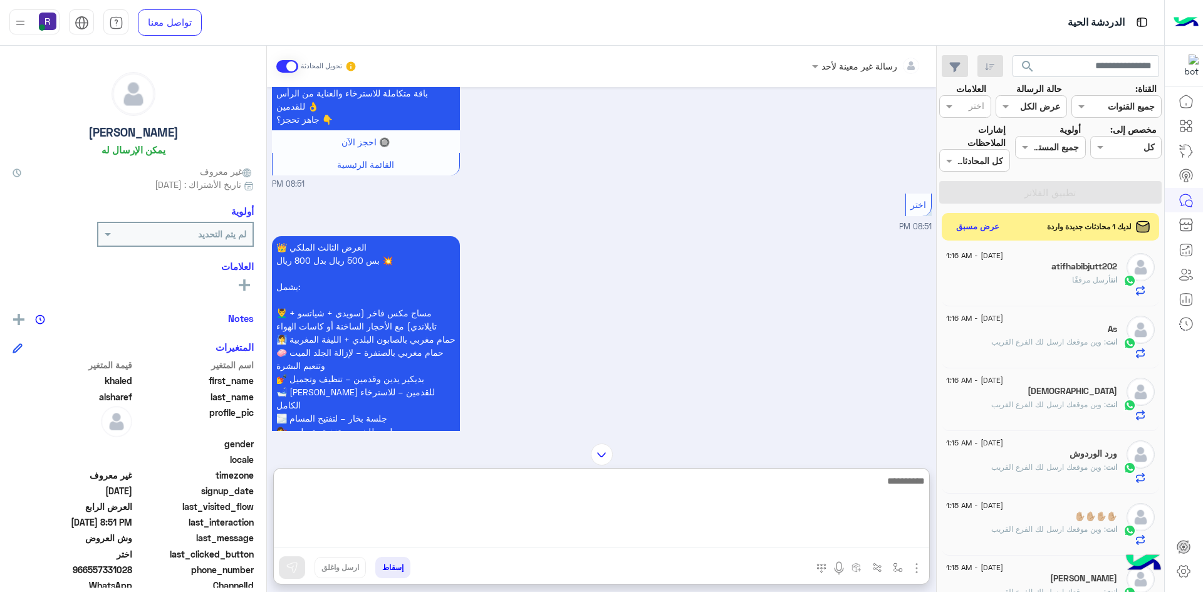
scroll to position [668, 0]
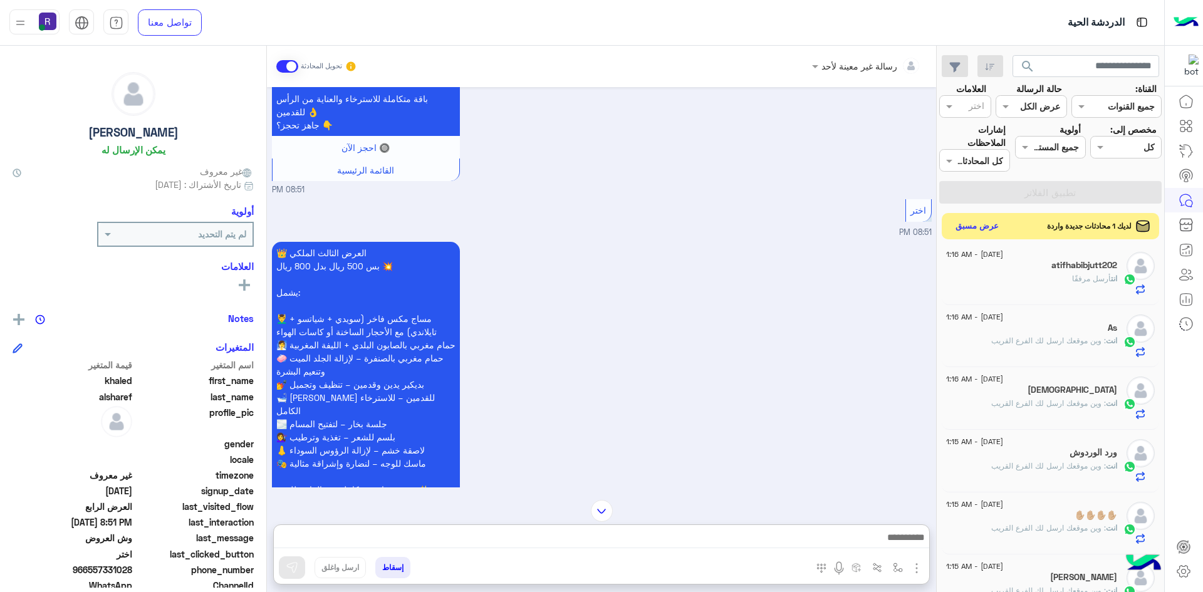
click at [977, 226] on button "عرض مسبق" at bounding box center [977, 226] width 53 height 17
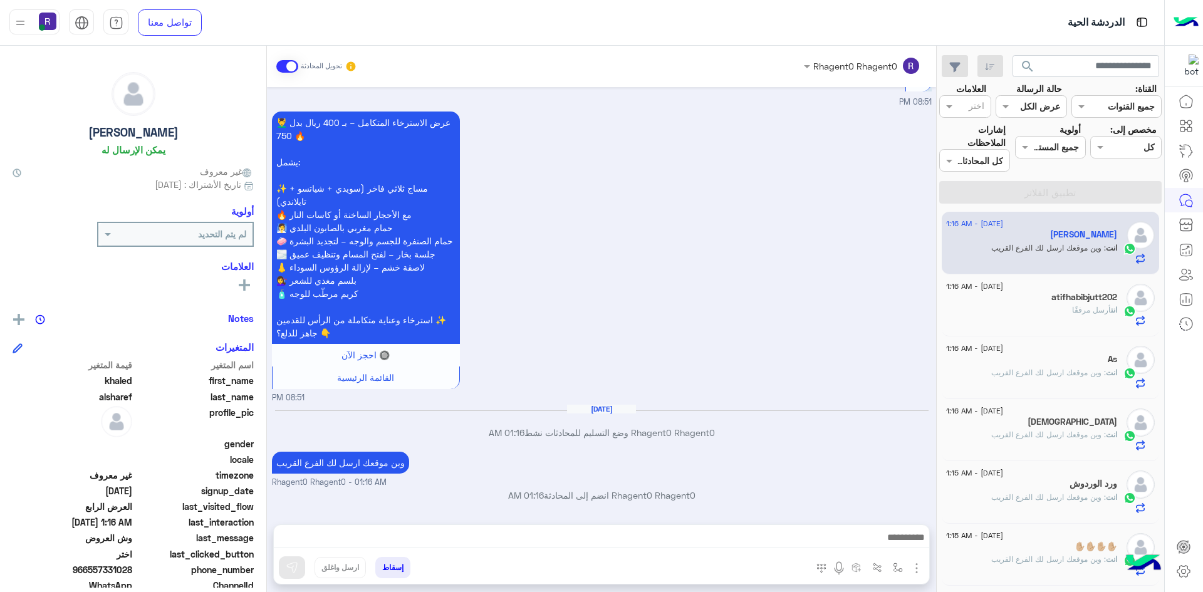
scroll to position [0, 0]
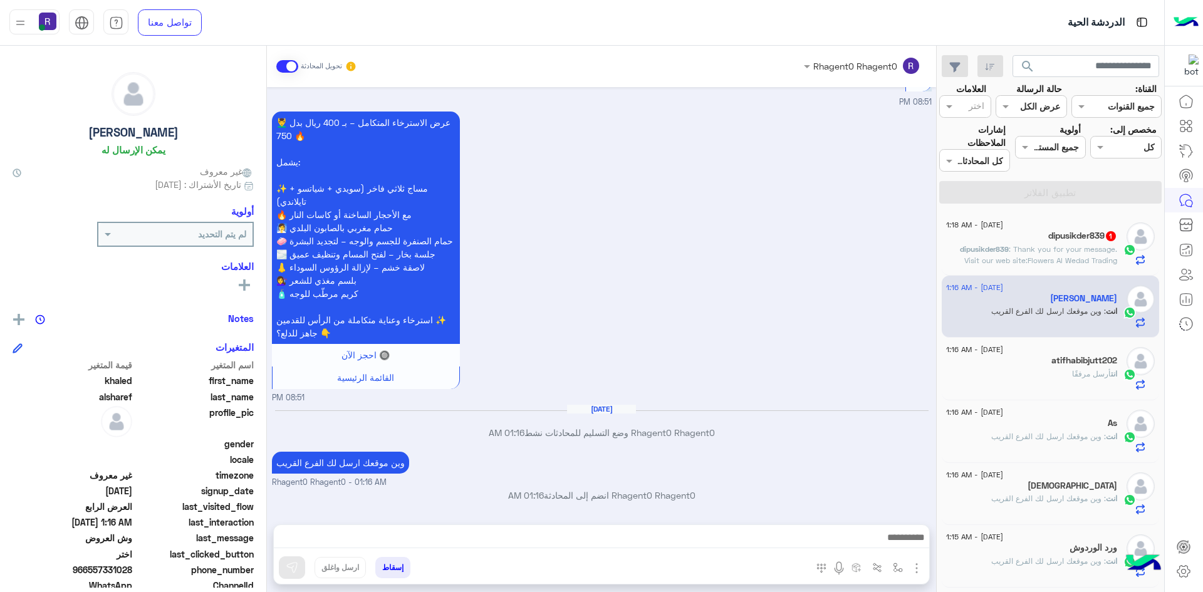
click at [1077, 248] on span ": Thank you for your message. Visit our web site:Flowers Al Wedad Trading Compa…" at bounding box center [1036, 260] width 161 height 32
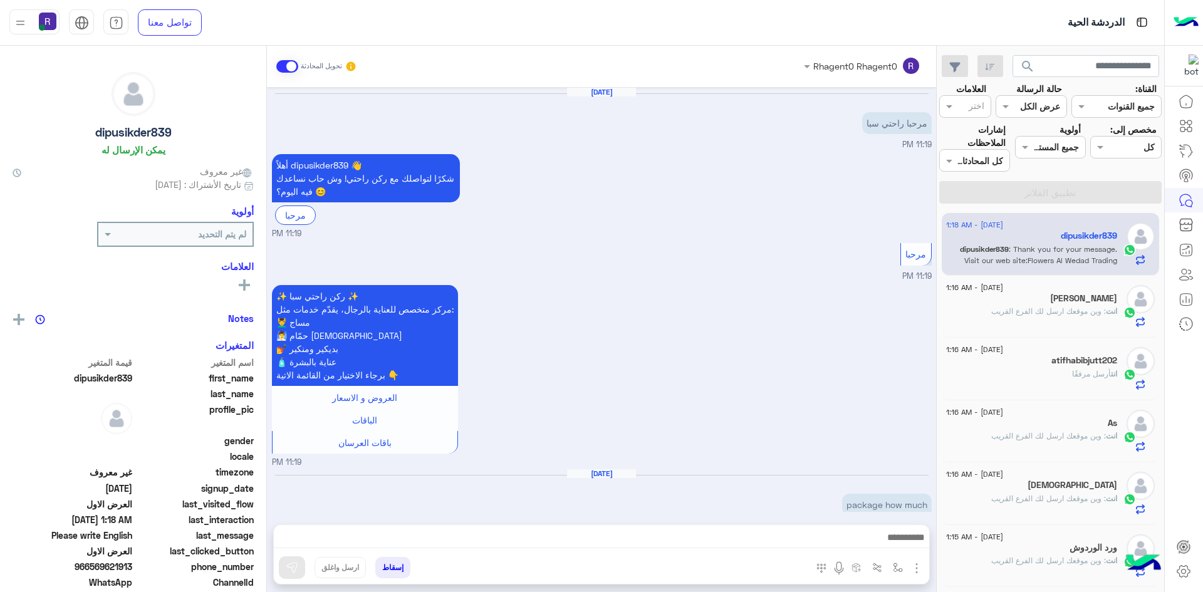
scroll to position [1486, 0]
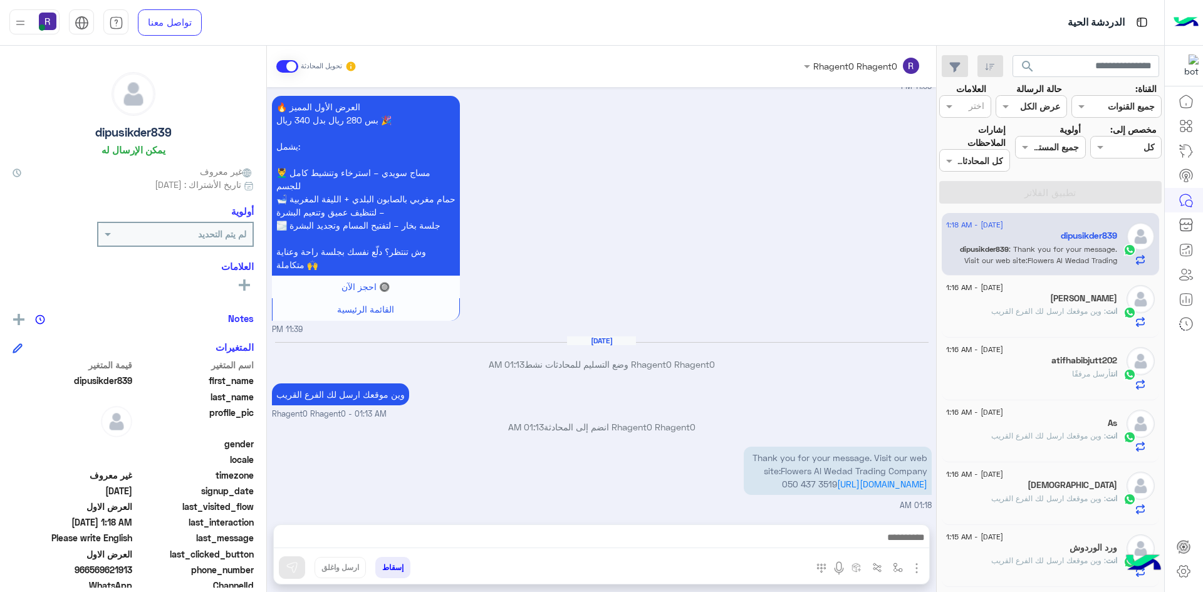
click at [1050, 307] on span ": وين موقعك ارسل لك الفرع القريب" at bounding box center [1048, 310] width 115 height 9
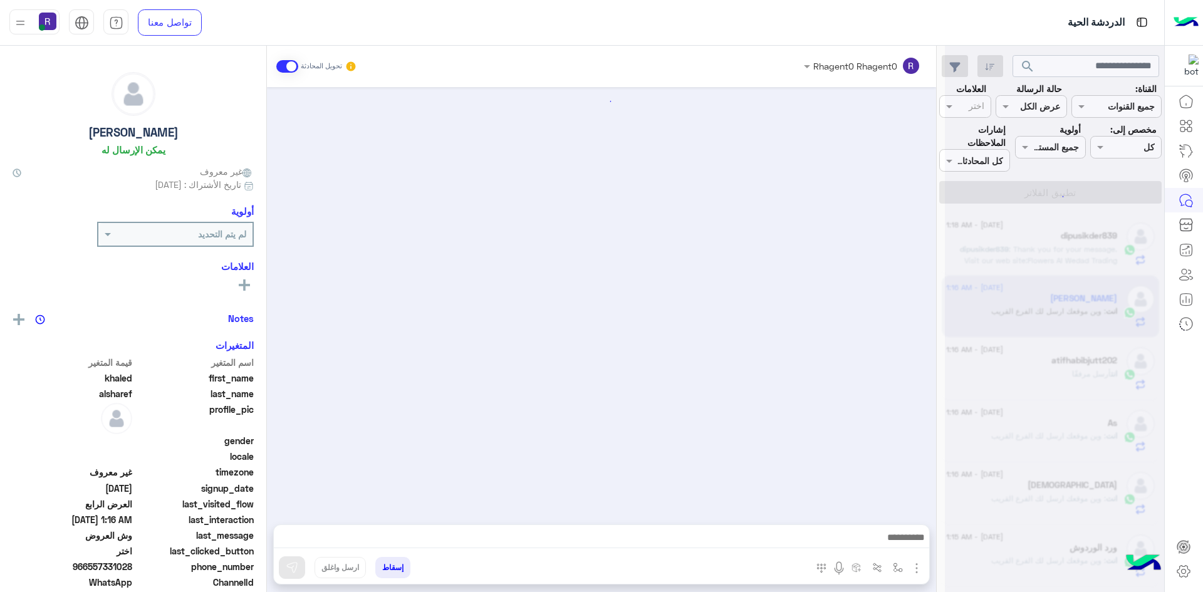
scroll to position [1176, 0]
